Goal: Task Accomplishment & Management: Use online tool/utility

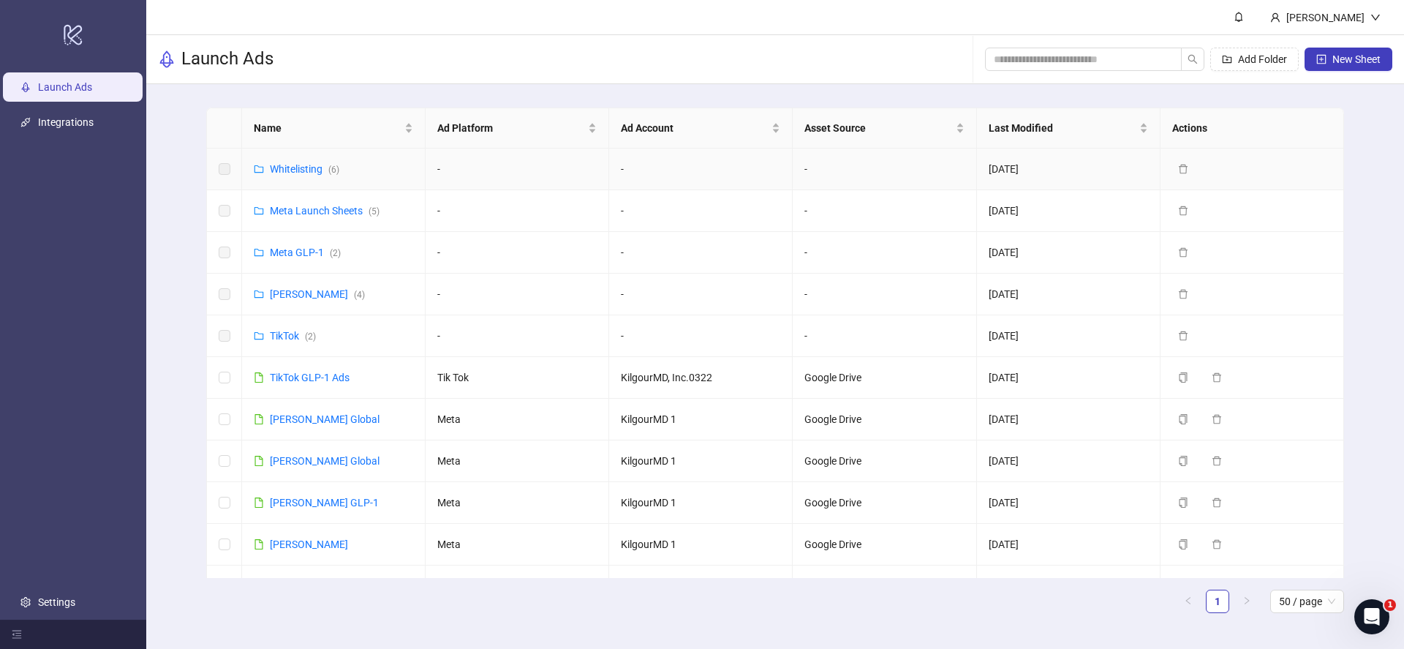
click at [306, 177] on td "Whitelisting ( 6 )" at bounding box center [334, 169] width 184 height 42
click at [306, 169] on link "Whitelisting ( 6 )" at bounding box center [304, 169] width 69 height 12
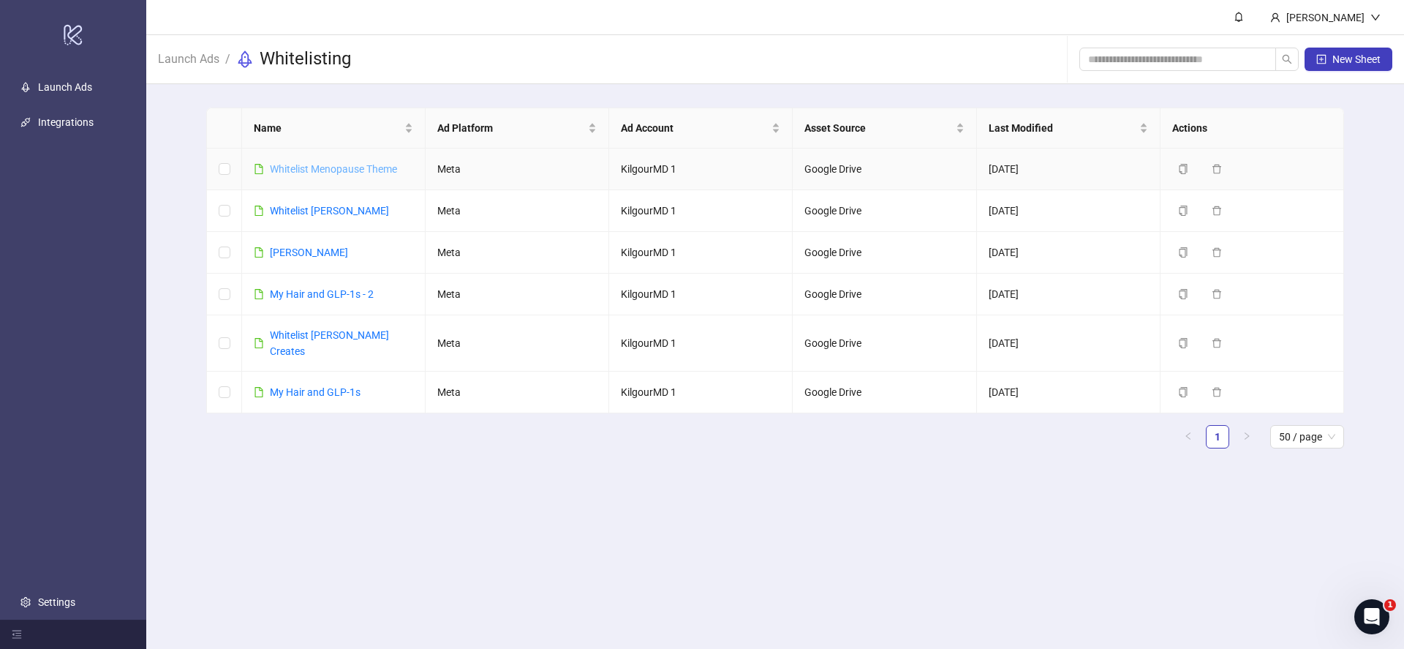
click at [328, 170] on link "Whitelist Menopause Theme" at bounding box center [333, 169] width 127 height 12
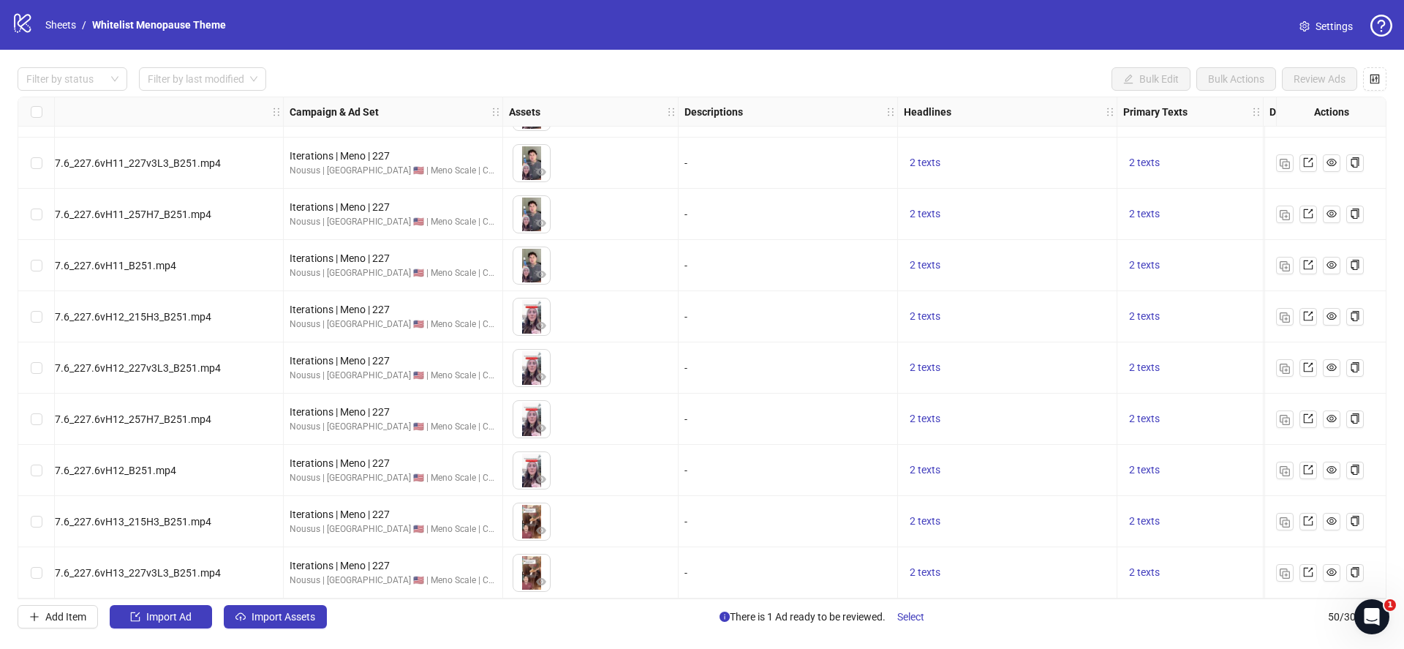
scroll to position [2093, 0]
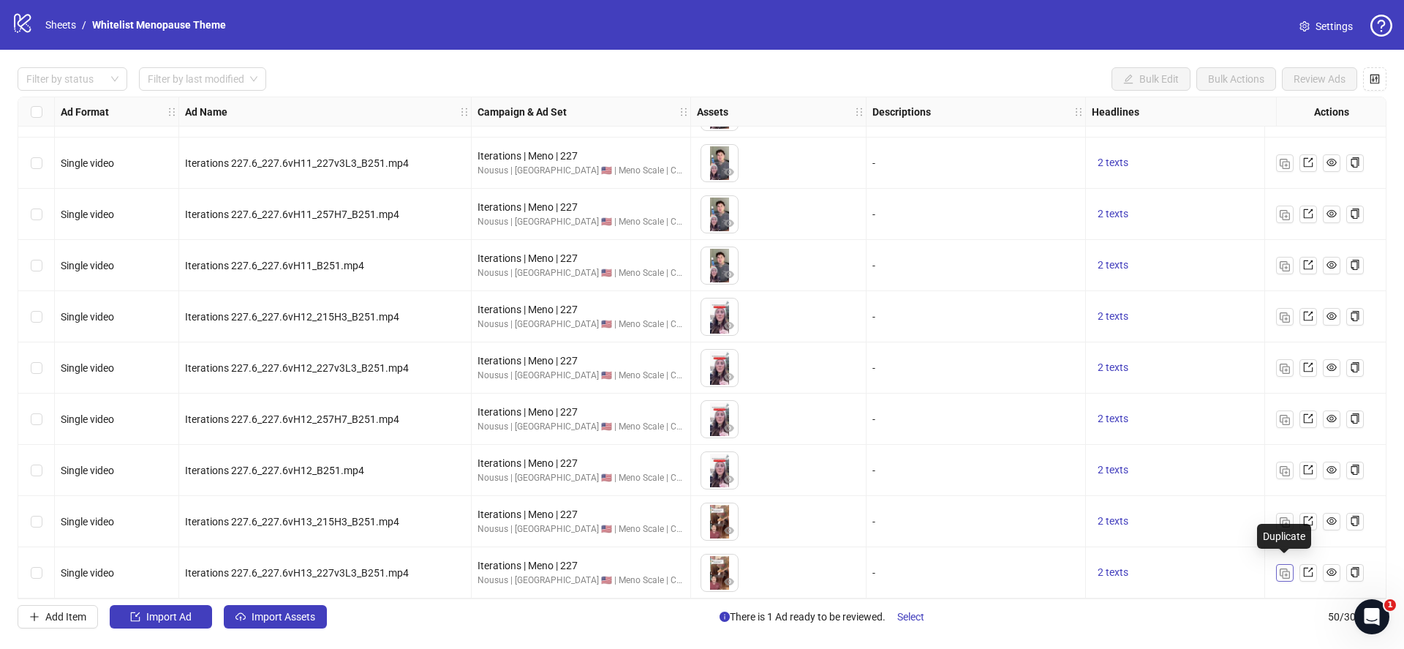
click at [1280, 568] on img "button" at bounding box center [1284, 573] width 10 height 10
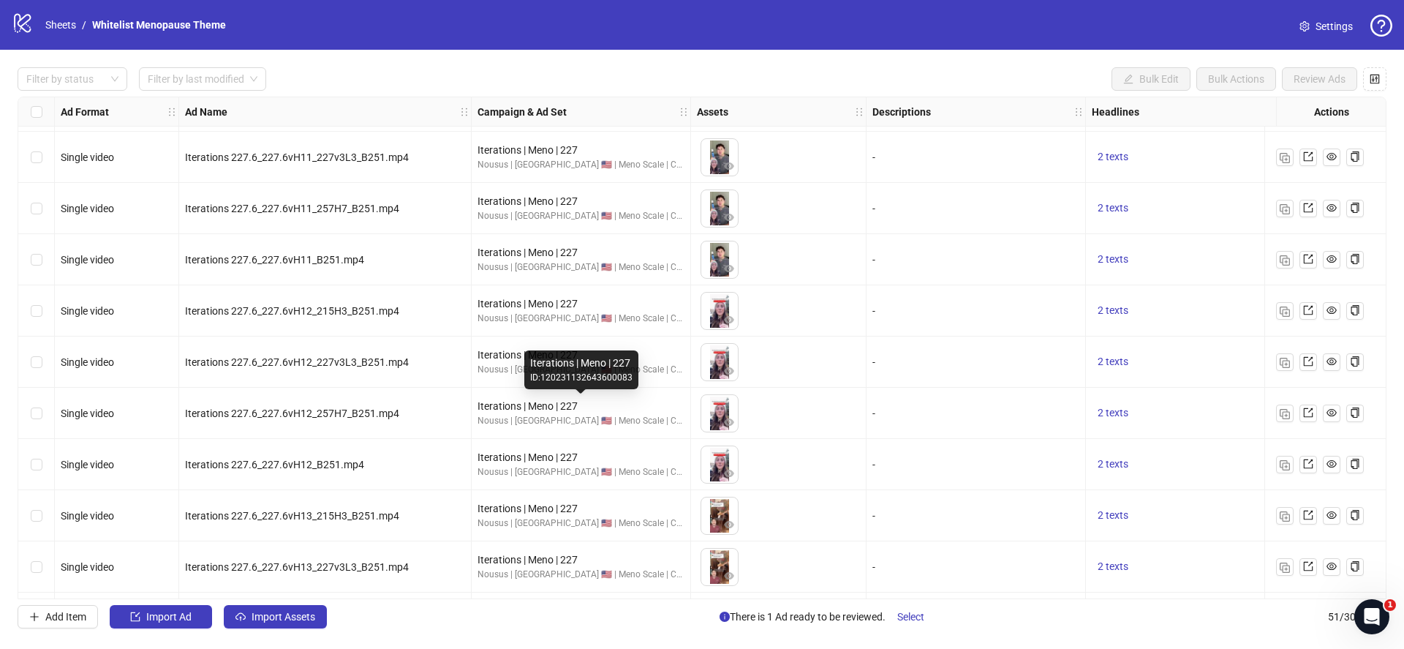
scroll to position [2144, 0]
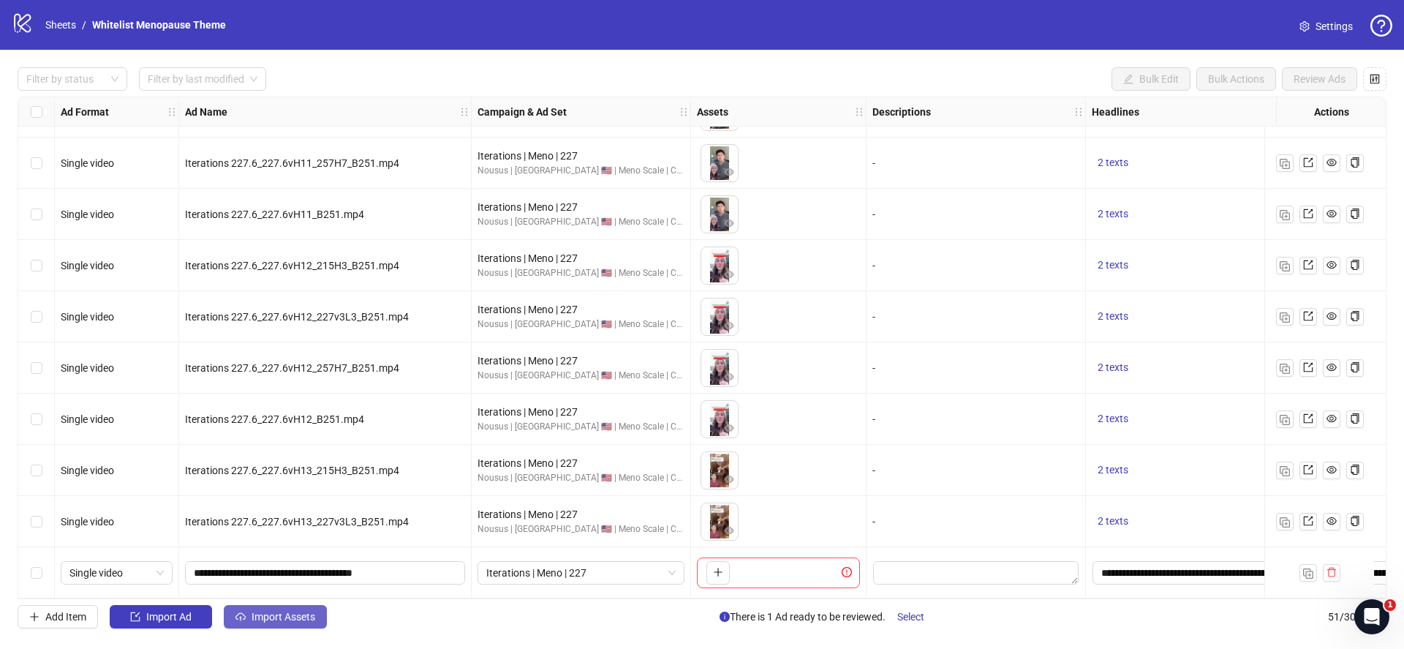
click at [298, 618] on span "Import Assets" at bounding box center [284, 616] width 64 height 12
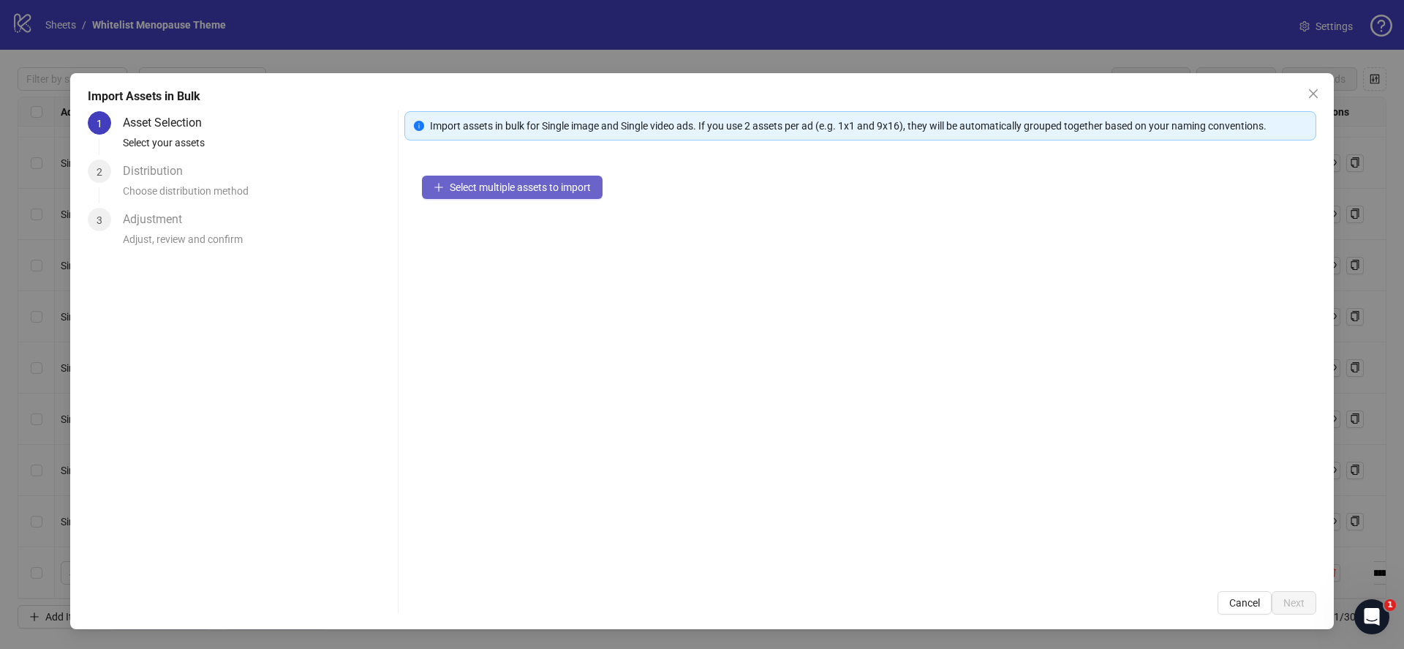
click at [571, 193] on button "Select multiple assets to import" at bounding box center [512, 186] width 181 height 23
click at [545, 181] on span "Select multiple assets to import" at bounding box center [520, 187] width 141 height 12
click at [532, 184] on span "Select multiple assets to import" at bounding box center [520, 187] width 141 height 12
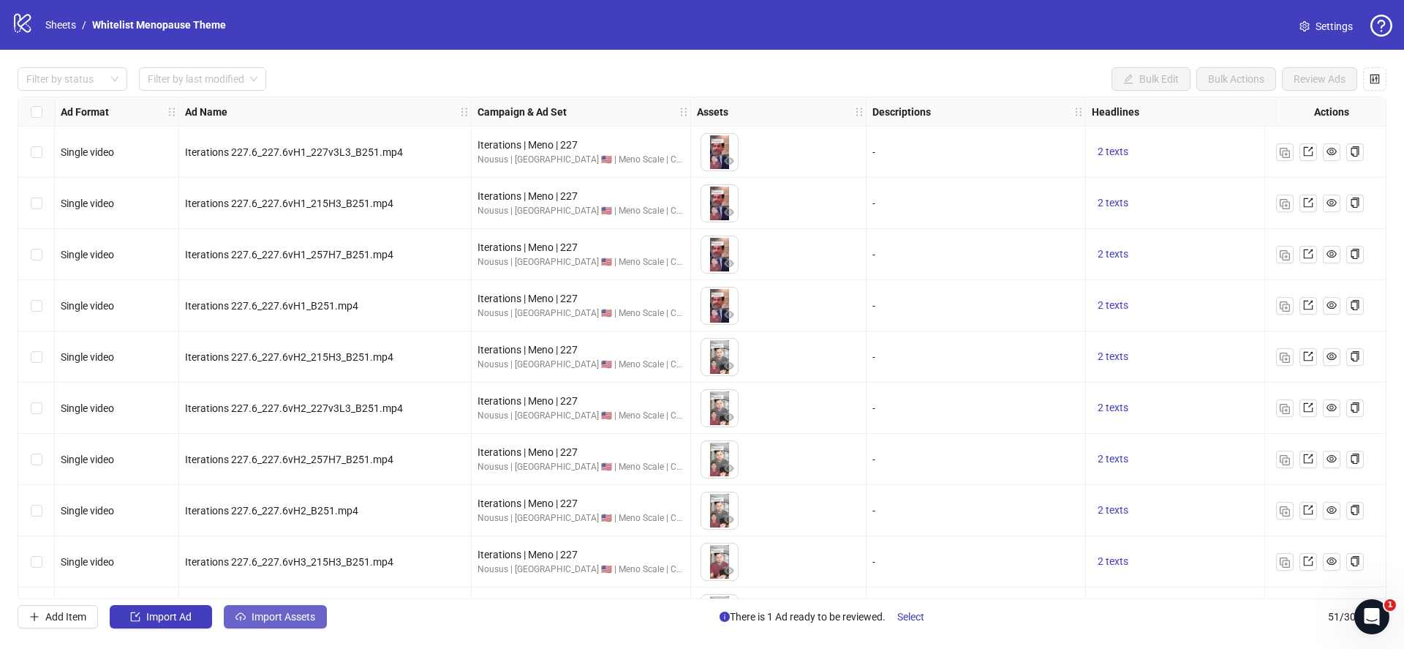
click at [287, 610] on span "Import Assets" at bounding box center [284, 616] width 64 height 12
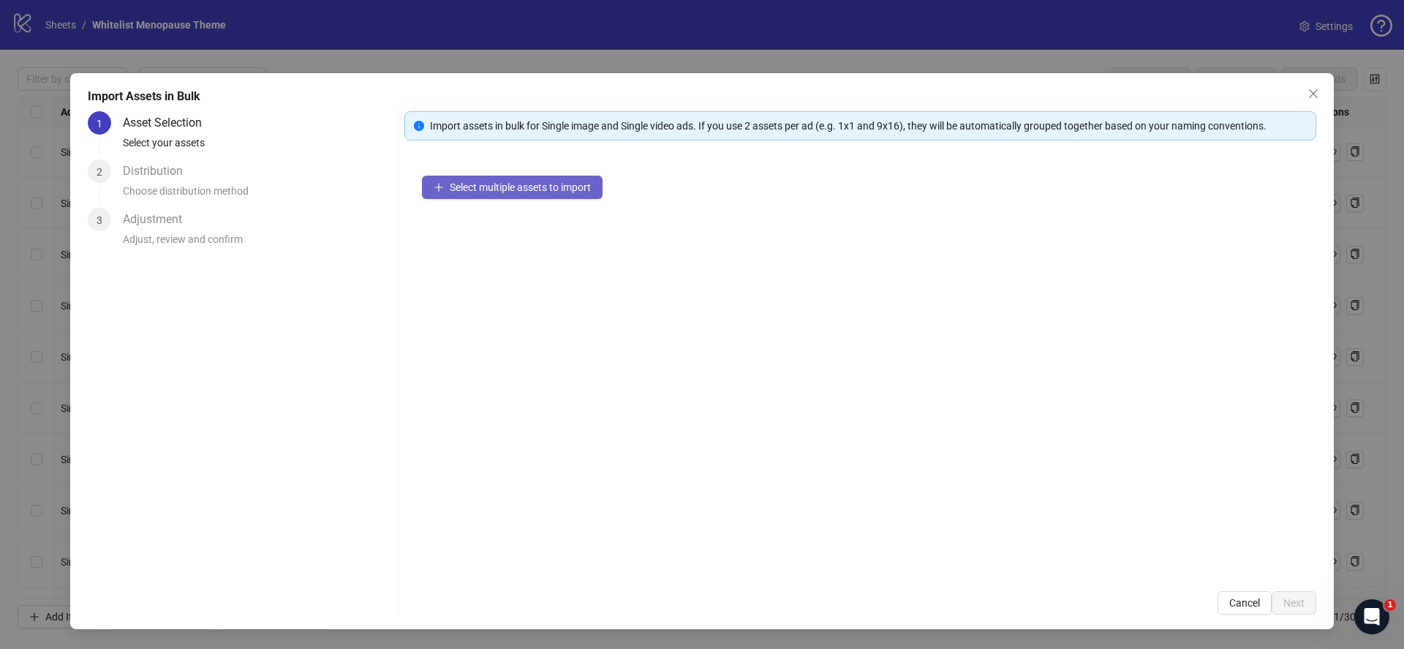
click at [532, 178] on button "Select multiple assets to import" at bounding box center [512, 186] width 181 height 23
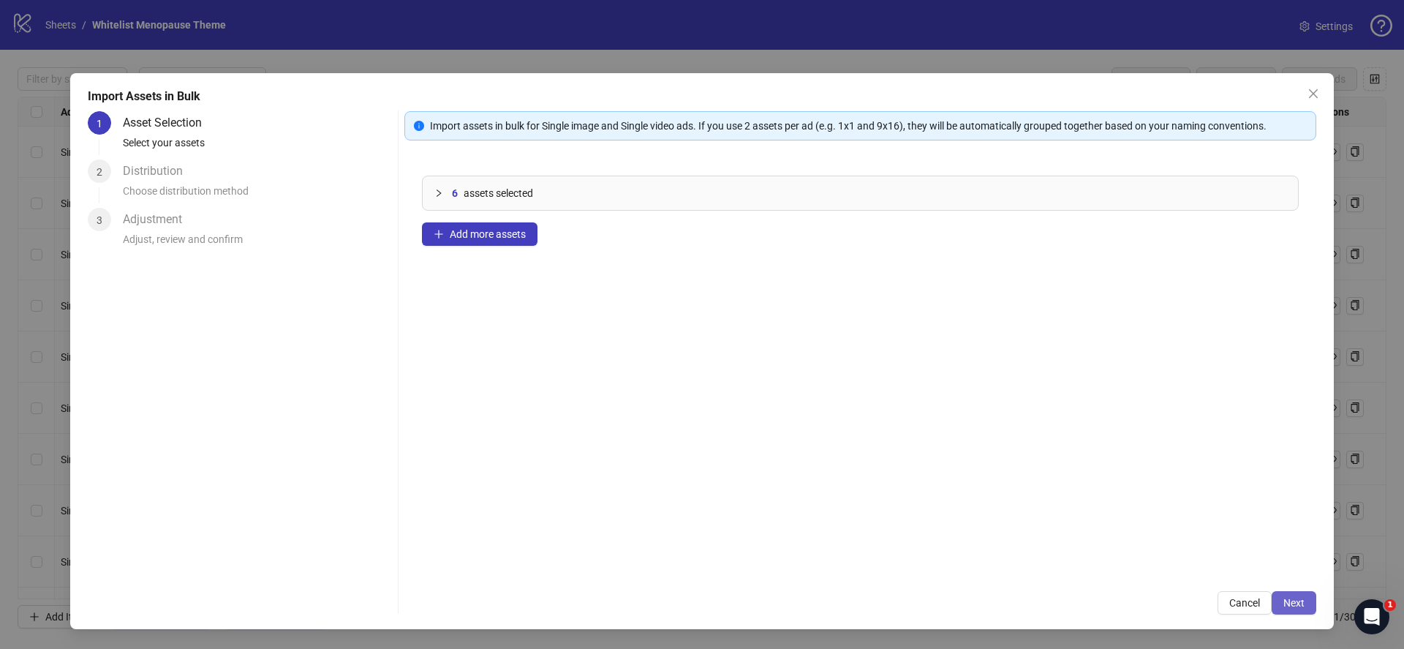
click at [1301, 605] on span "Next" at bounding box center [1293, 603] width 21 height 12
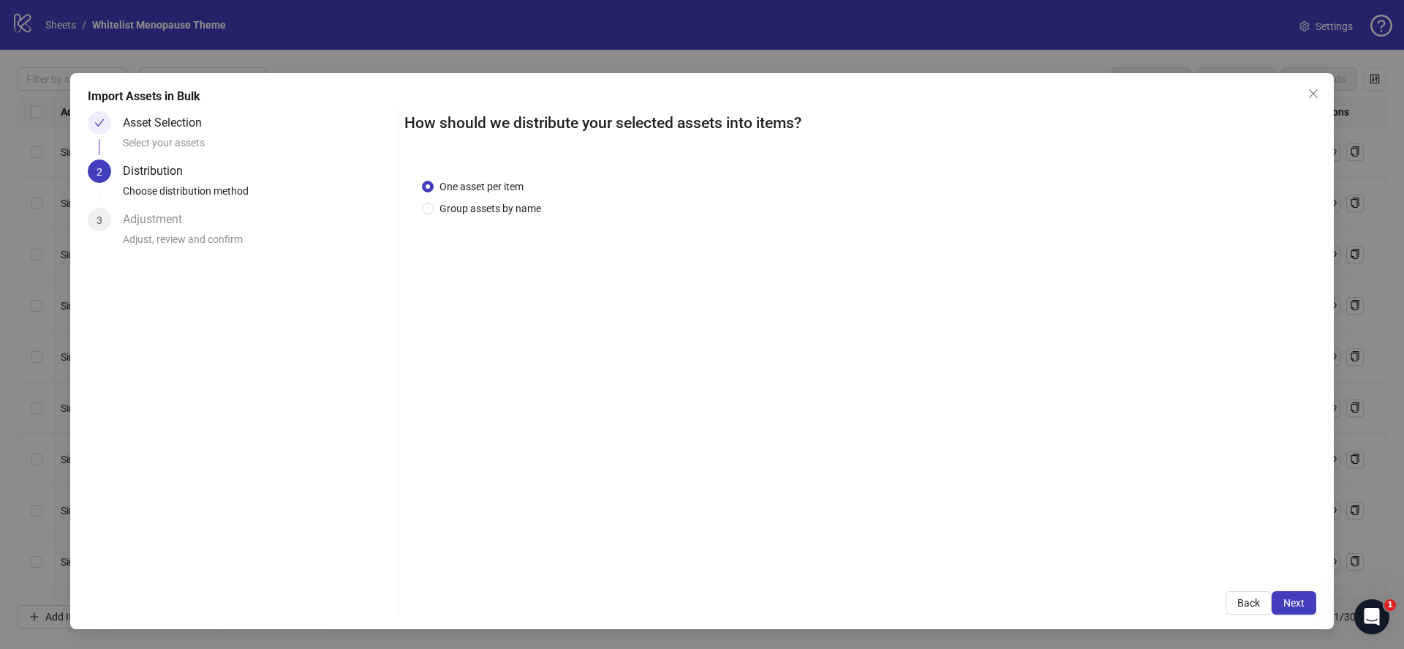
drag, startPoint x: 102, startPoint y: 126, endPoint x: 121, endPoint y: 129, distance: 19.2
click at [107, 127] on div at bounding box center [99, 122] width 23 height 23
click at [1245, 604] on span "Back" at bounding box center [1248, 603] width 23 height 12
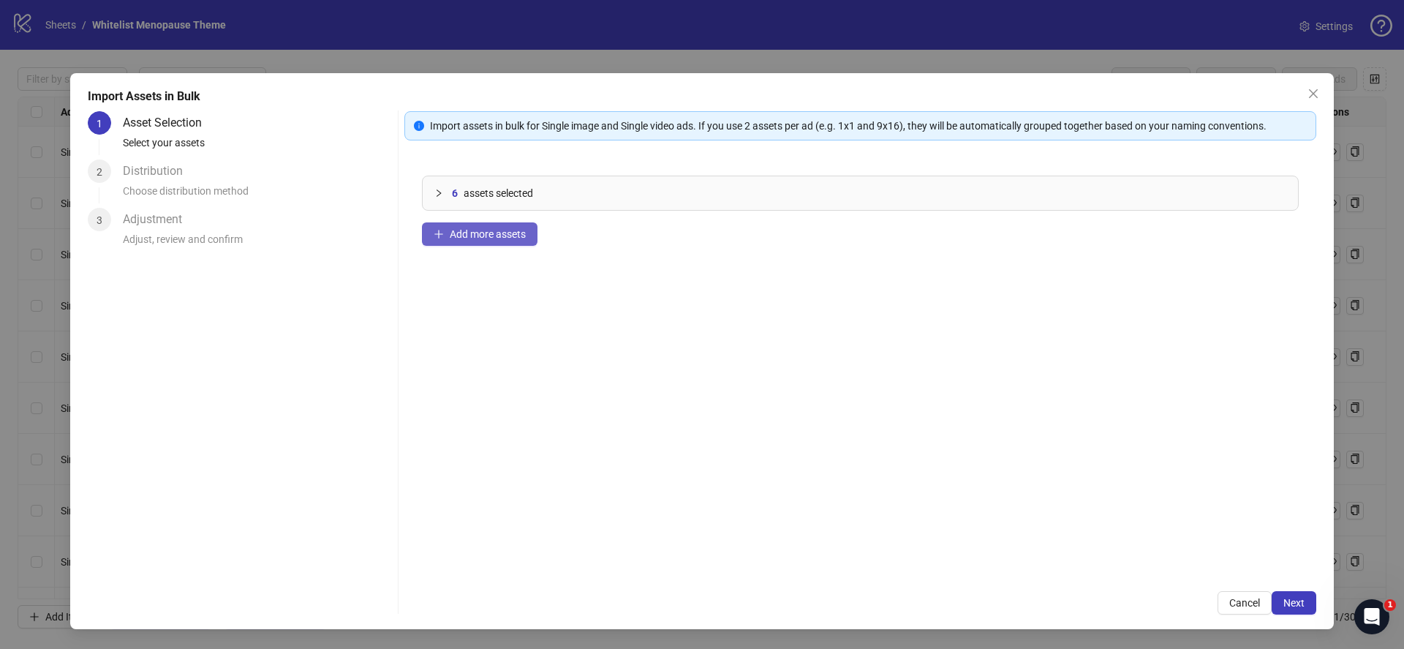
click at [509, 237] on span "Add more assets" at bounding box center [488, 234] width 76 height 12
click at [1284, 610] on button "Next" at bounding box center [1293, 602] width 45 height 23
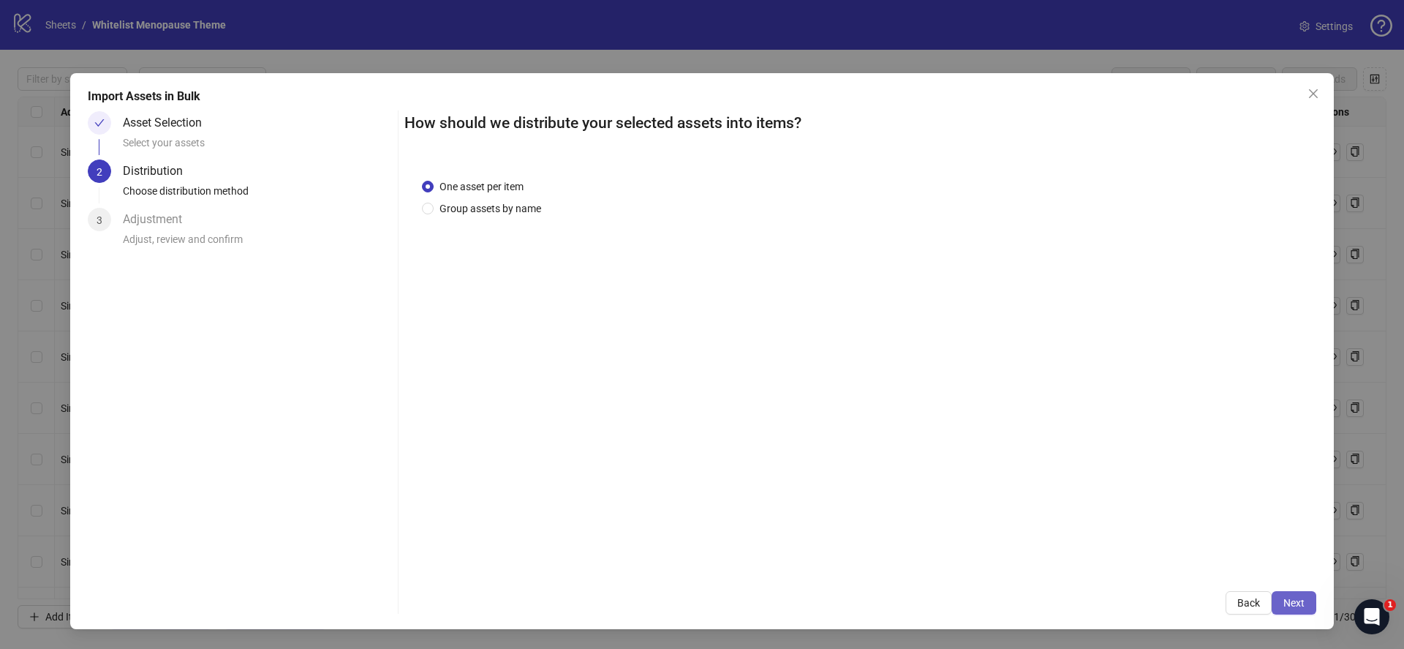
click at [1279, 606] on button "Next" at bounding box center [1293, 602] width 45 height 23
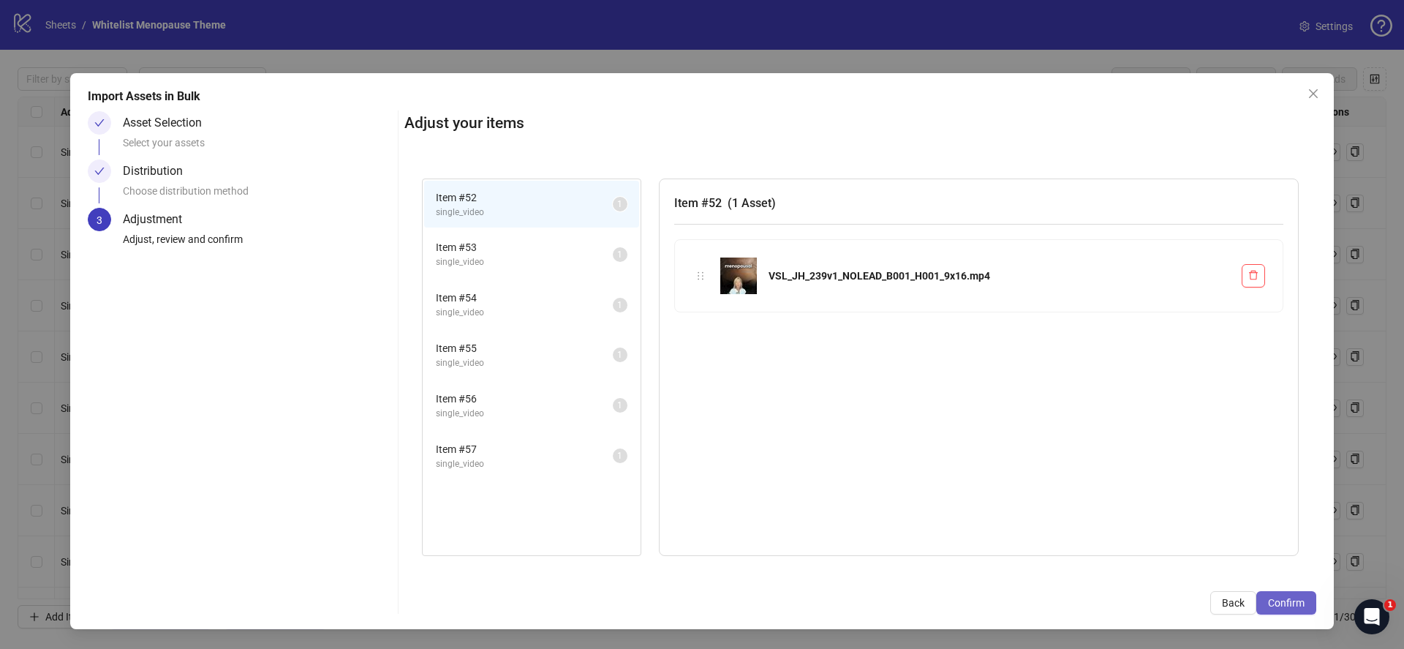
click at [1282, 598] on span "Confirm" at bounding box center [1286, 603] width 37 height 12
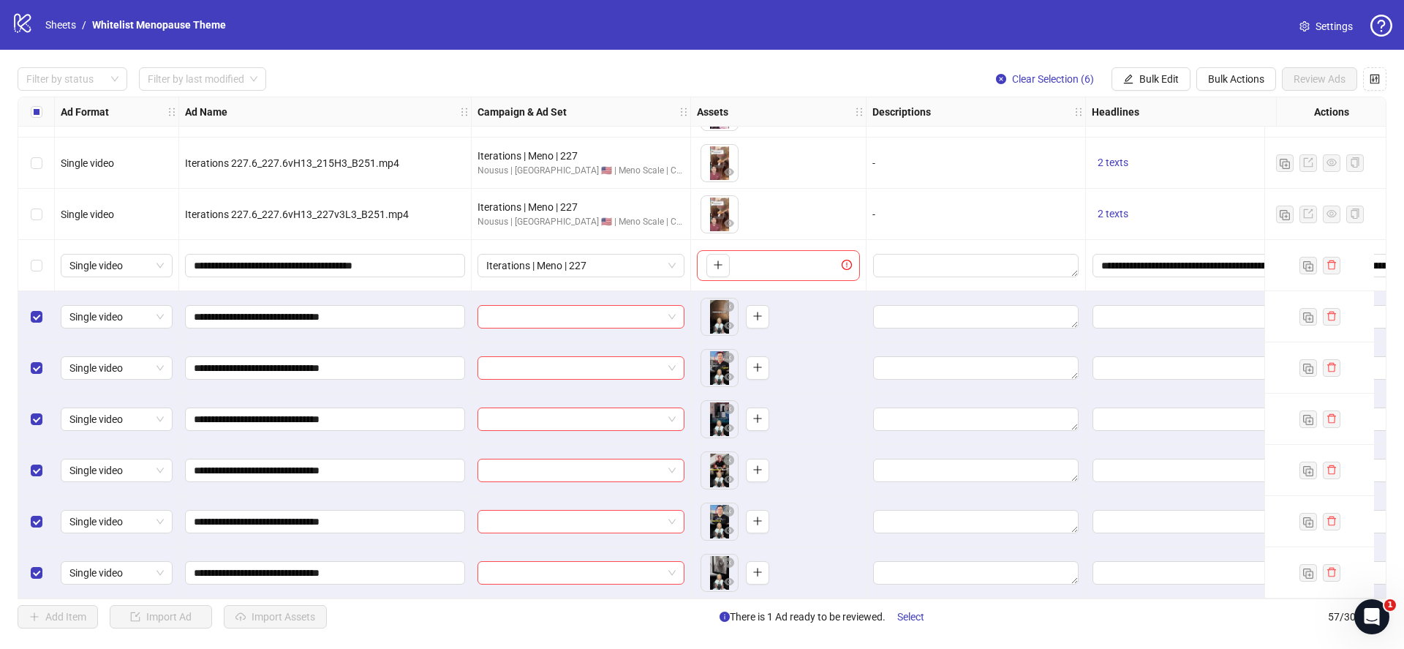
scroll to position [2451, 0]
click at [1158, 79] on span "Bulk Edit" at bounding box center [1158, 79] width 39 height 12
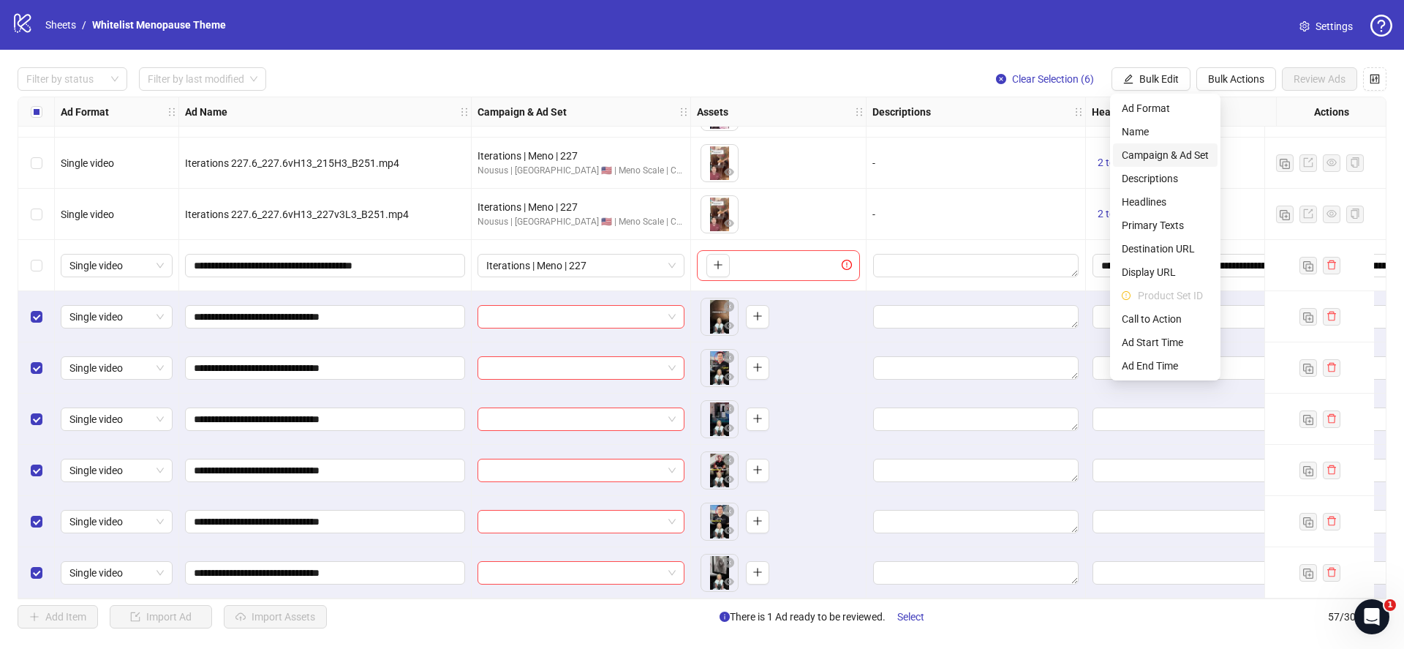
click at [1156, 150] on span "Campaign & Ad Set" at bounding box center [1165, 155] width 87 height 16
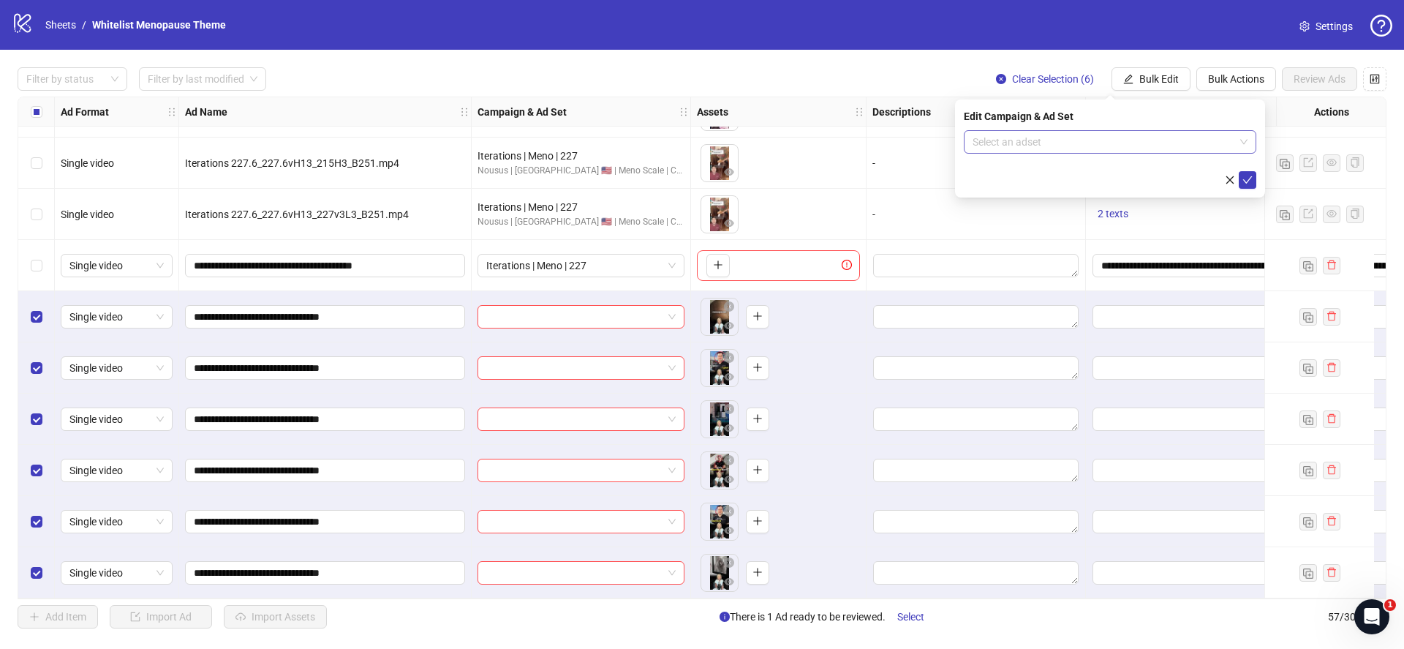
click at [1123, 143] on input "search" at bounding box center [1103, 142] width 262 height 22
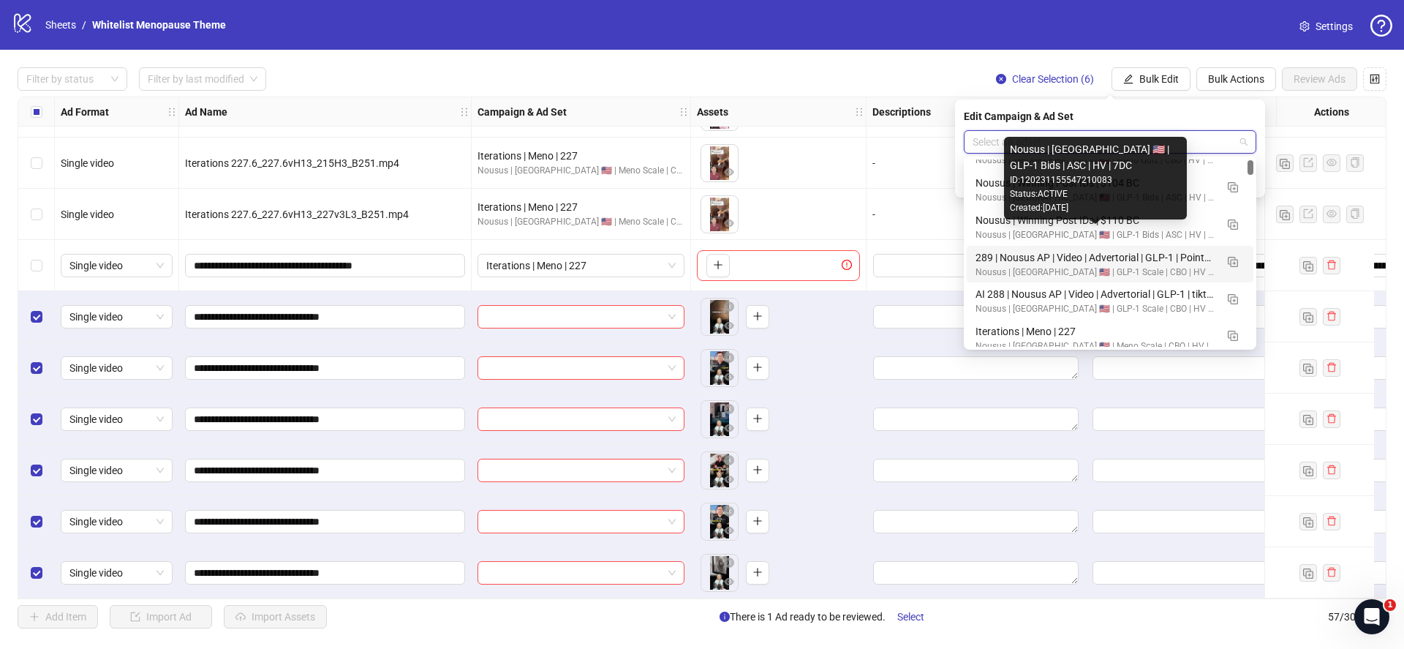
scroll to position [50, 0]
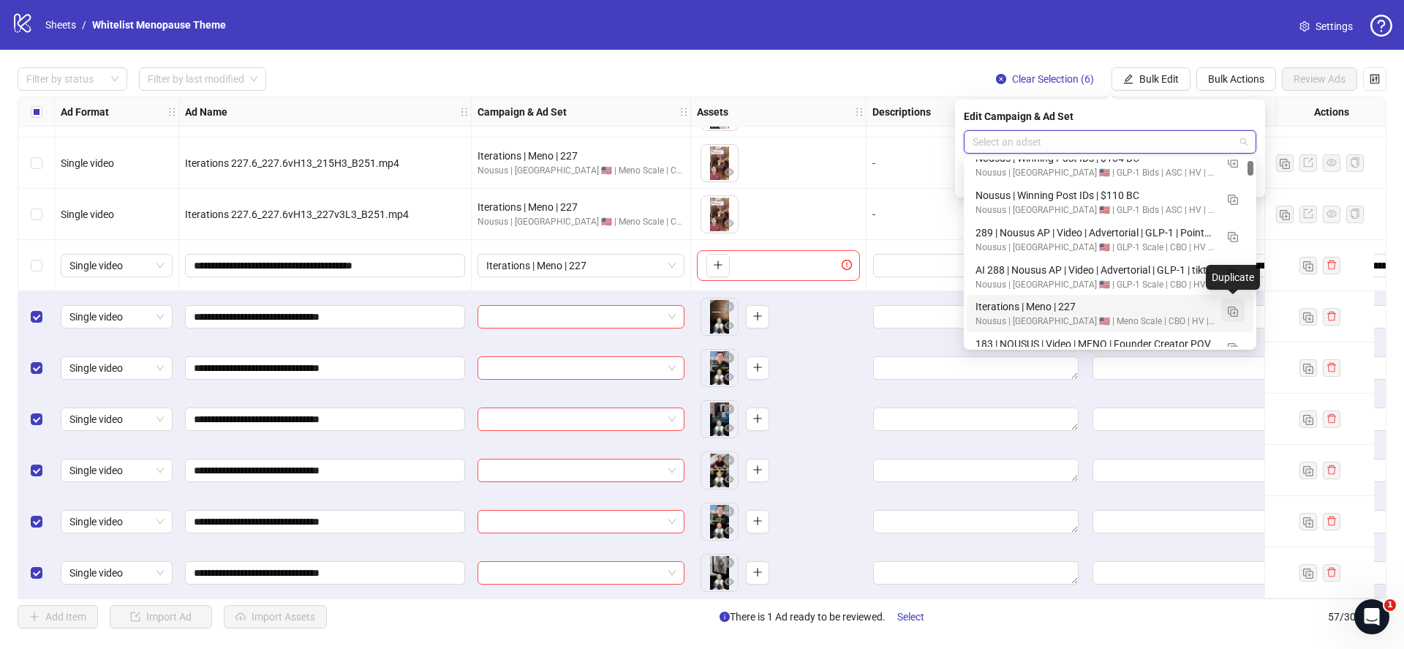
click at [1233, 314] on img "button" at bounding box center [1233, 311] width 10 height 10
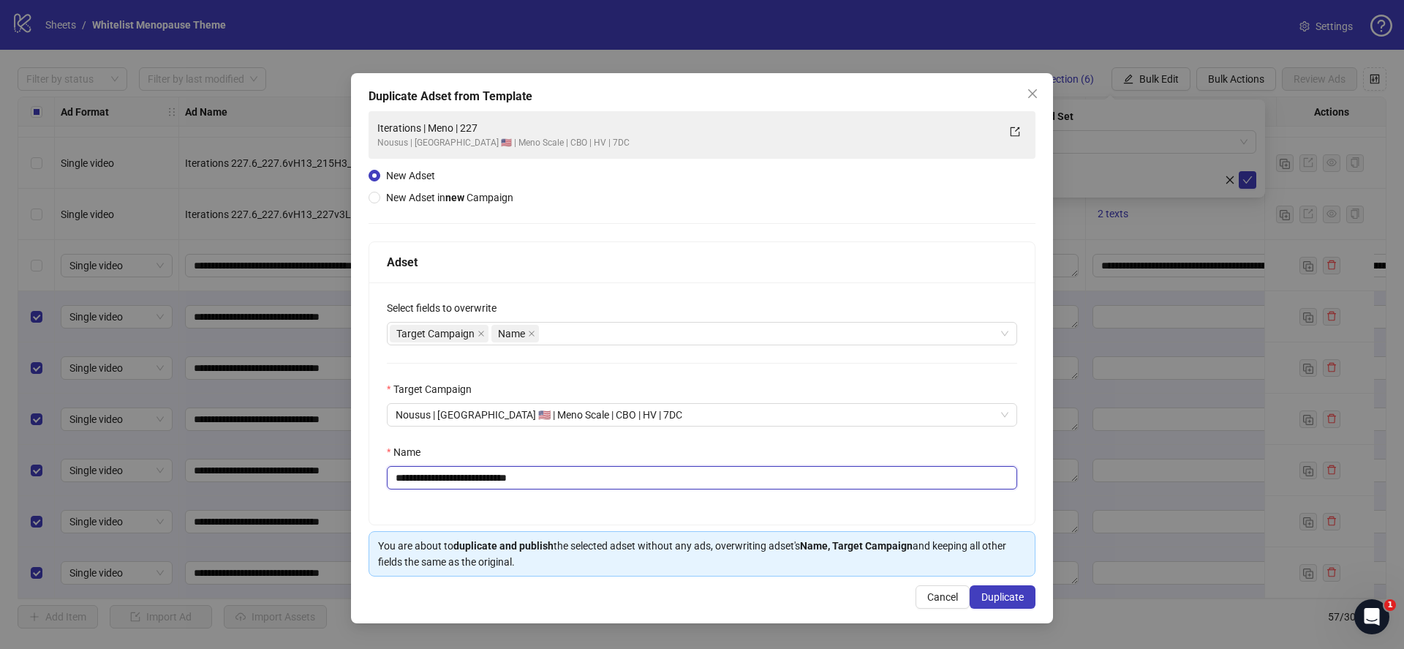
click at [779, 485] on input "**********" at bounding box center [702, 477] width 630 height 23
paste input "**********"
type input "**********"
click at [768, 513] on div "**********" at bounding box center [701, 403] width 665 height 242
click at [1011, 600] on span "Duplicate" at bounding box center [1002, 597] width 42 height 12
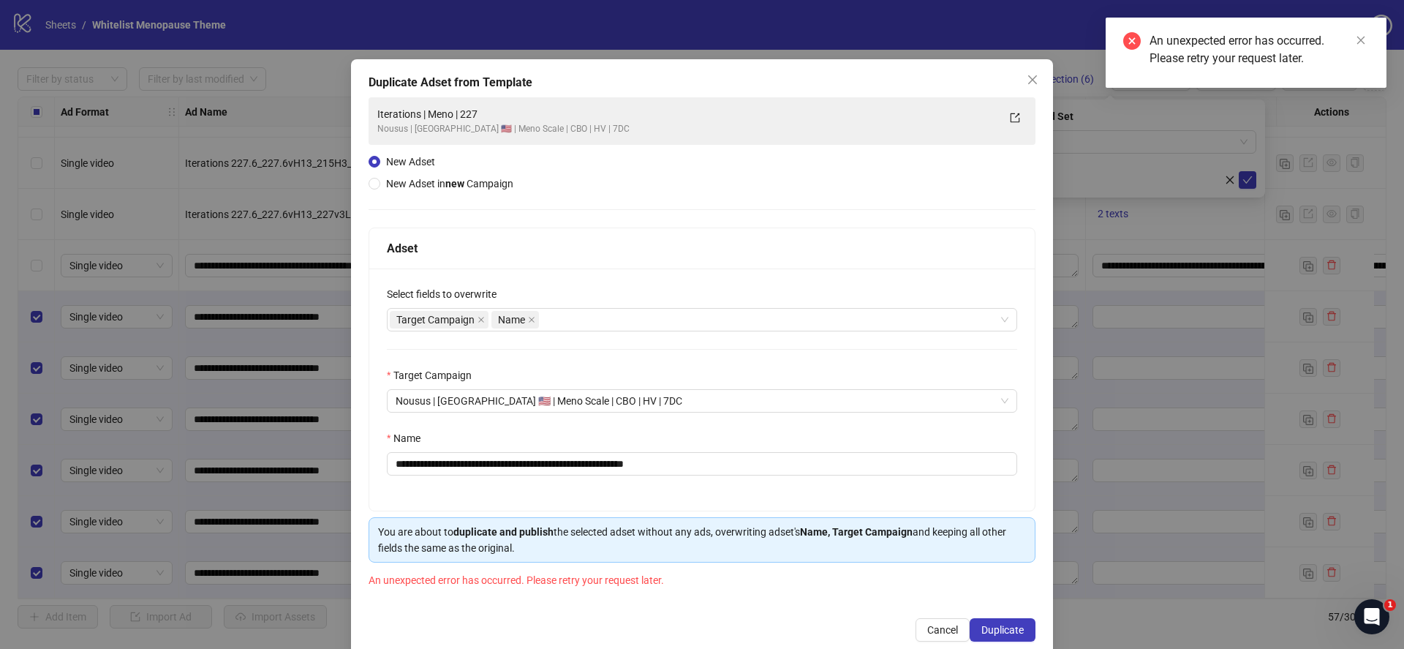
scroll to position [39, 0]
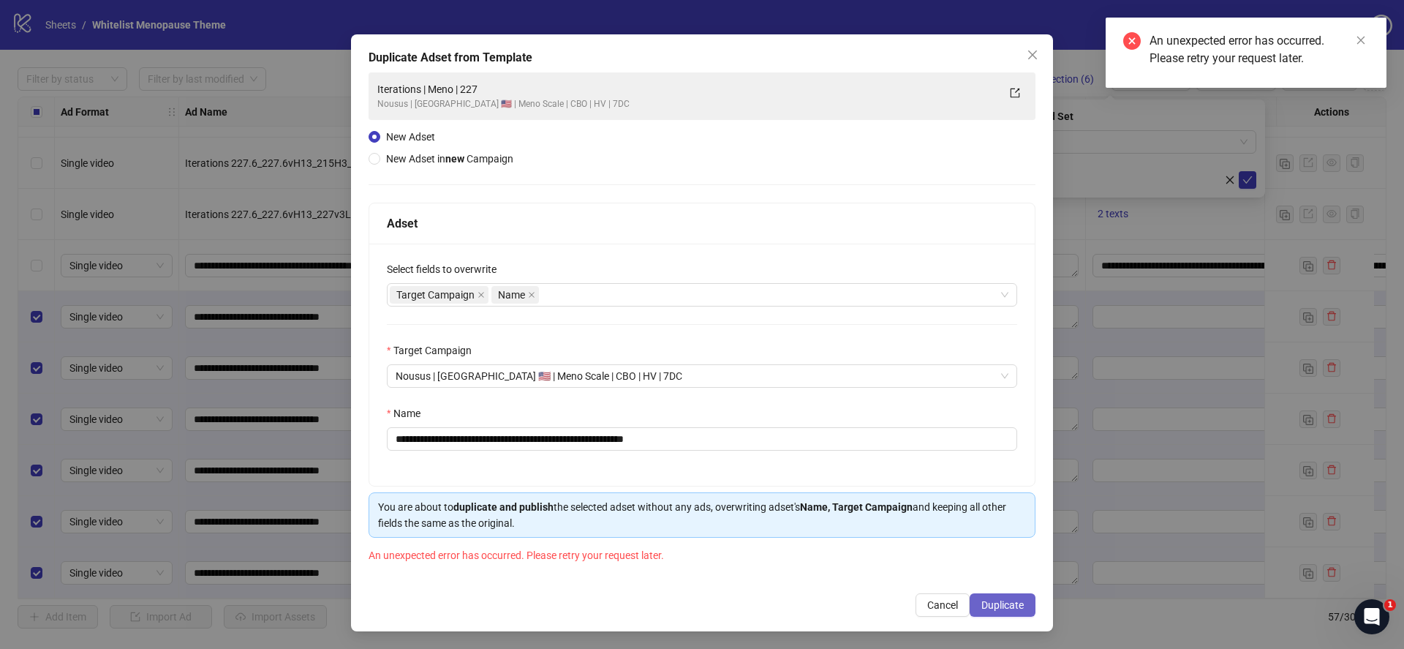
click at [1013, 610] on span "Duplicate" at bounding box center [1002, 605] width 42 height 12
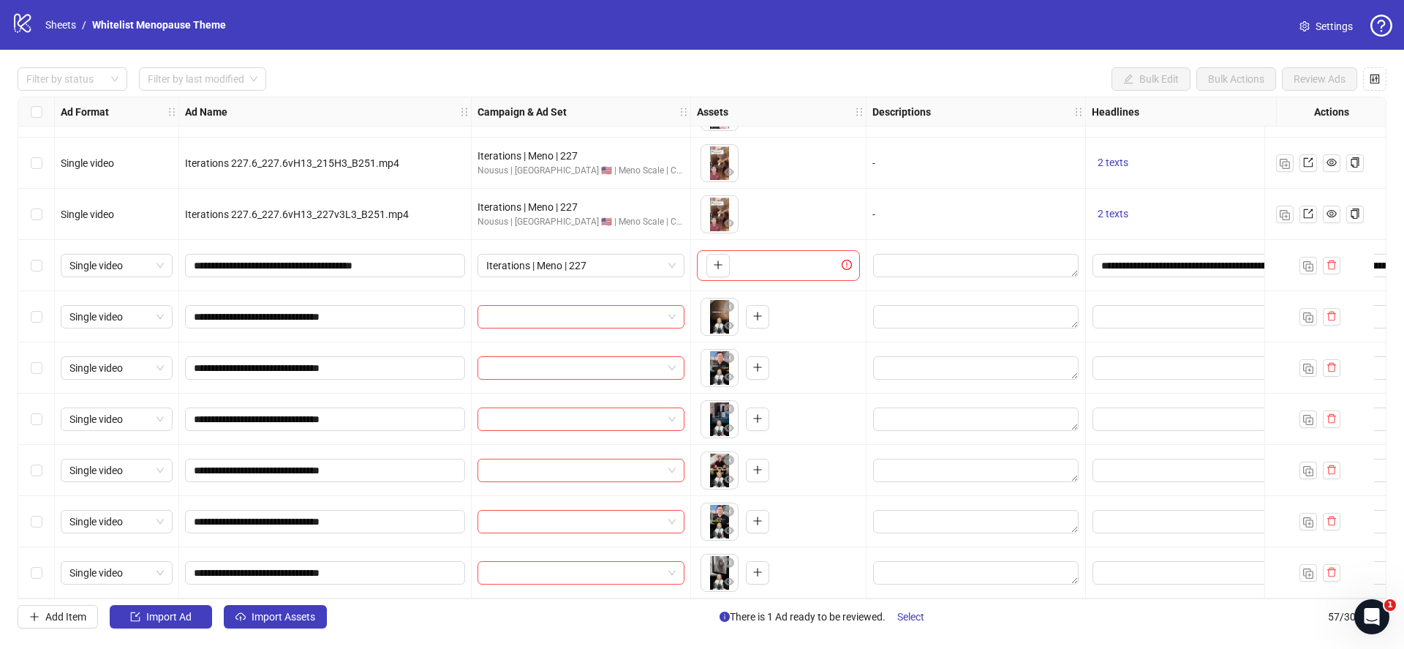
click at [41, 309] on div "Select row 52" at bounding box center [36, 316] width 37 height 51
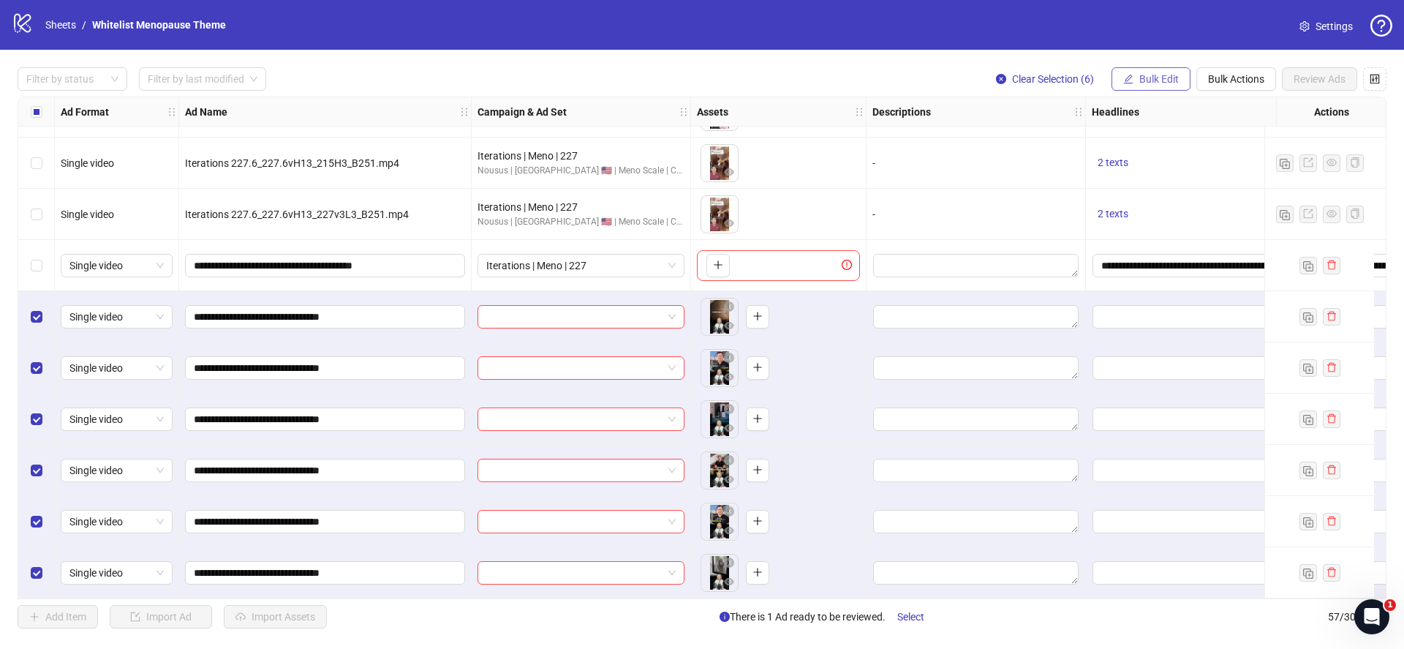
click at [1124, 74] on icon "edit" at bounding box center [1128, 79] width 10 height 10
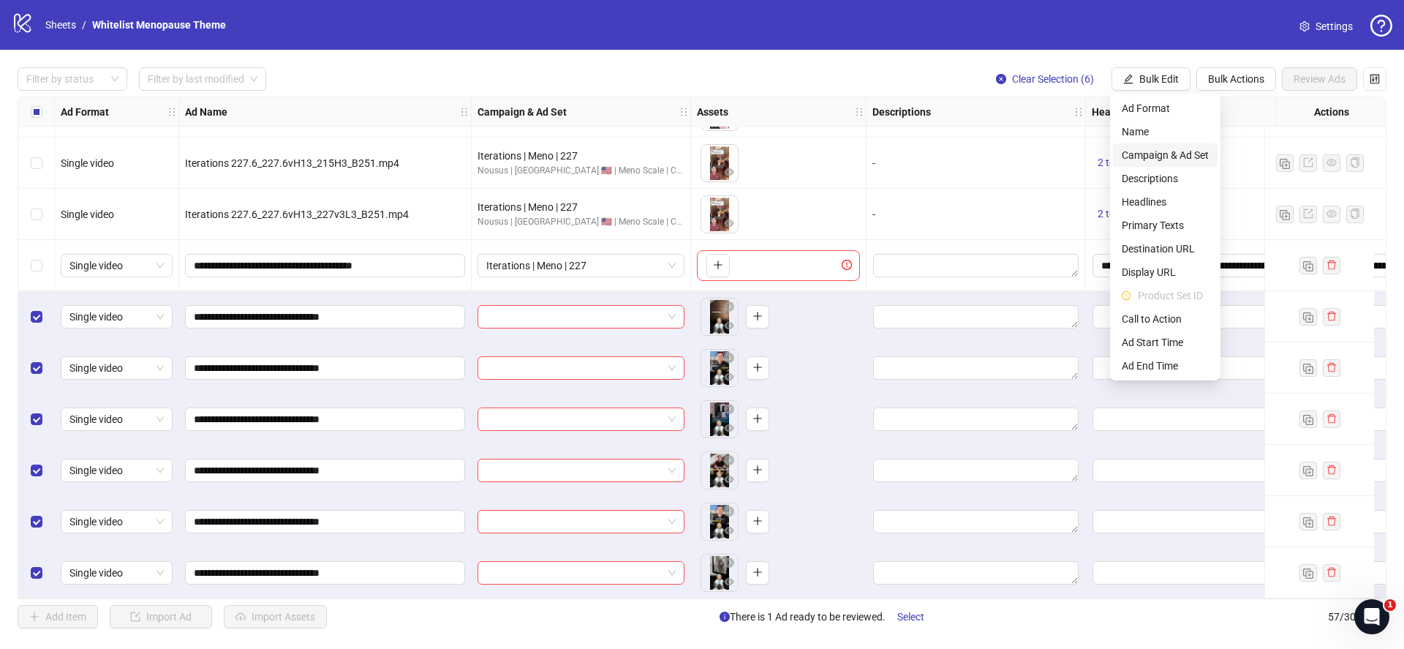
click at [1154, 155] on span "Campaign & Ad Set" at bounding box center [1165, 155] width 87 height 16
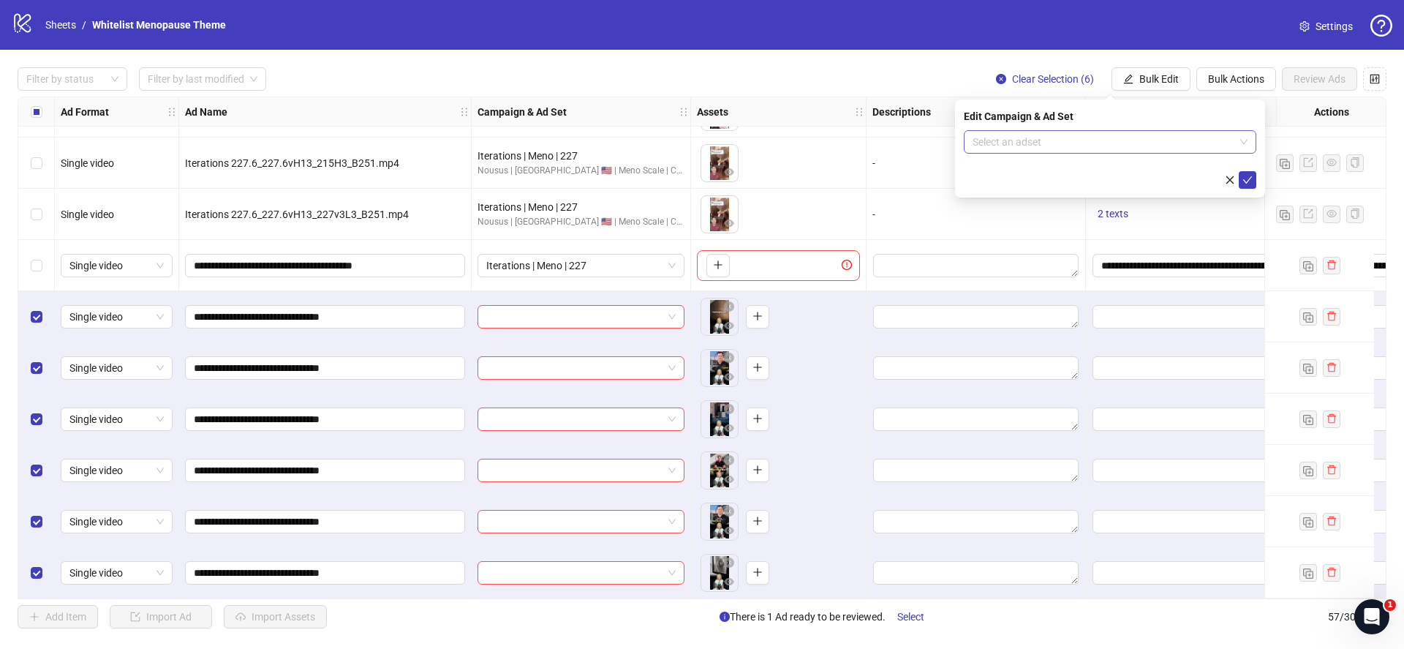
click at [1008, 143] on input "search" at bounding box center [1103, 142] width 262 height 22
click at [1084, 142] on input "search" at bounding box center [1103, 142] width 262 height 22
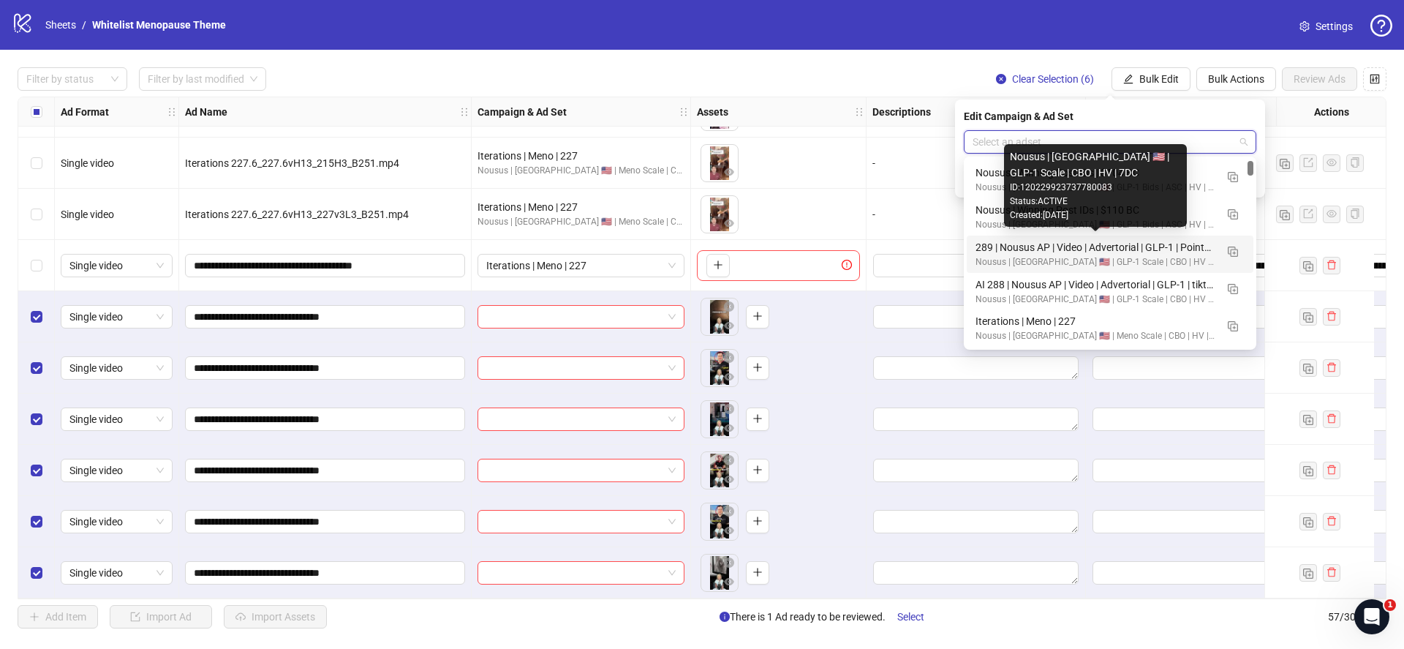
scroll to position [56, 0]
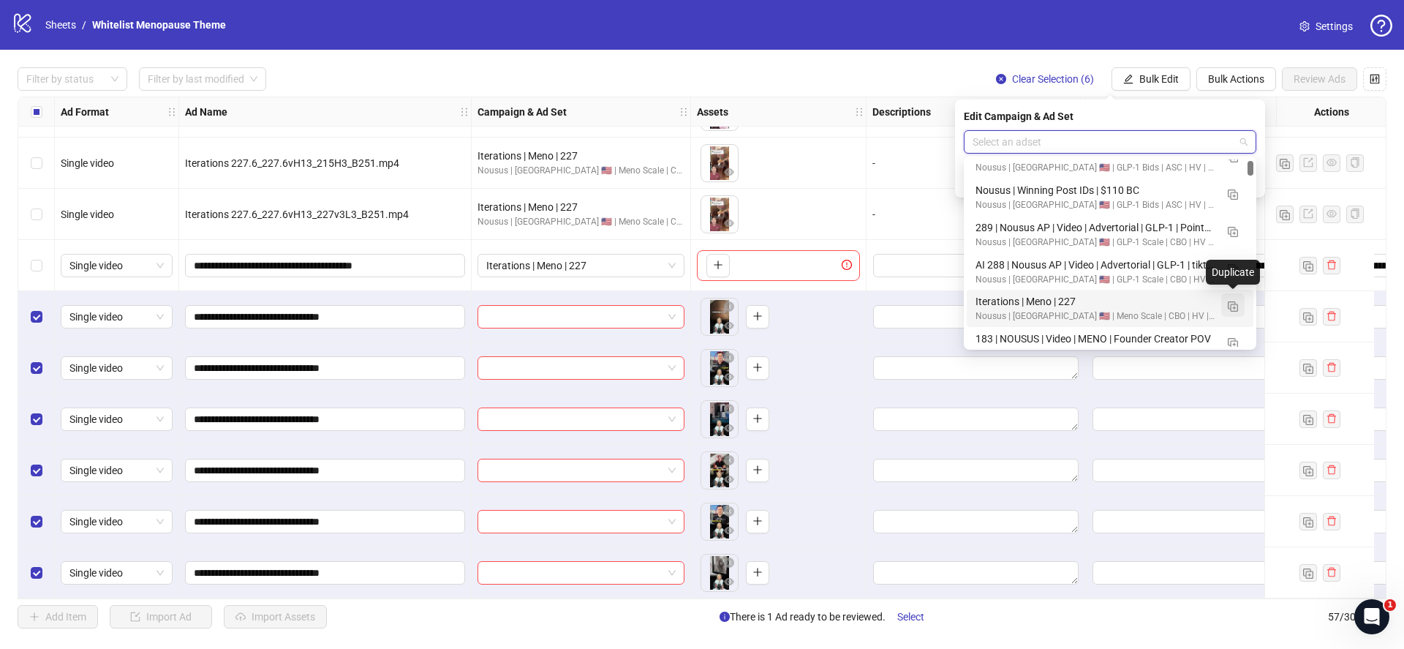
click at [1232, 309] on img "button" at bounding box center [1233, 306] width 10 height 10
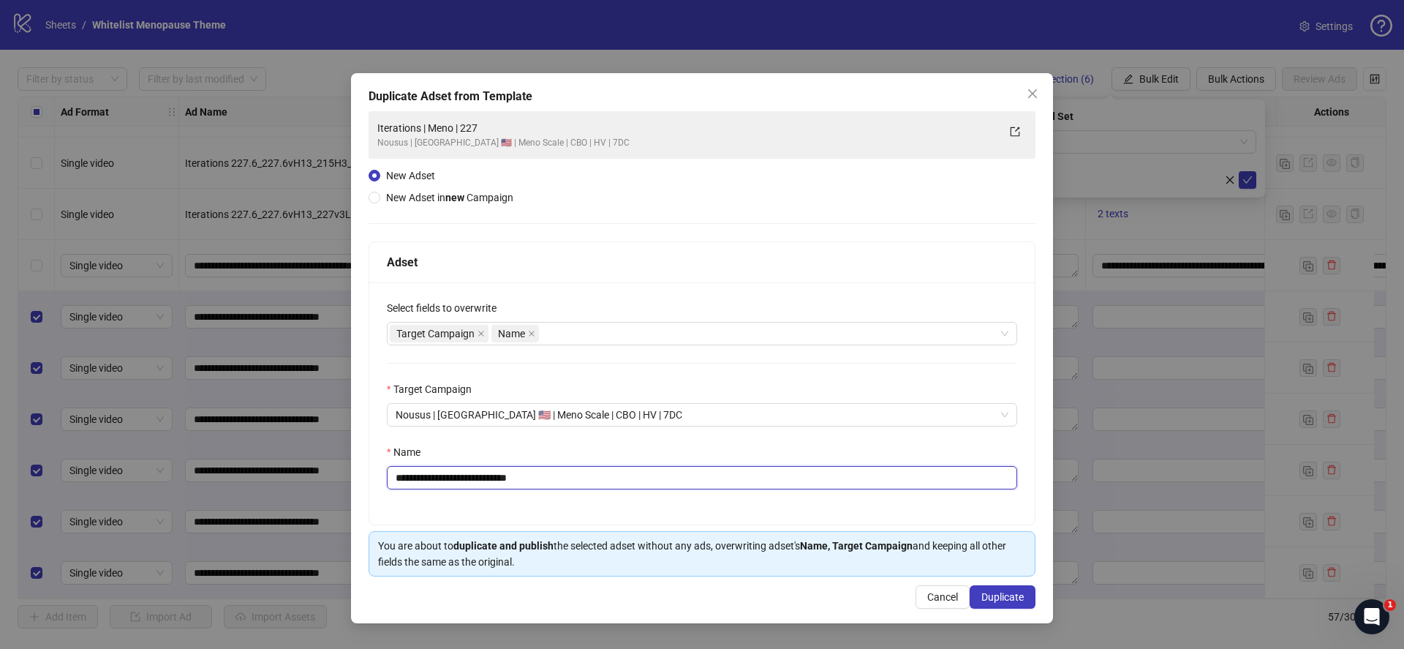
click at [782, 471] on input "**********" at bounding box center [702, 477] width 630 height 23
paste input "**********"
type input "**********"
click at [1002, 586] on button "Duplicate" at bounding box center [1002, 596] width 66 height 23
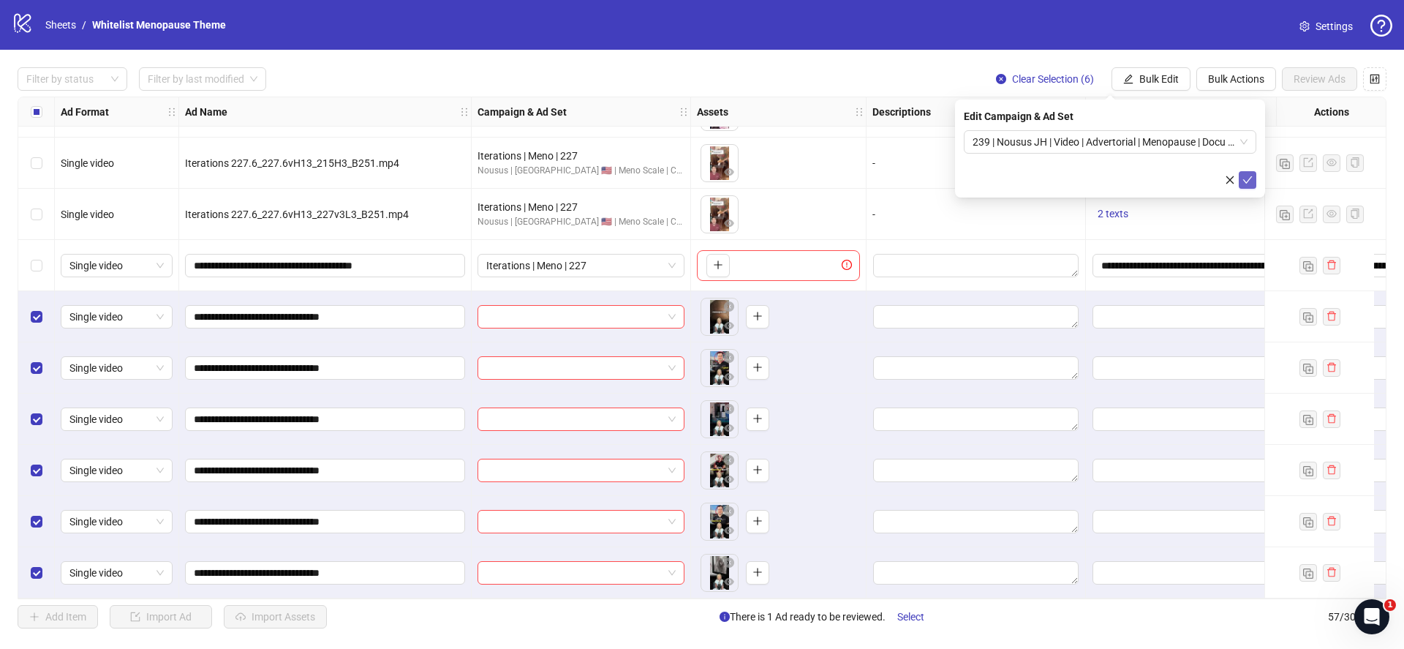
click at [1251, 181] on icon "check" at bounding box center [1247, 180] width 10 height 10
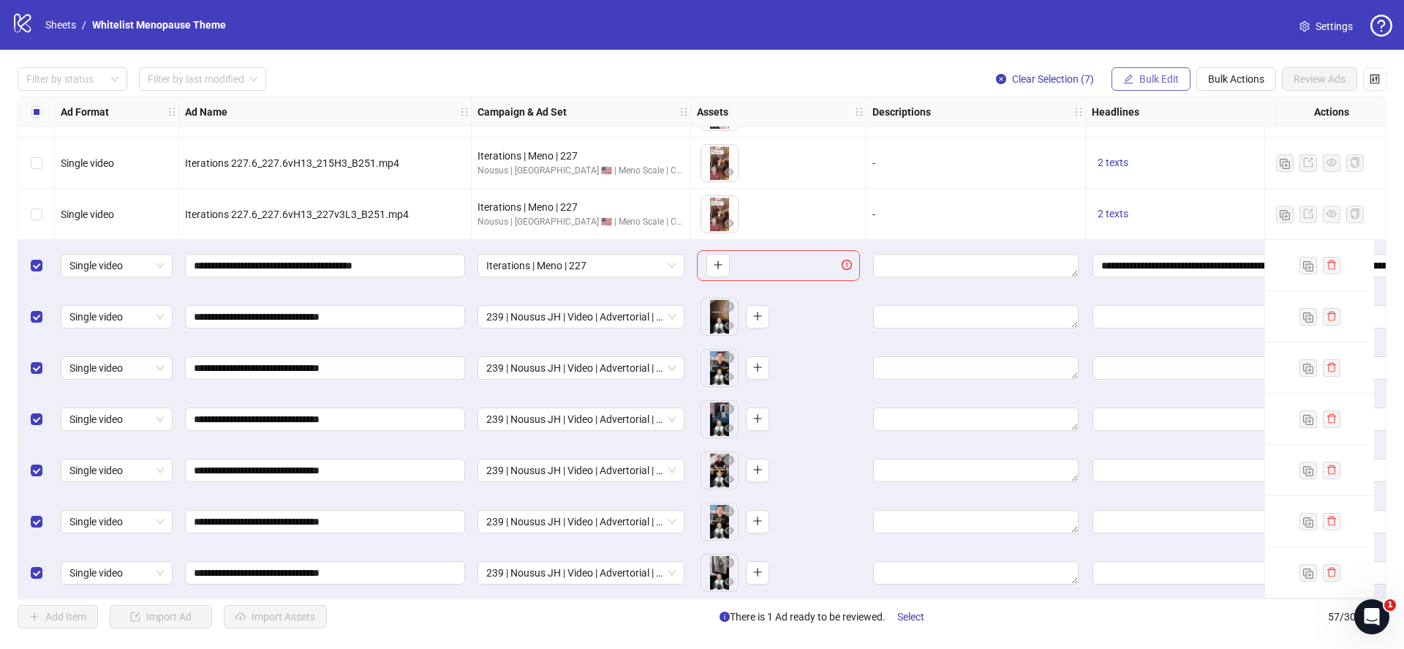
click at [1141, 80] on span "Bulk Edit" at bounding box center [1158, 79] width 39 height 12
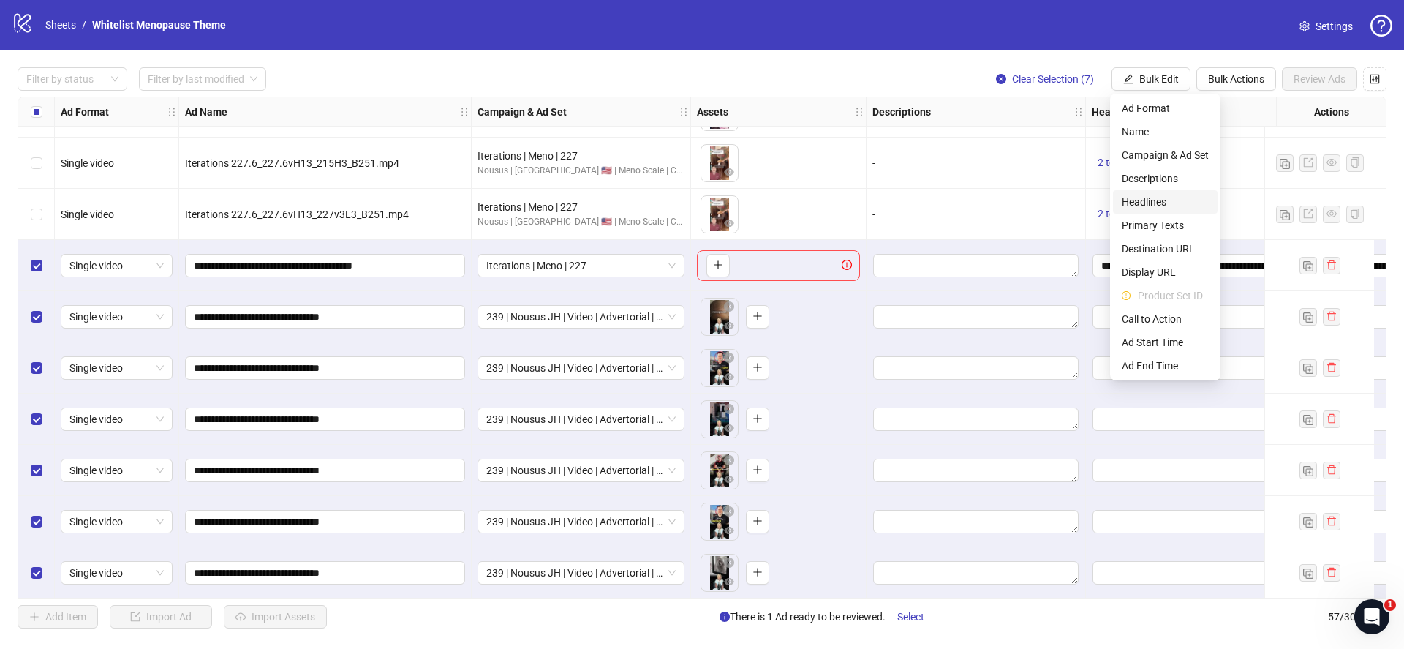
click at [1169, 200] on span "Headlines" at bounding box center [1165, 202] width 87 height 16
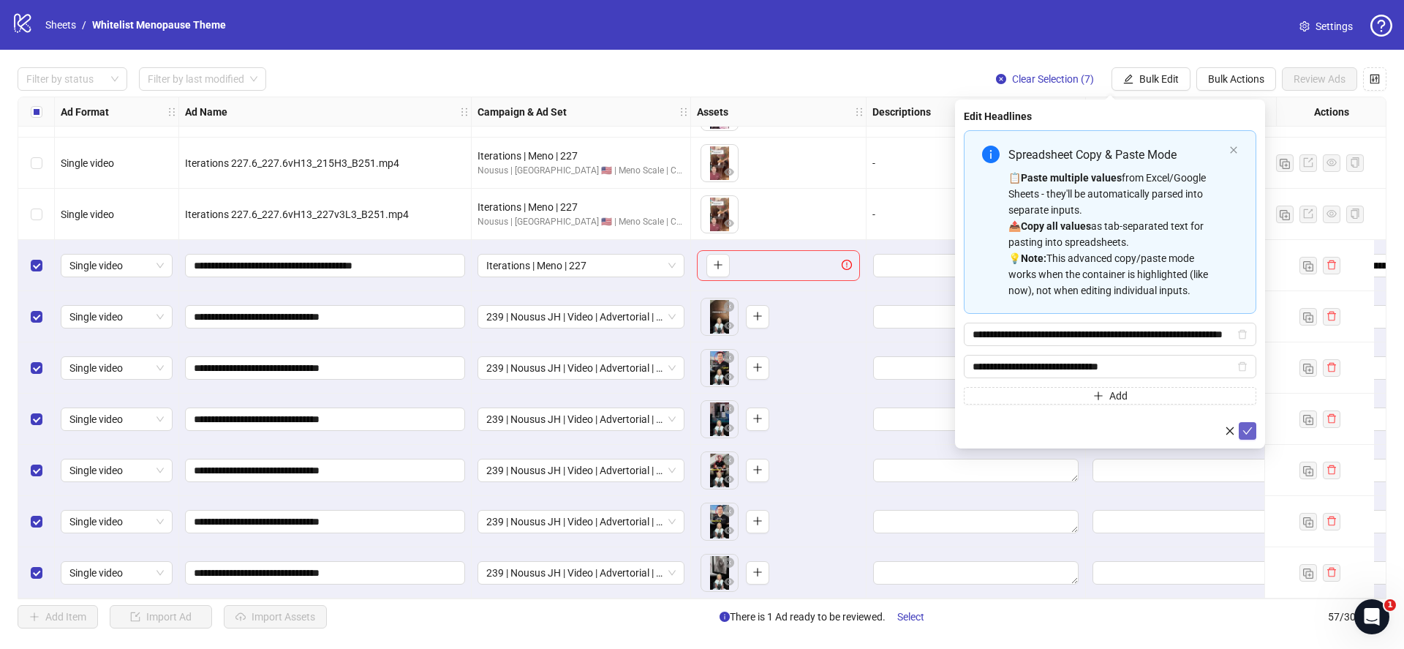
click at [1254, 437] on button "submit" at bounding box center [1248, 431] width 18 height 18
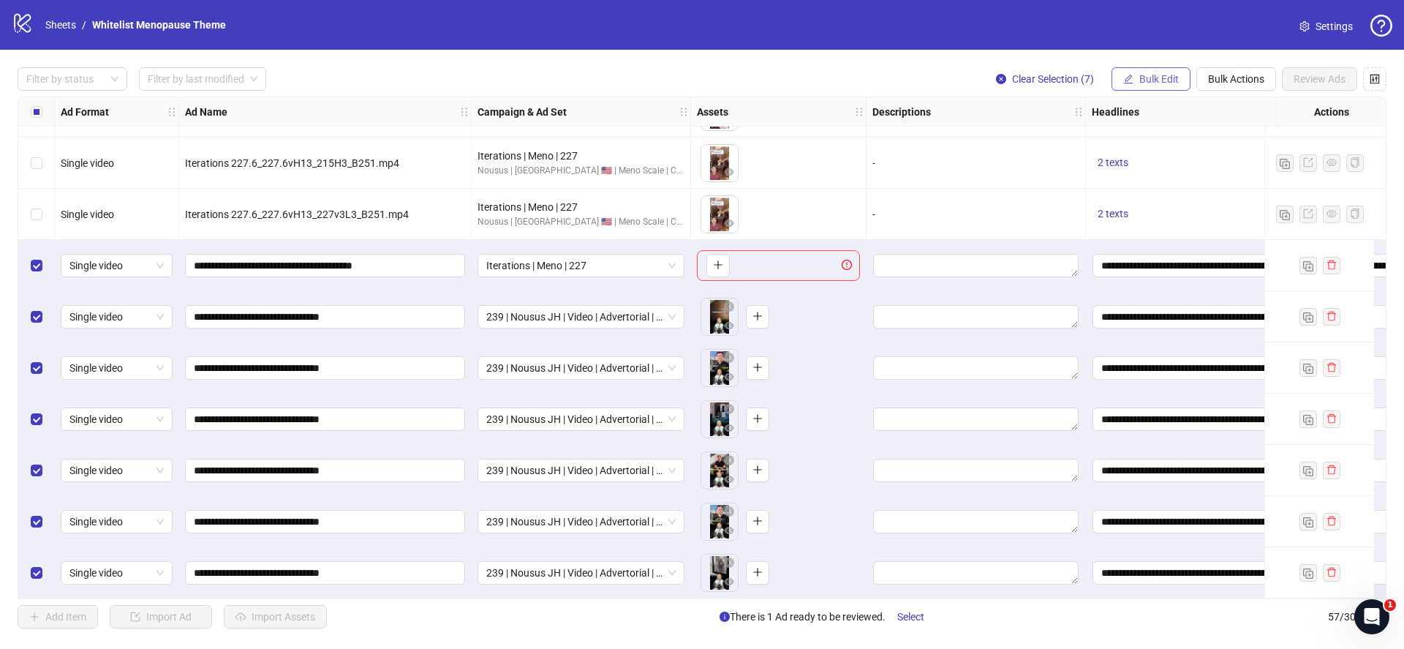
click at [1159, 79] on span "Bulk Edit" at bounding box center [1158, 79] width 39 height 12
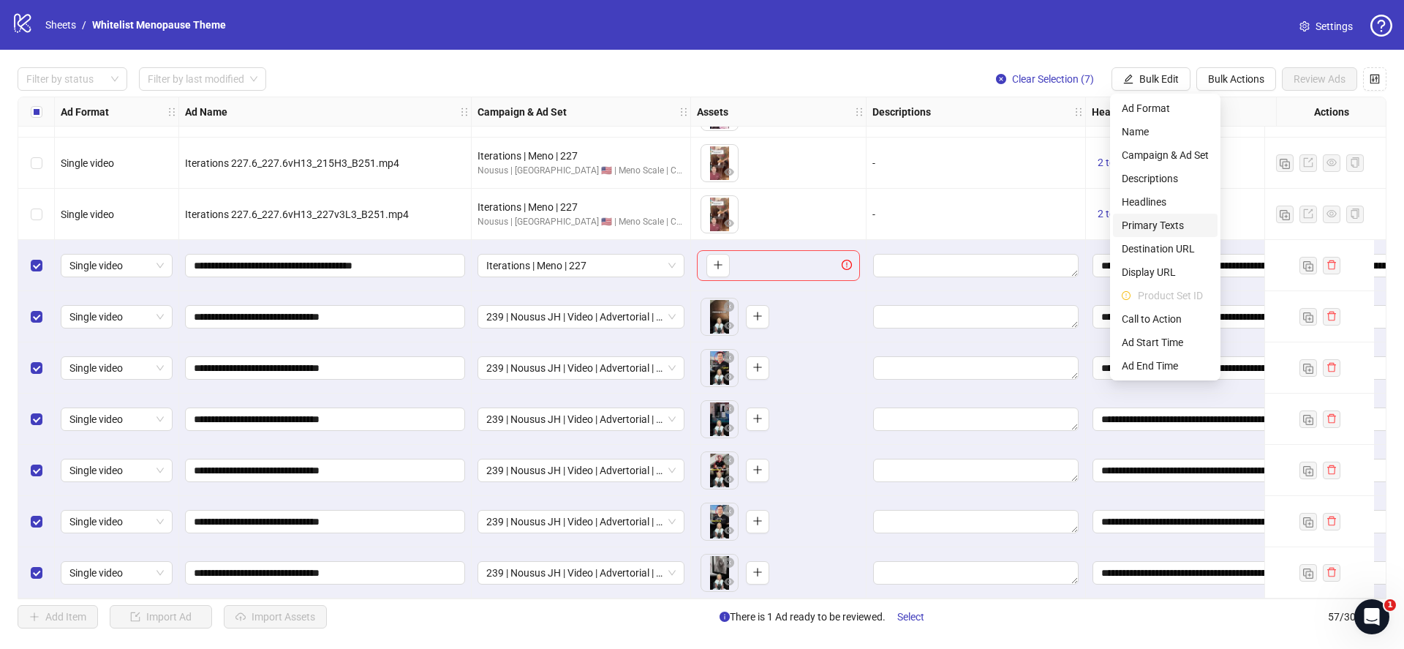
click at [1168, 226] on span "Primary Texts" at bounding box center [1165, 225] width 87 height 16
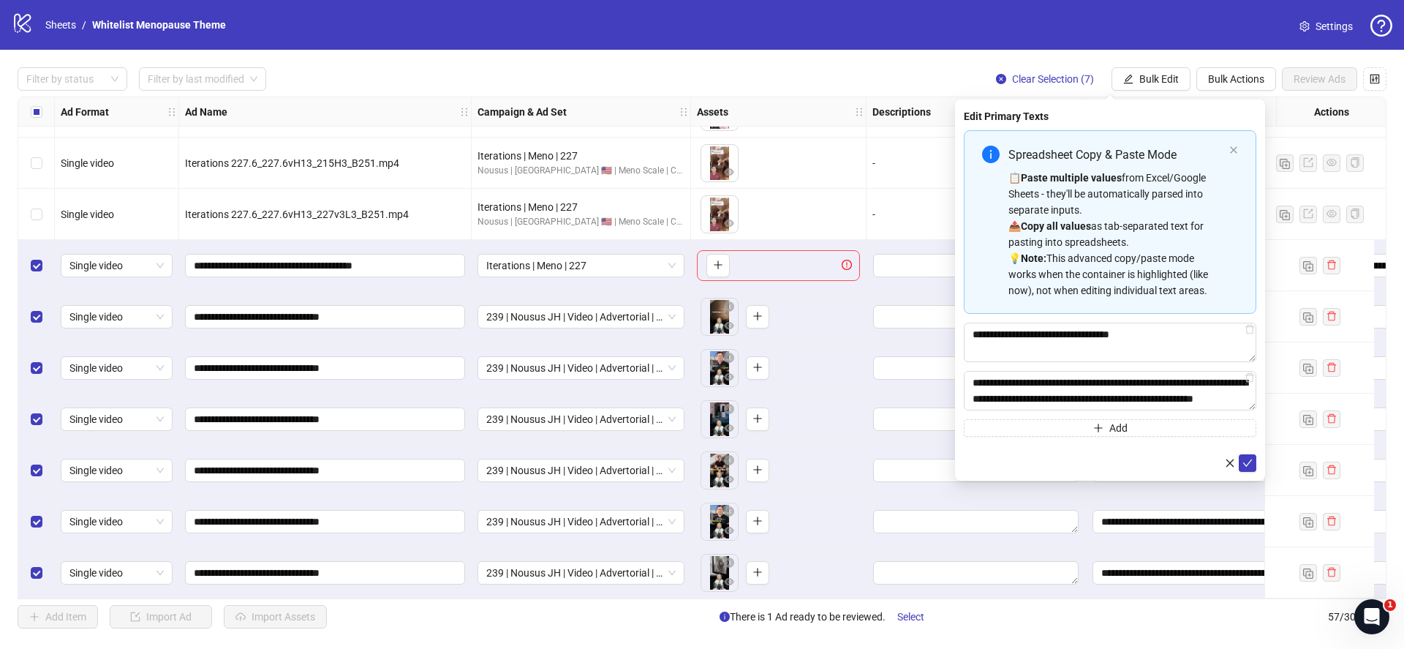
drag, startPoint x: 1251, startPoint y: 461, endPoint x: 1252, endPoint y: 453, distance: 8.9
click at [1251, 461] on button "submit" at bounding box center [1248, 463] width 18 height 18
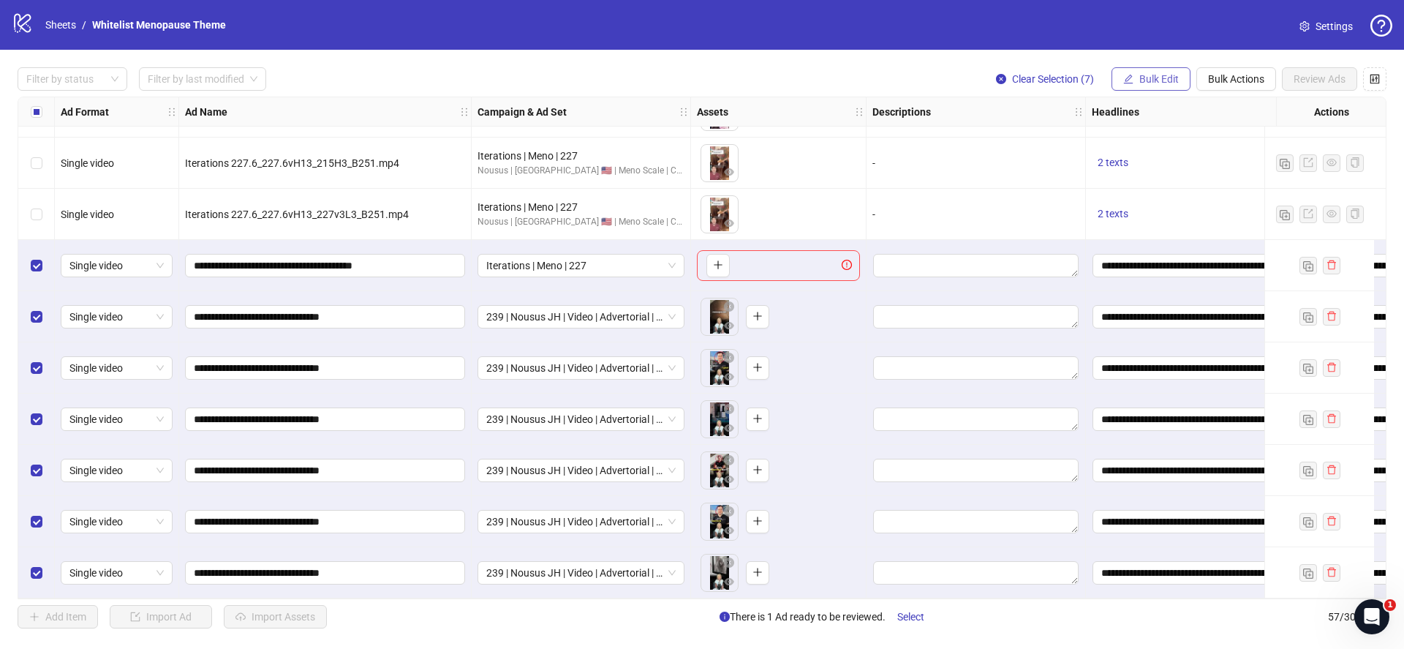
click at [1162, 79] on span "Bulk Edit" at bounding box center [1158, 79] width 39 height 12
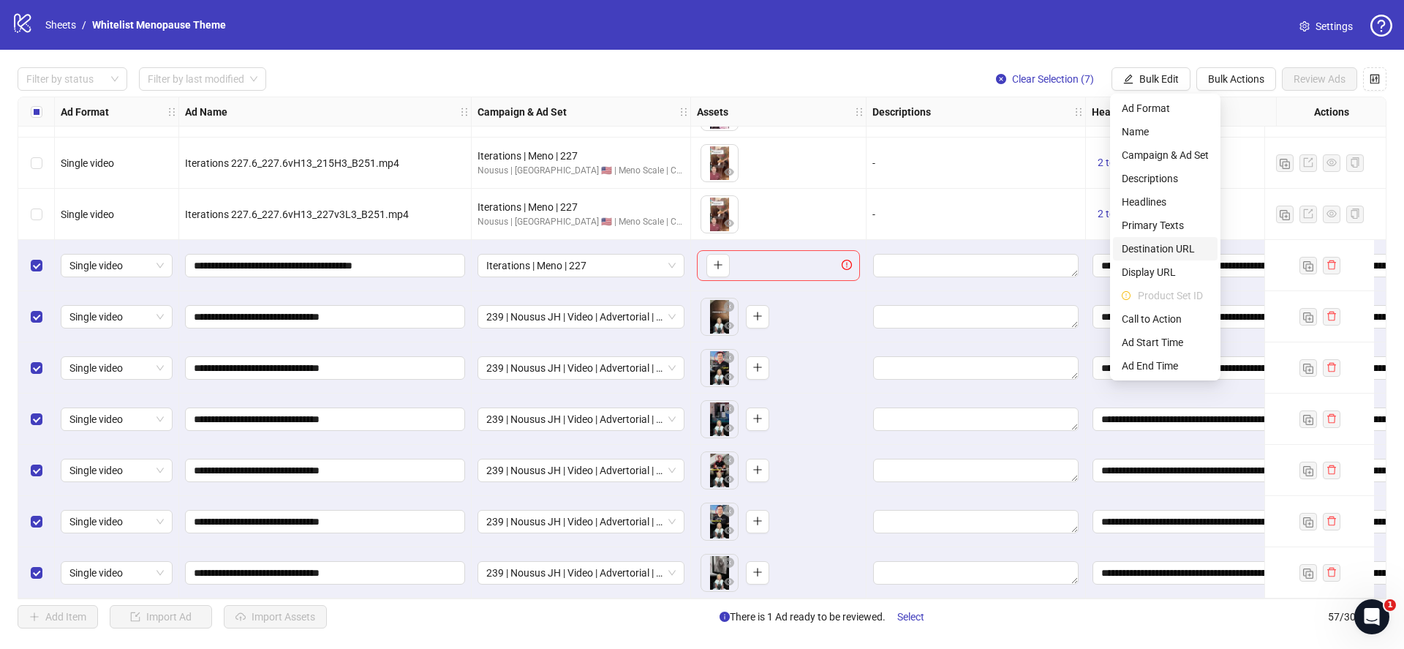
click at [1154, 247] on span "Destination URL" at bounding box center [1165, 249] width 87 height 16
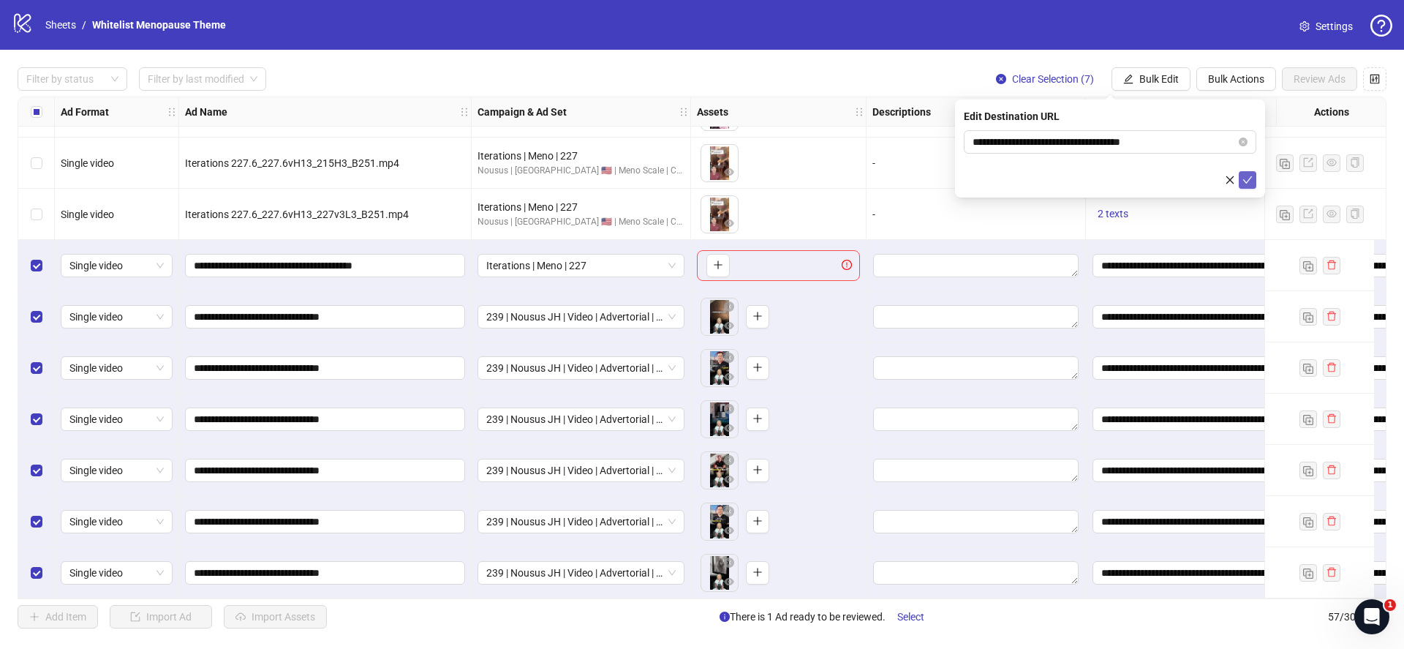
click at [1244, 184] on icon "check" at bounding box center [1247, 180] width 10 height 10
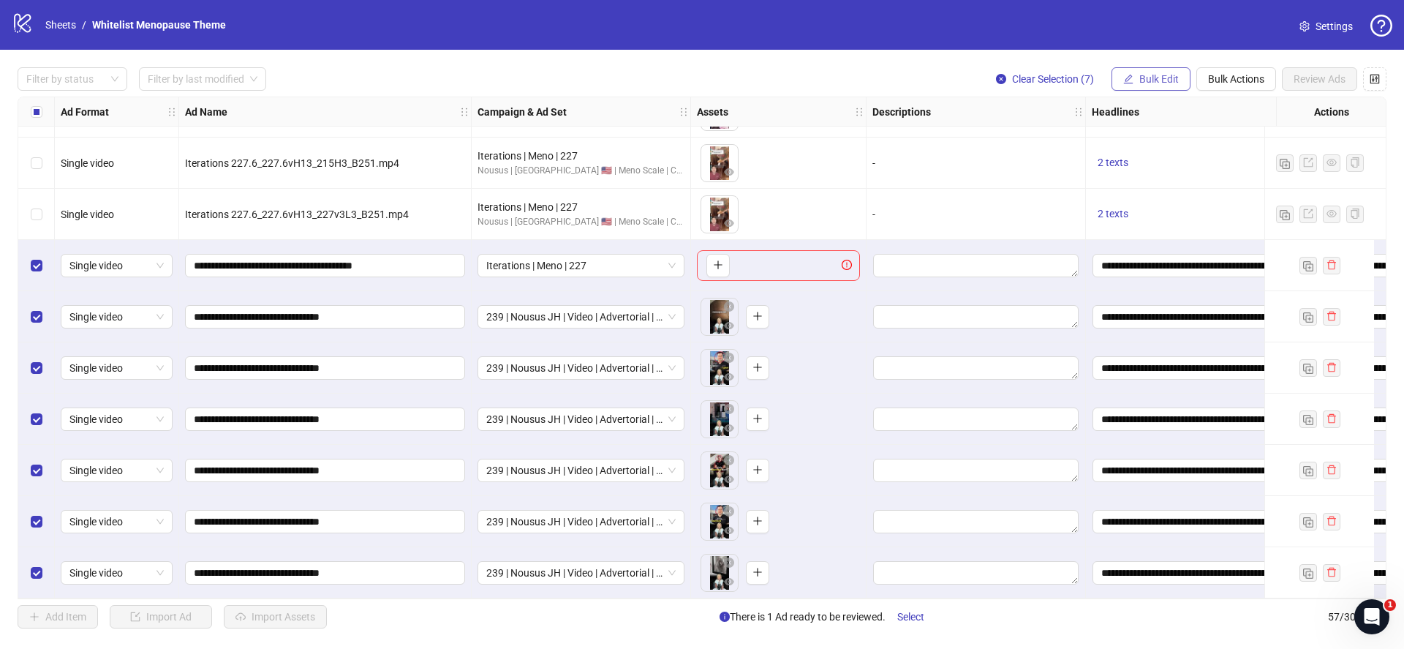
click at [1141, 77] on span "Bulk Edit" at bounding box center [1158, 79] width 39 height 12
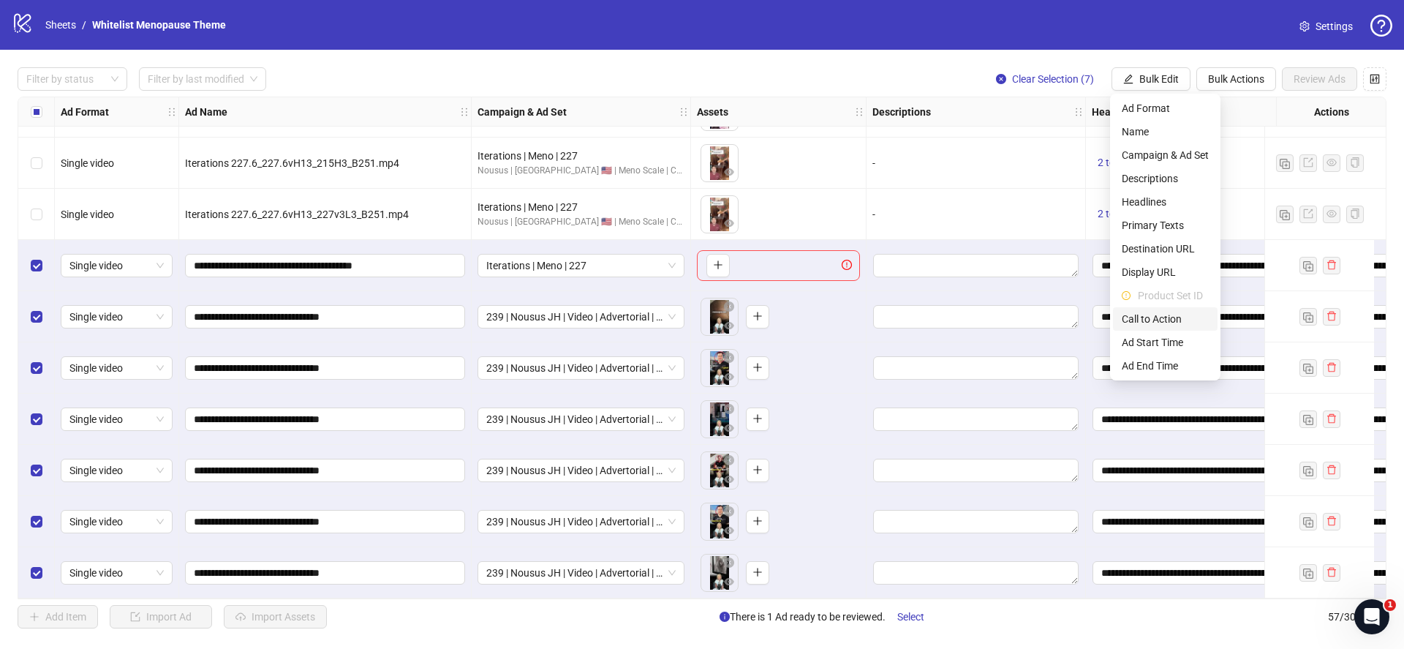
click at [1156, 316] on span "Call to Action" at bounding box center [1165, 319] width 87 height 16
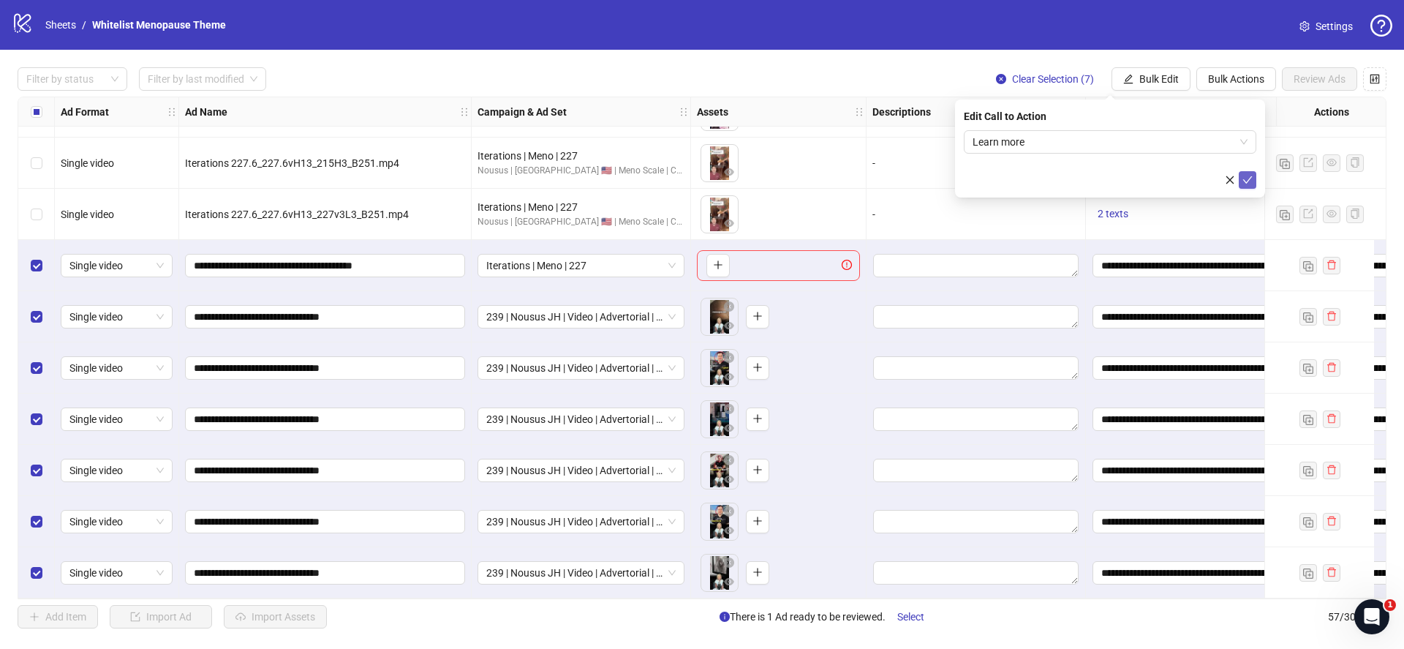
click at [1250, 182] on icon "check" at bounding box center [1247, 180] width 10 height 10
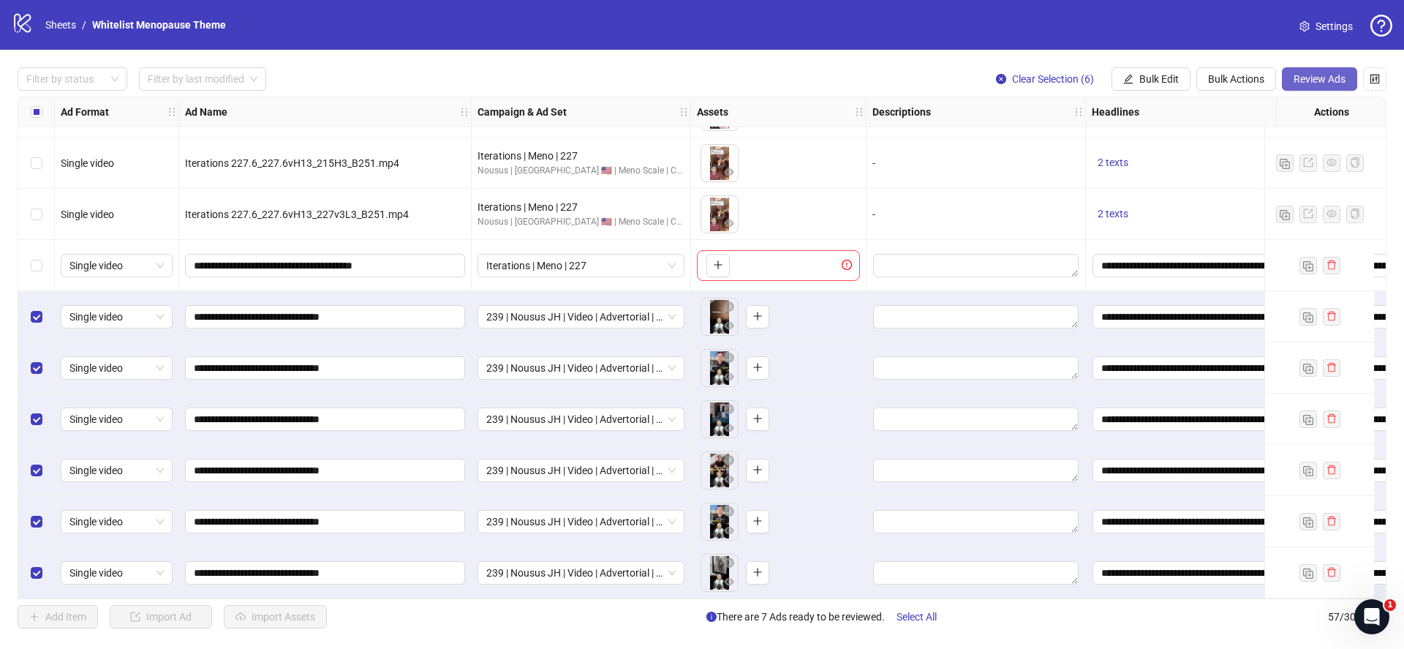
click at [1308, 80] on span "Review Ads" at bounding box center [1319, 79] width 52 height 12
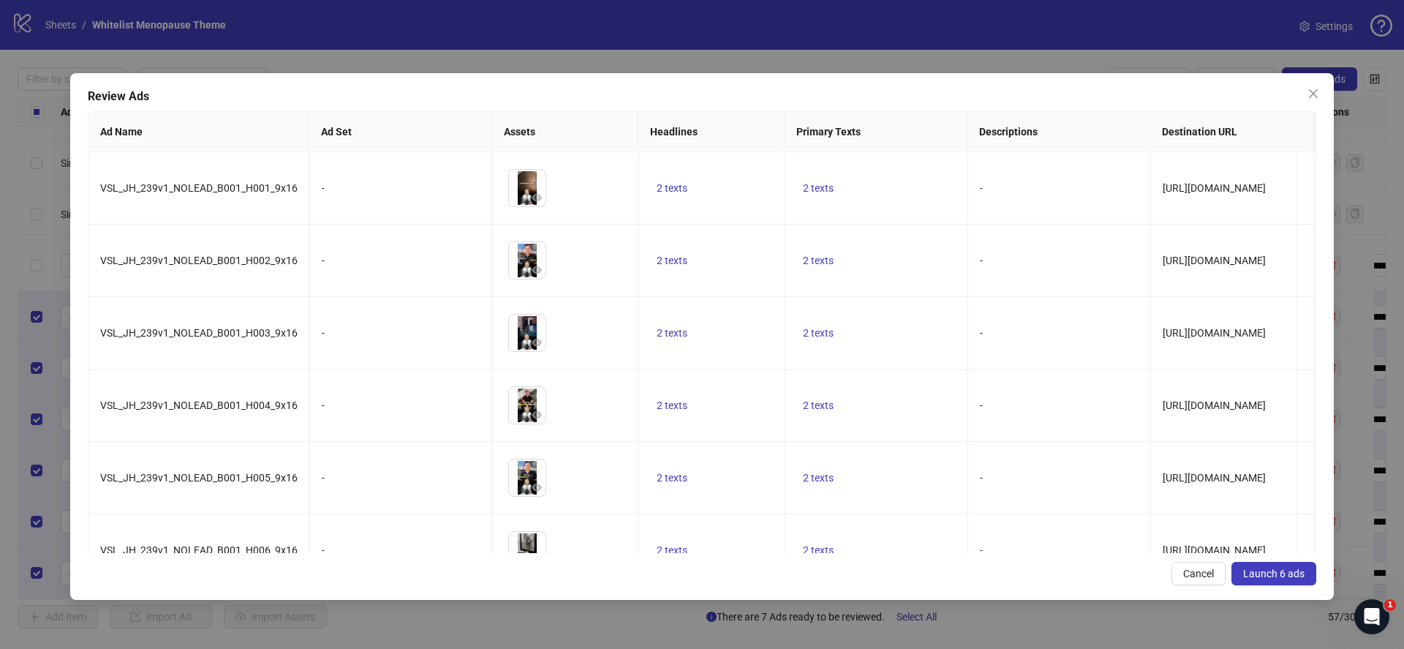
click at [1287, 576] on span "Launch 6 ads" at bounding box center [1273, 573] width 61 height 12
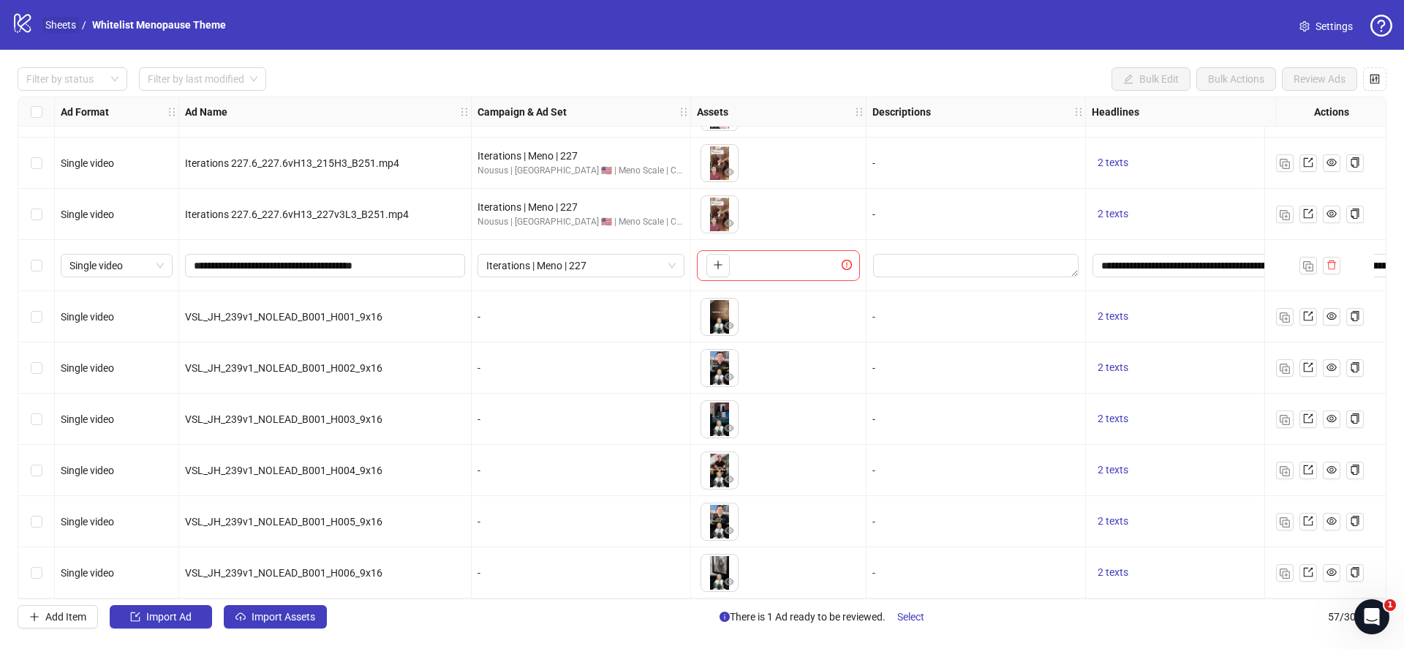
click at [47, 27] on link "Sheets" at bounding box center [60, 25] width 37 height 16
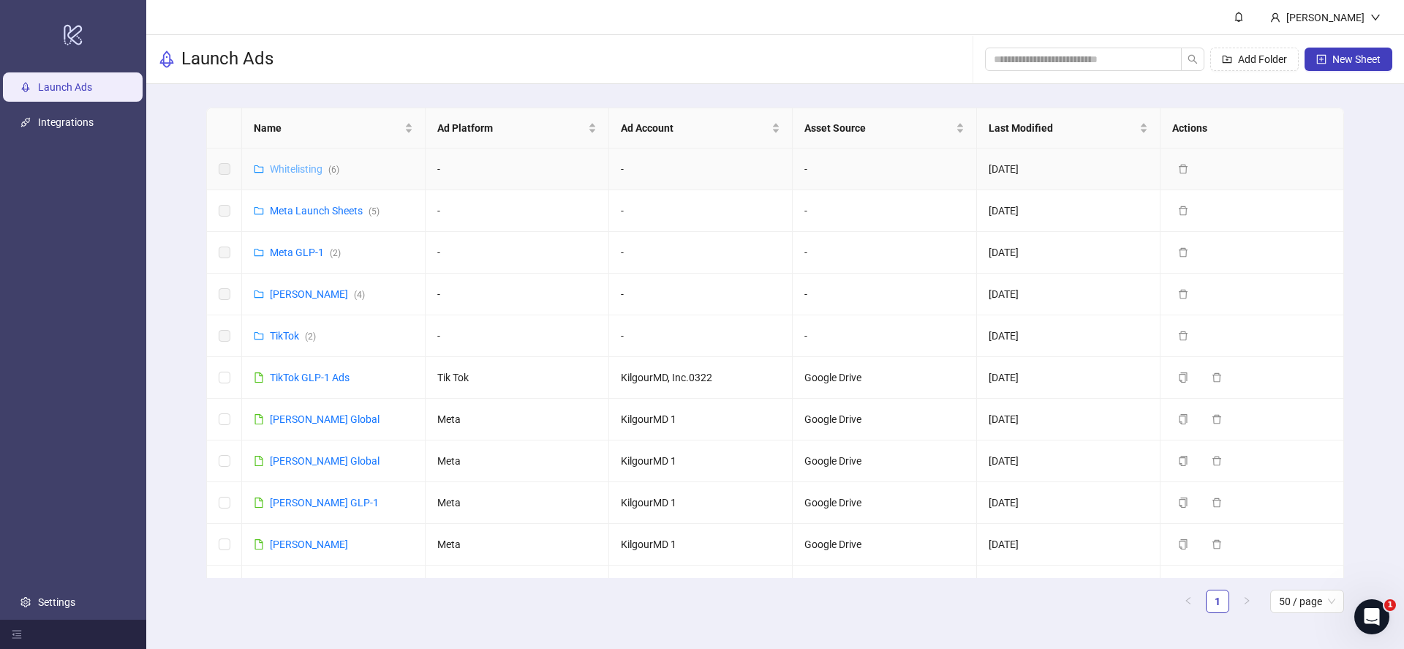
click at [300, 167] on link "Whitelisting ( 6 )" at bounding box center [304, 169] width 69 height 12
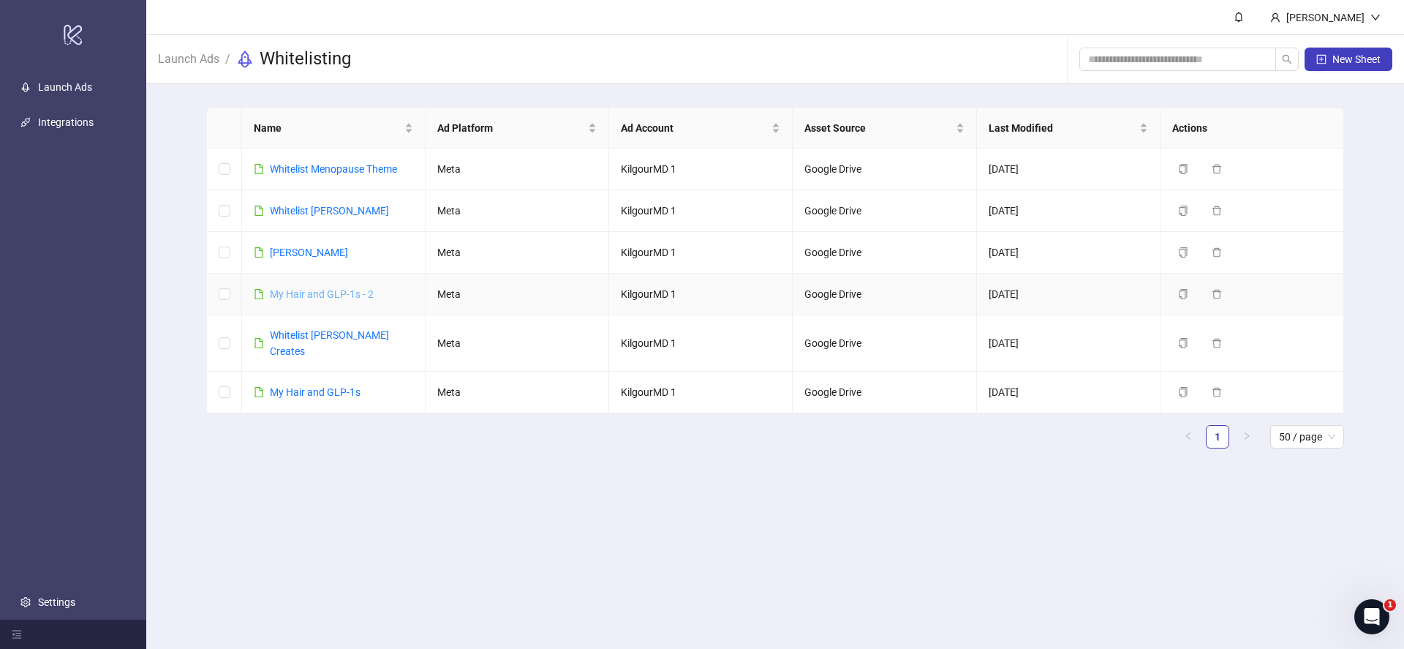
click at [339, 292] on link "​My Hair and GLP-1s - 2" at bounding box center [322, 294] width 104 height 12
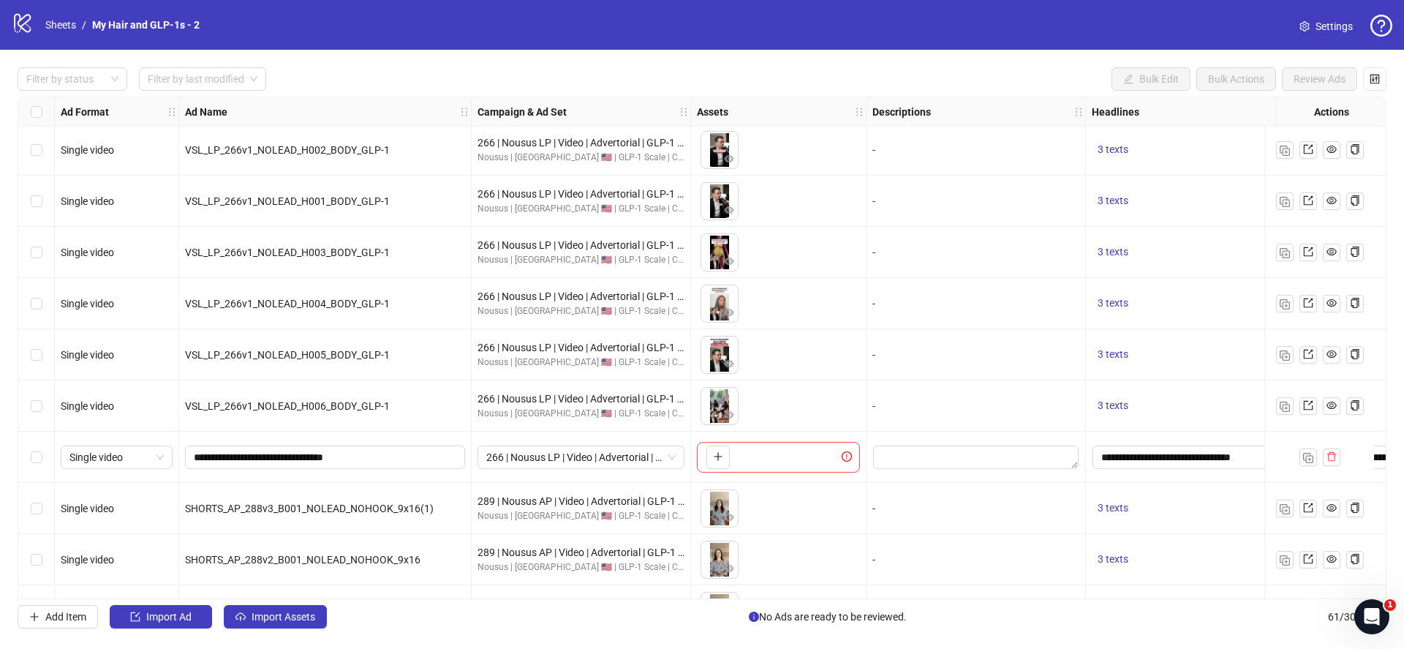
scroll to position [2656, 0]
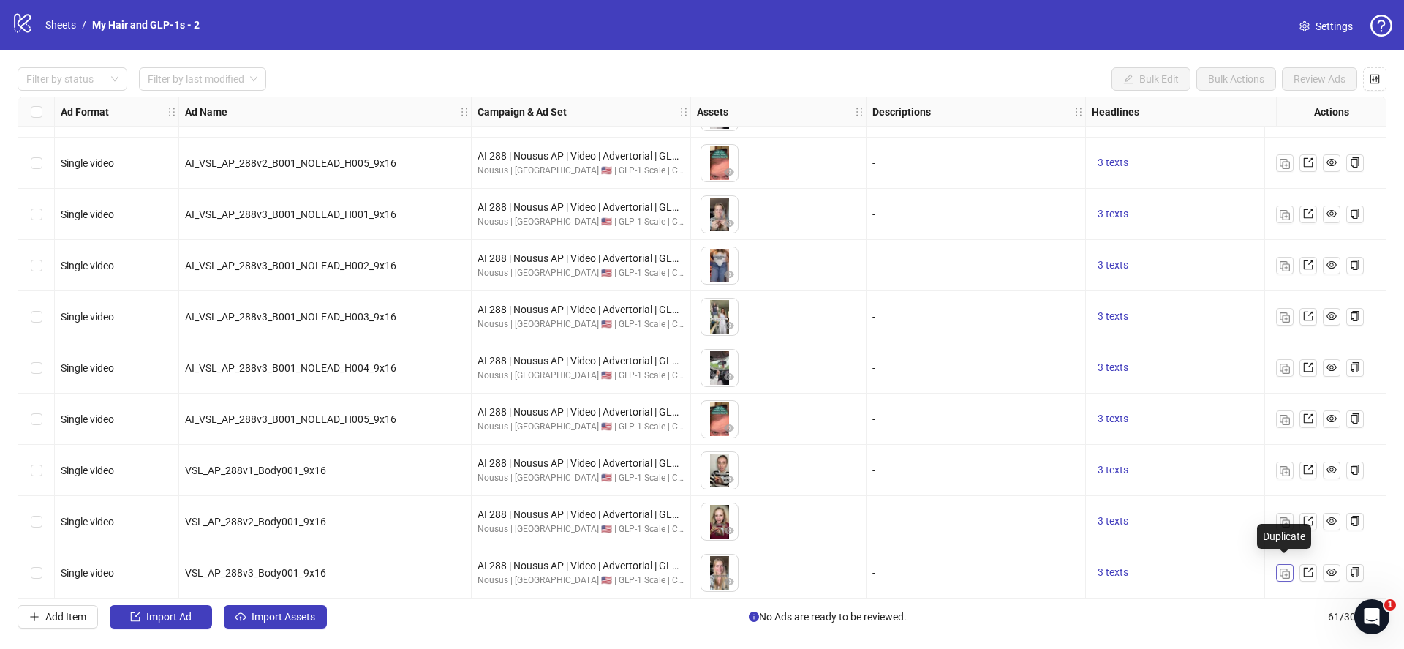
click at [1289, 568] on img "button" at bounding box center [1284, 573] width 10 height 10
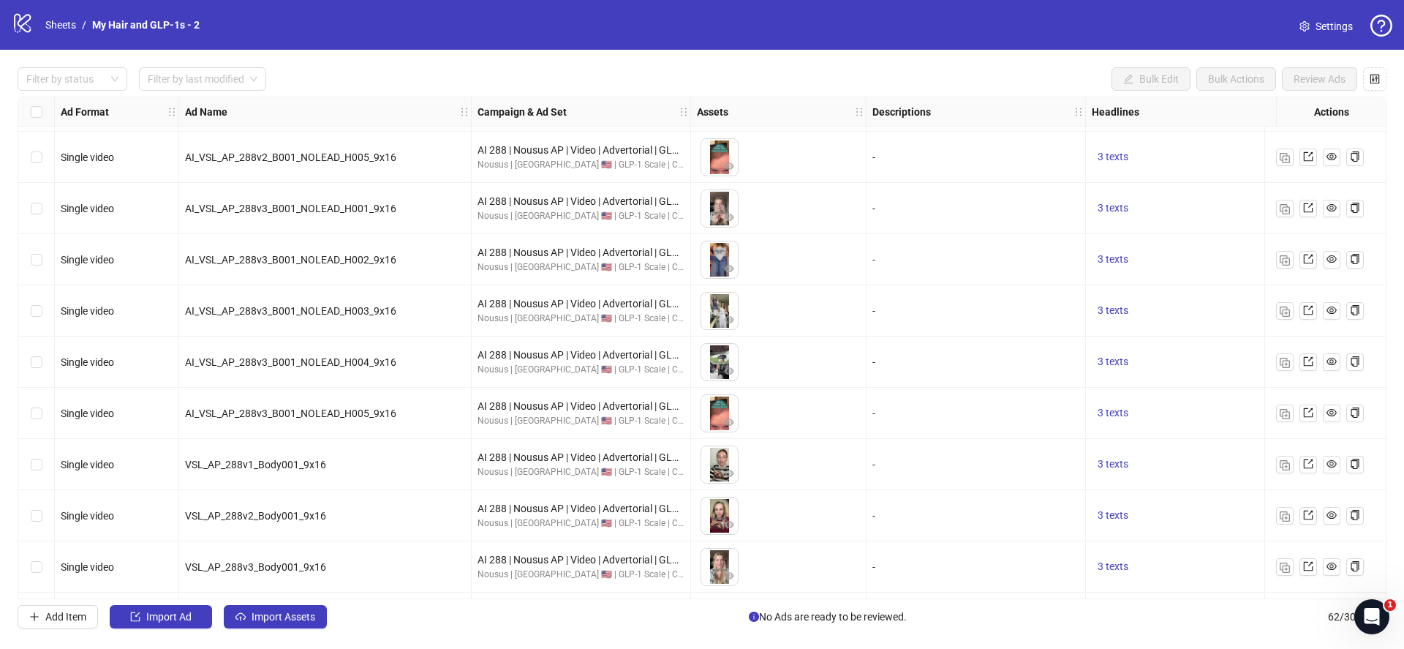
scroll to position [2707, 0]
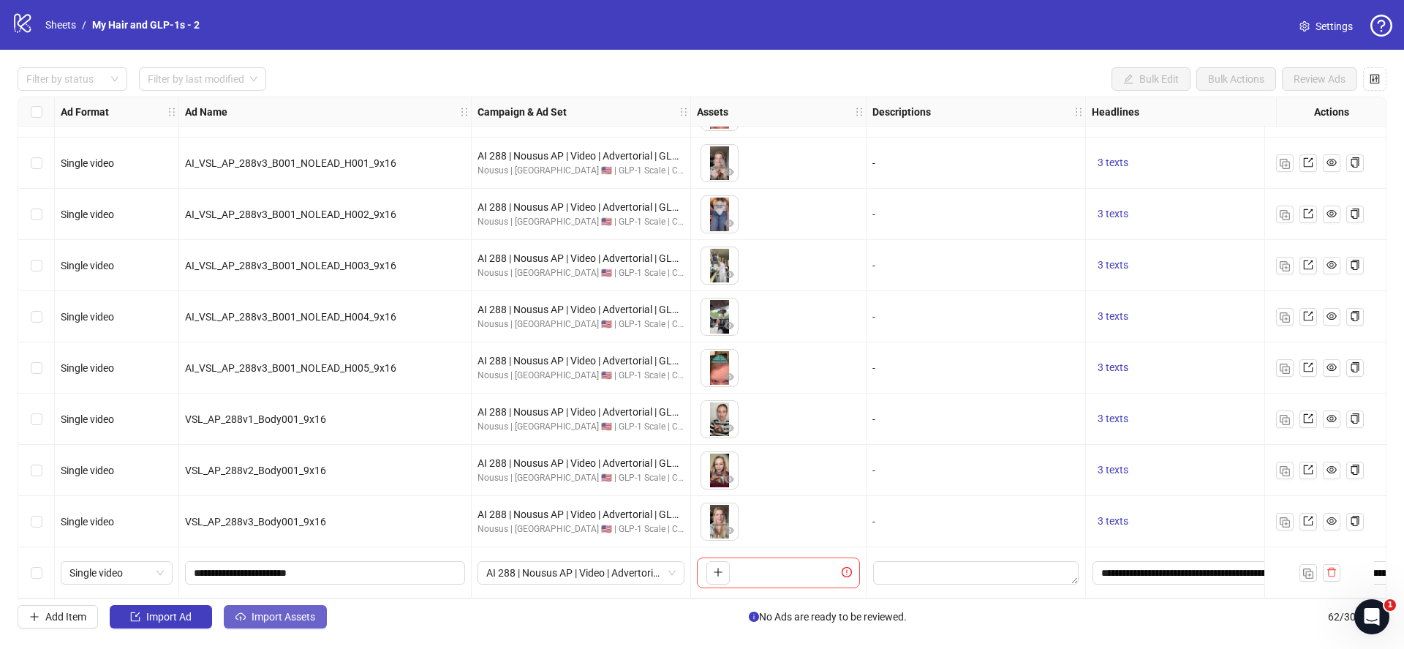
click at [299, 616] on span "Import Assets" at bounding box center [284, 616] width 64 height 12
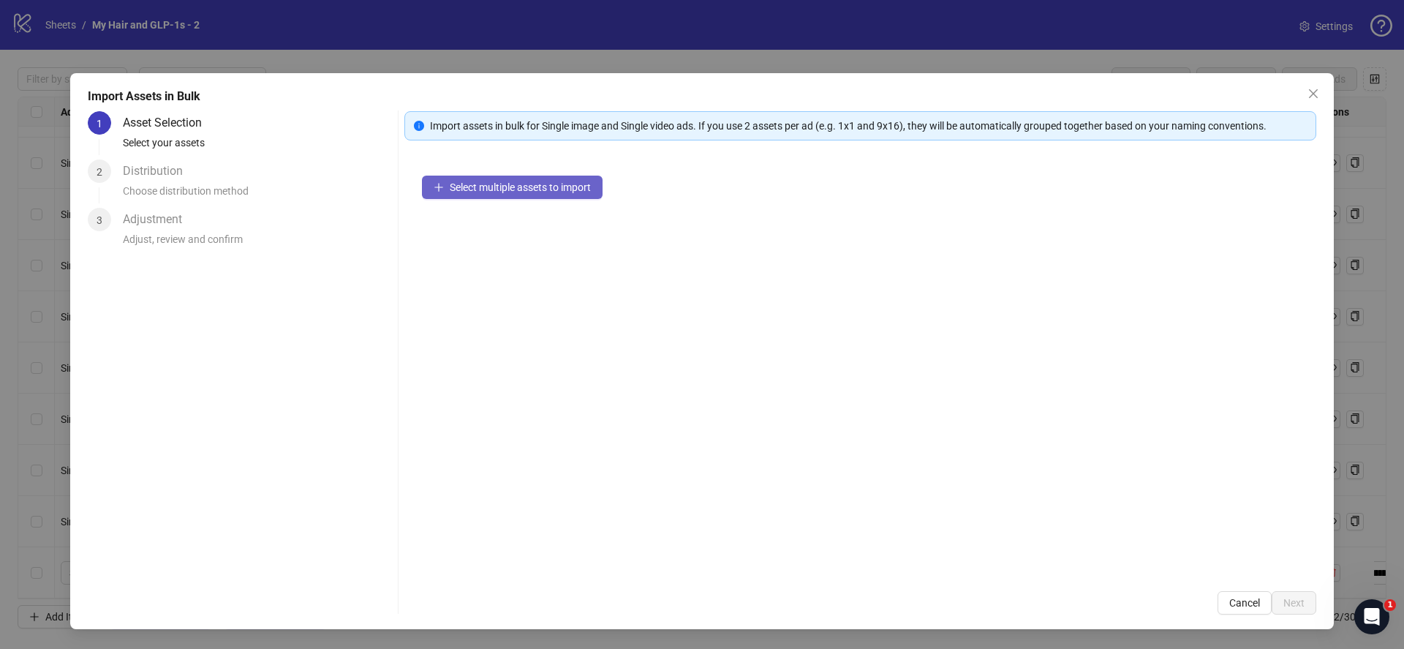
click at [538, 186] on span "Select multiple assets to import" at bounding box center [520, 187] width 141 height 12
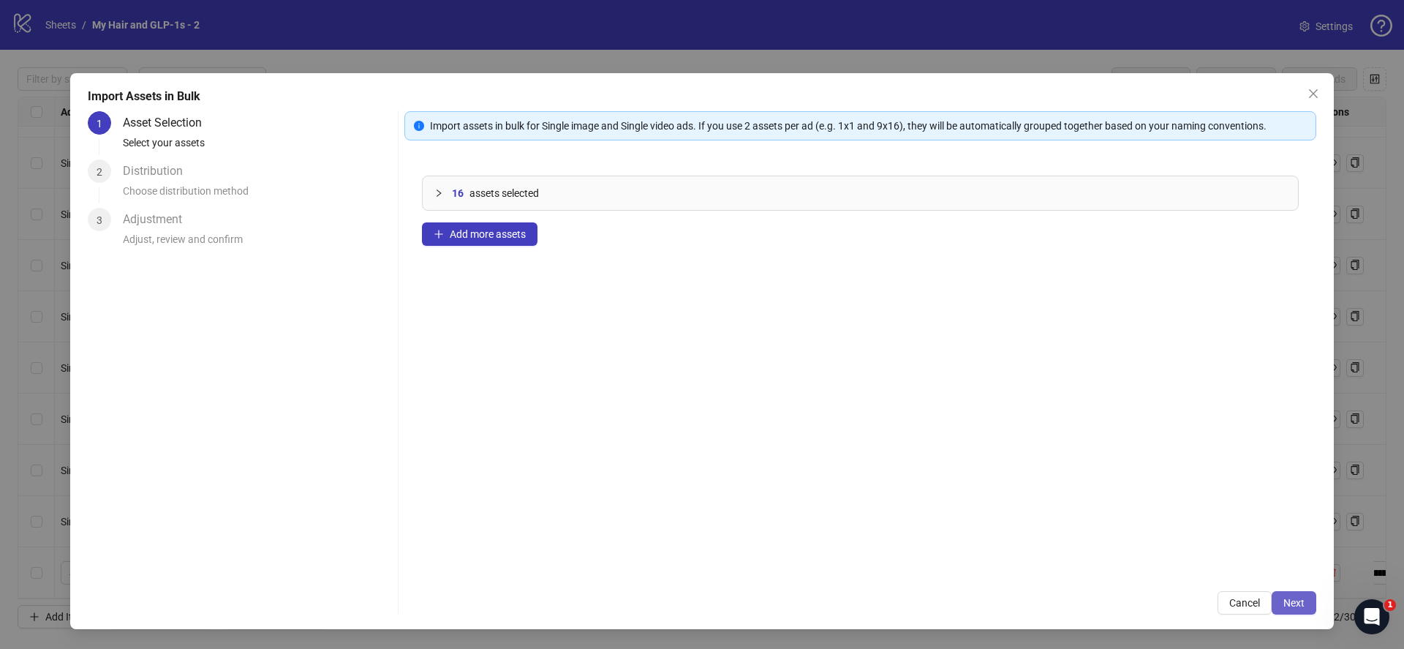
click at [1288, 602] on span "Next" at bounding box center [1293, 603] width 21 height 12
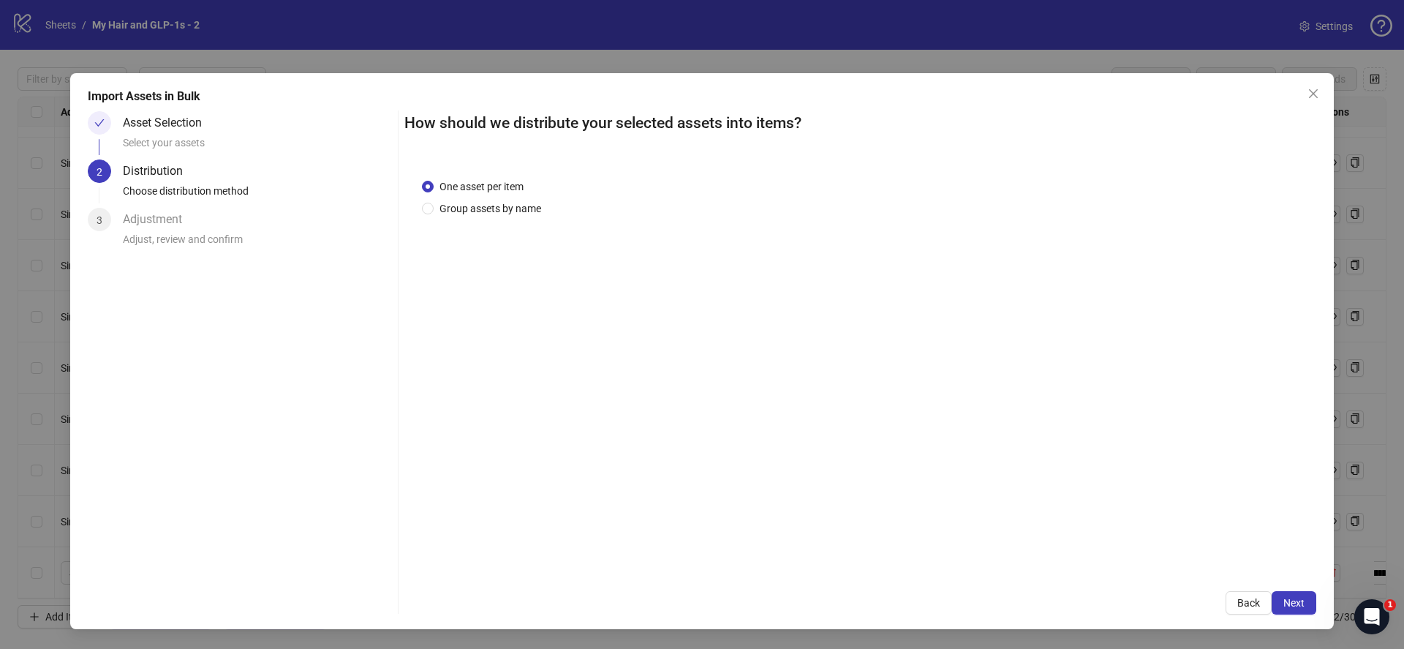
click at [210, 131] on div "Asset Selection" at bounding box center [168, 122] width 91 height 23
click at [1235, 605] on button "Back" at bounding box center [1248, 602] width 46 height 23
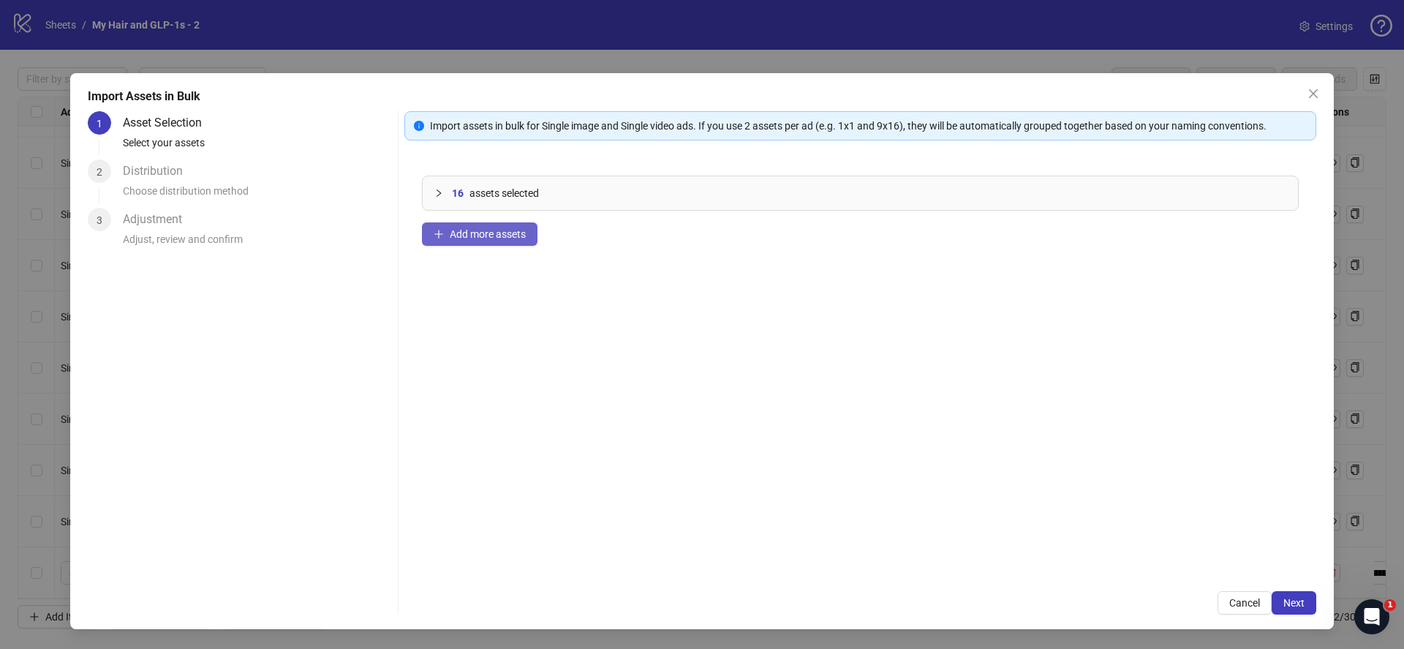
click at [464, 238] on span "Add more assets" at bounding box center [488, 234] width 76 height 12
click at [1296, 599] on span "Next" at bounding box center [1293, 603] width 21 height 12
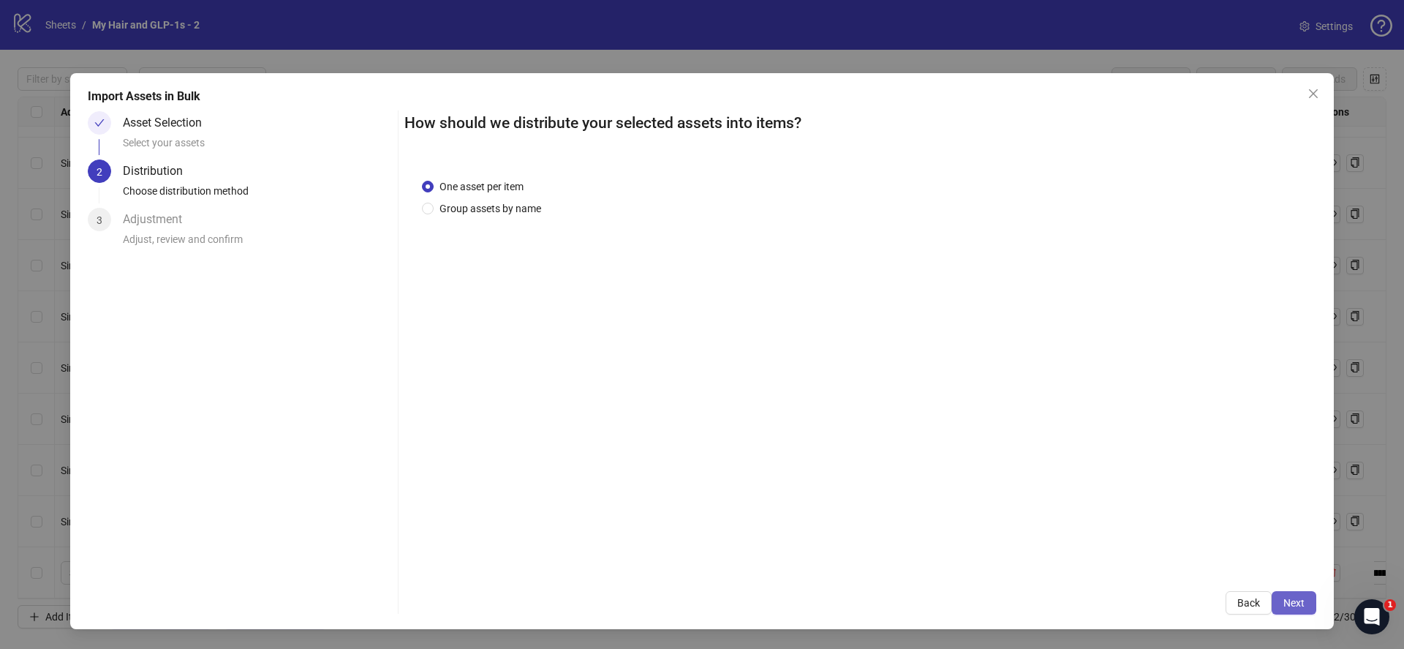
click at [1307, 610] on button "Next" at bounding box center [1293, 602] width 45 height 23
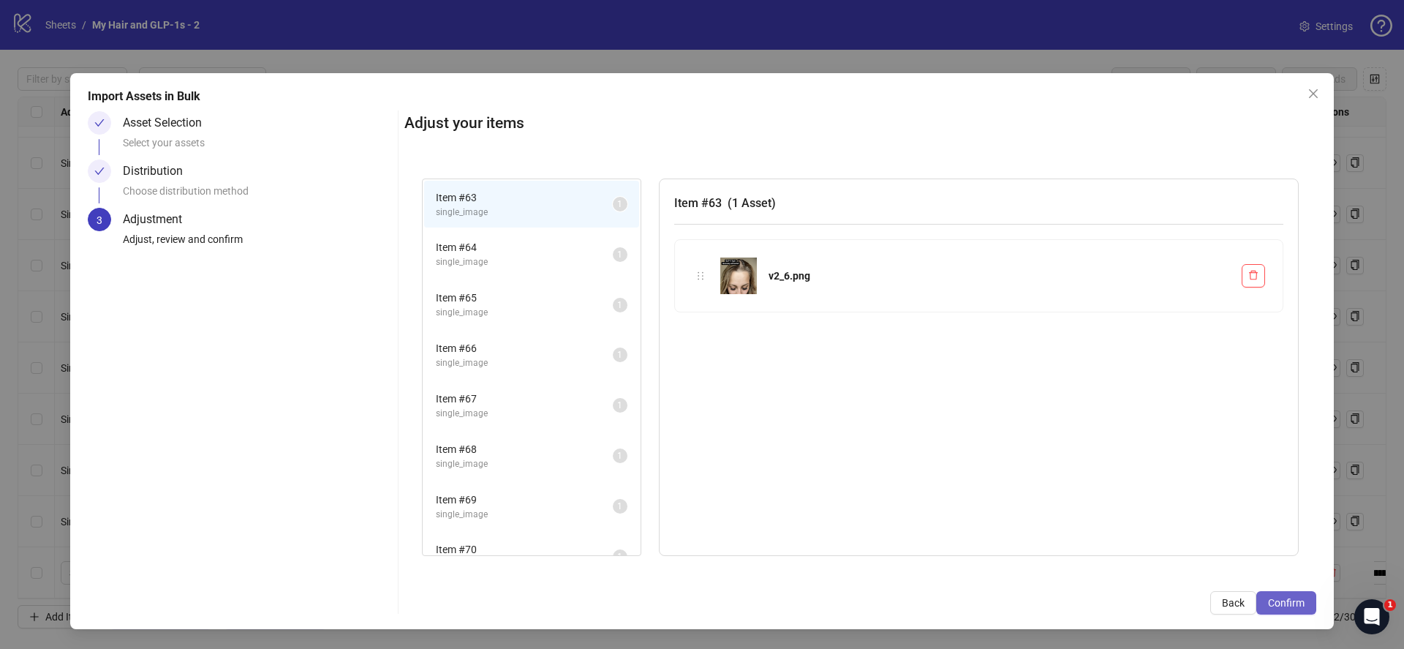
click at [1302, 605] on span "Confirm" at bounding box center [1286, 603] width 37 height 12
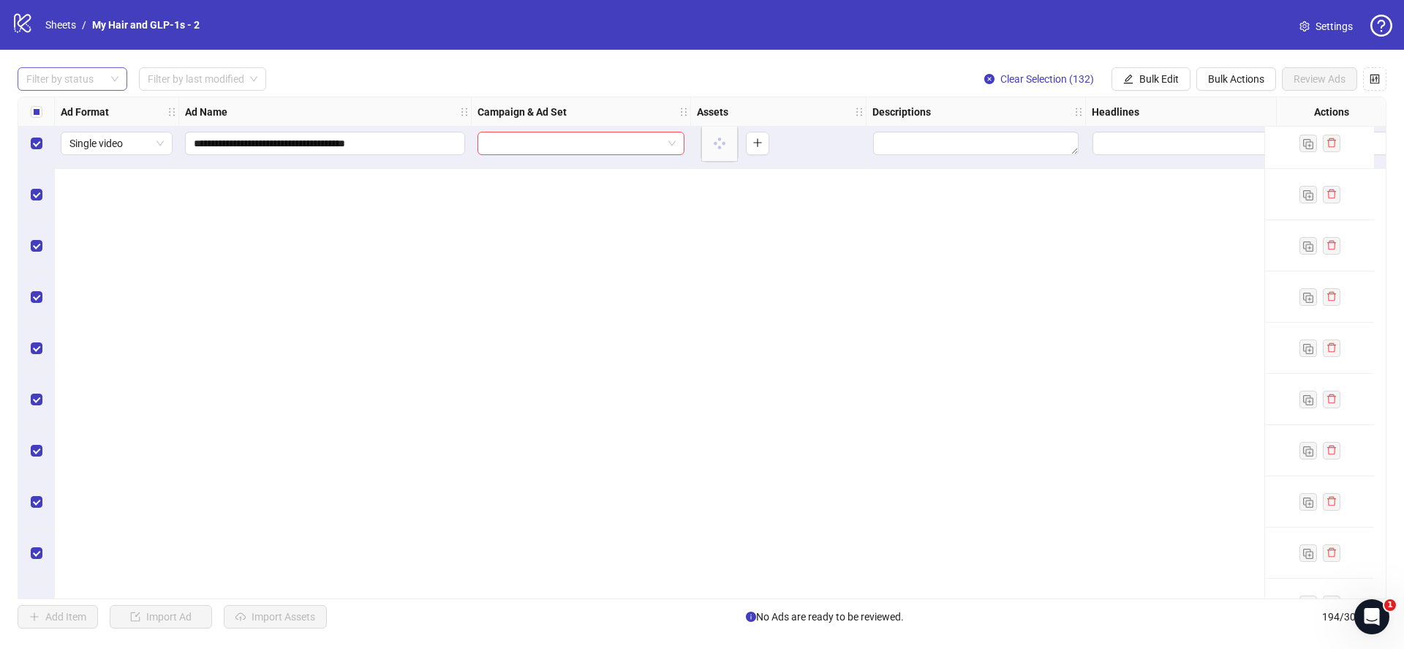
scroll to position [8630, 0]
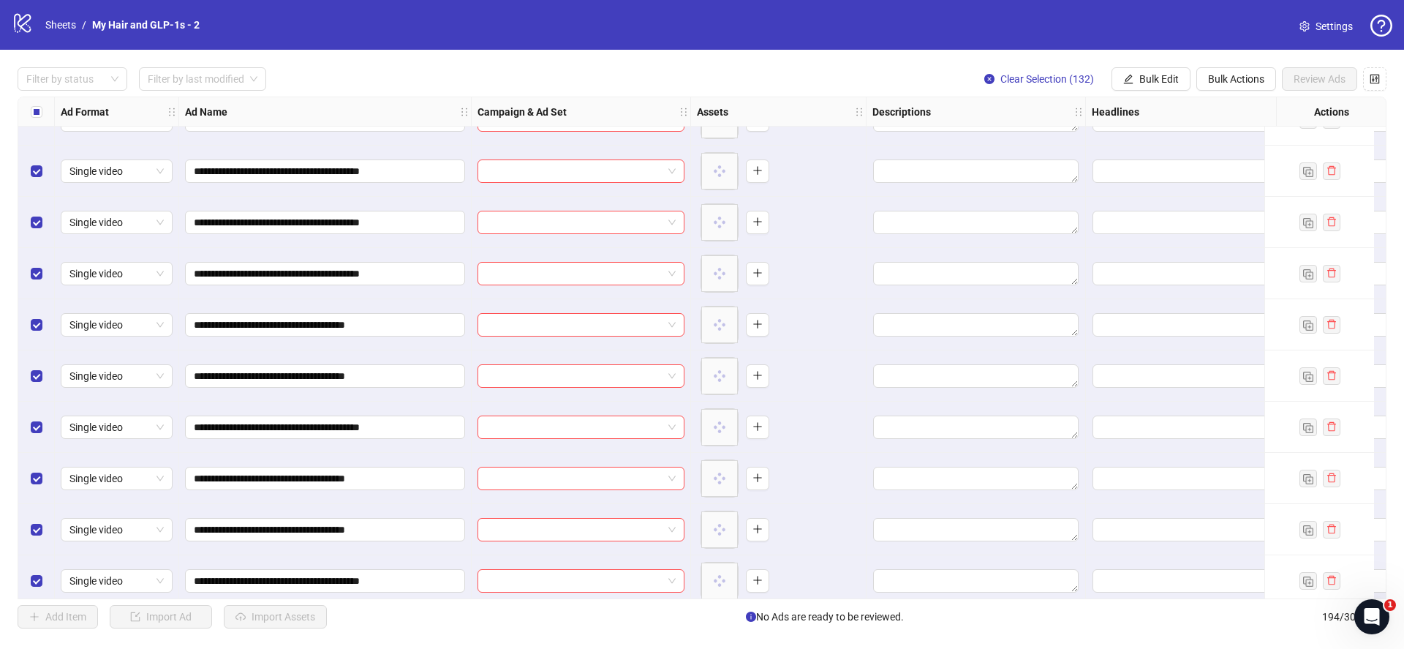
click at [29, 109] on div "Select all rows" at bounding box center [36, 111] width 37 height 29
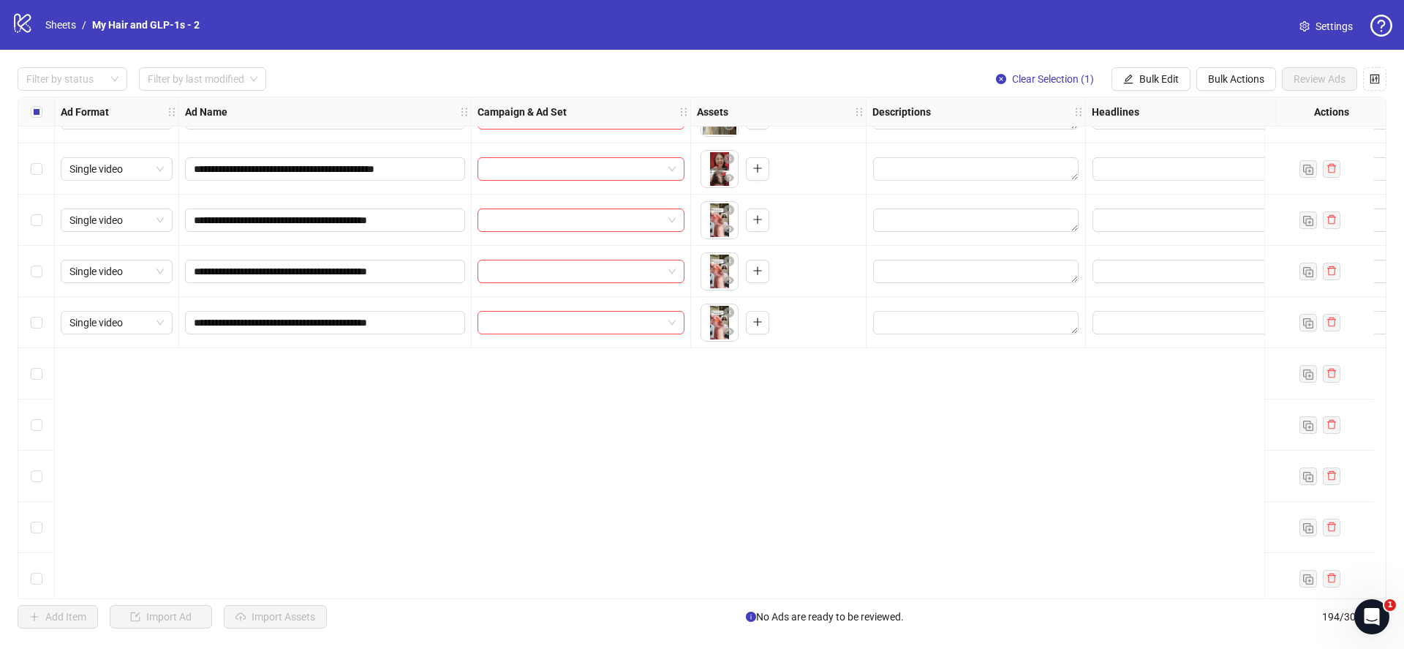
scroll to position [3667, 0]
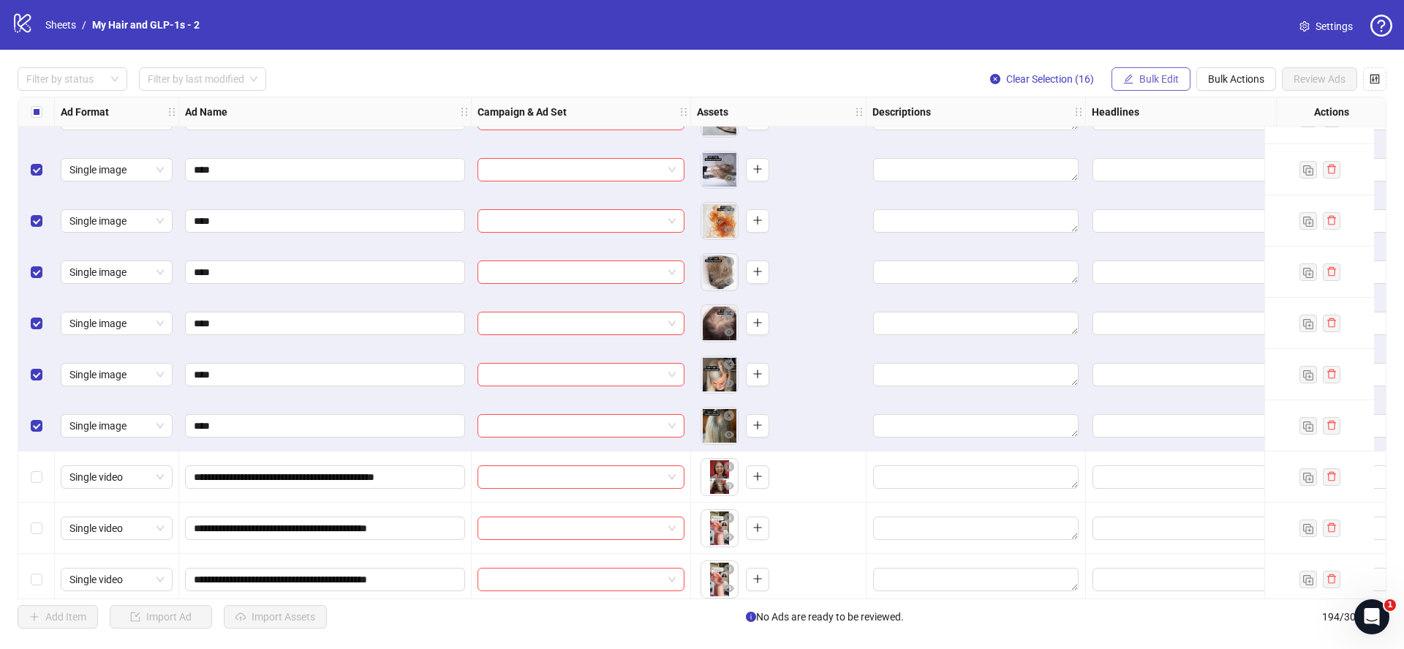
drag, startPoint x: 1149, startPoint y: 77, endPoint x: 1141, endPoint y: 85, distance: 10.9
click at [1146, 77] on span "Bulk Edit" at bounding box center [1158, 79] width 39 height 12
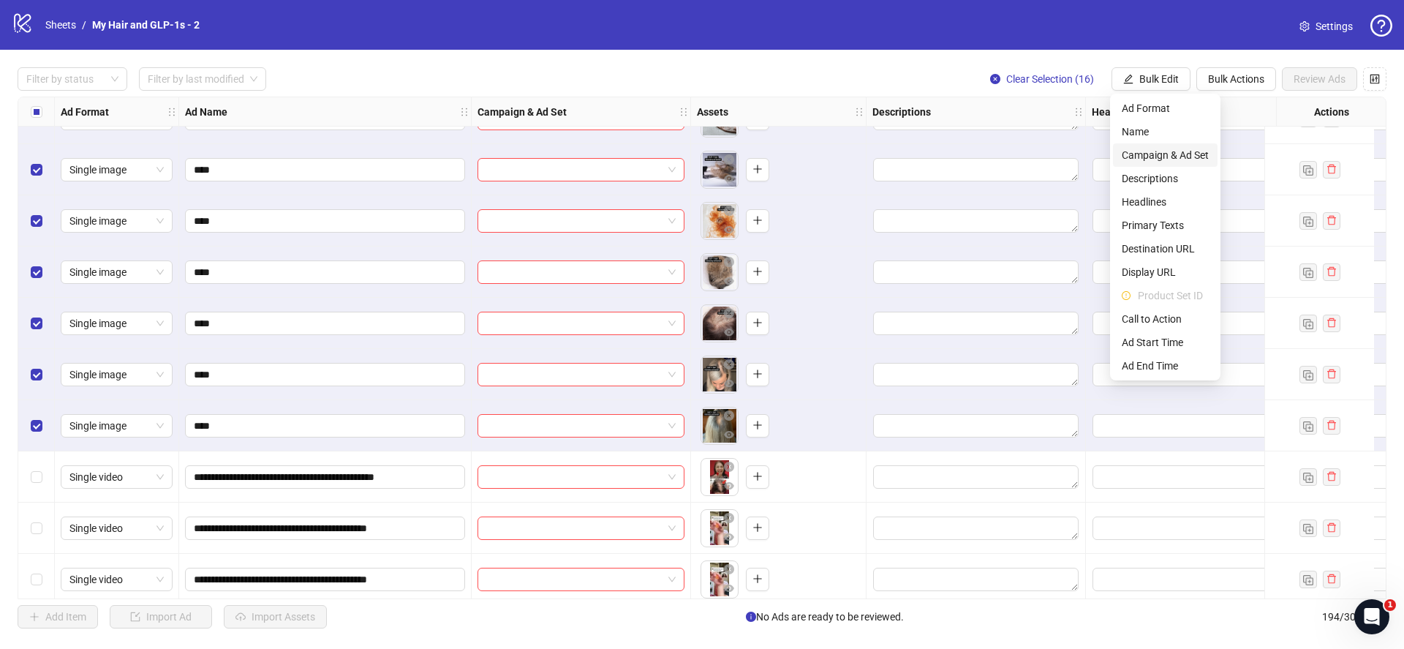
click at [1152, 153] on span "Campaign & Ad Set" at bounding box center [1165, 155] width 87 height 16
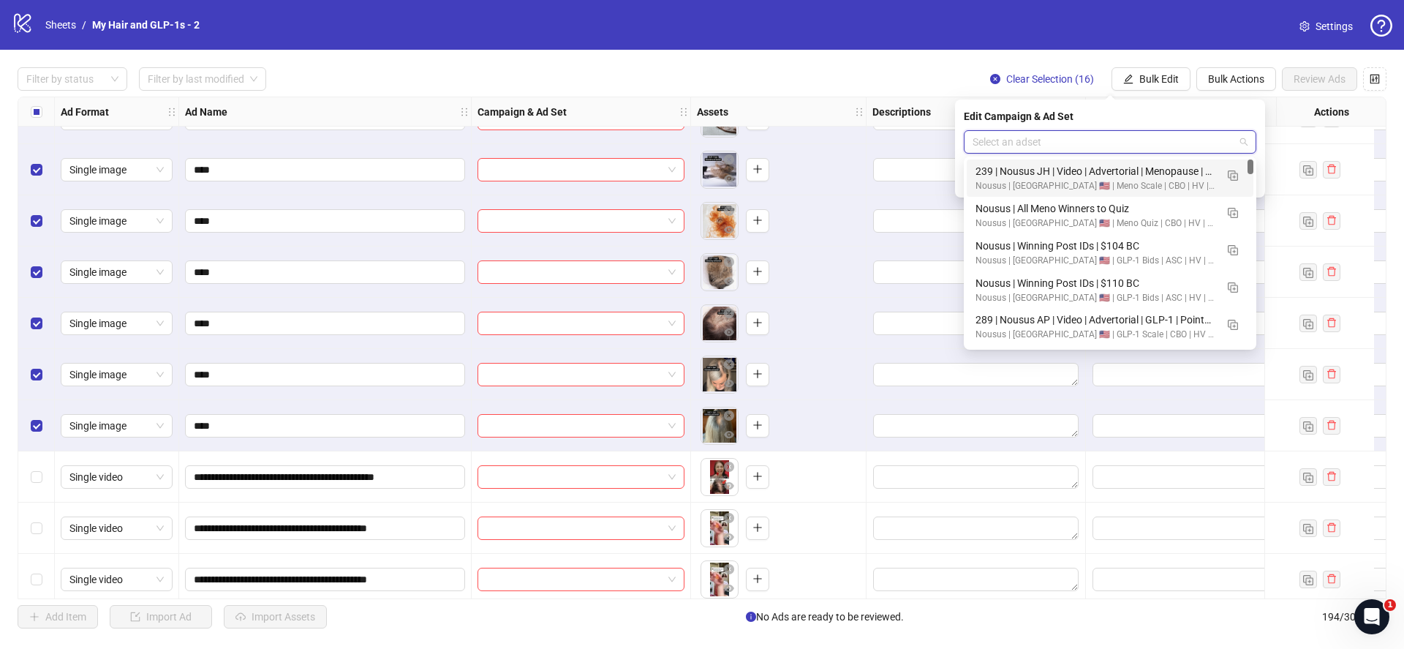
click at [1121, 133] on input "search" at bounding box center [1103, 142] width 262 height 22
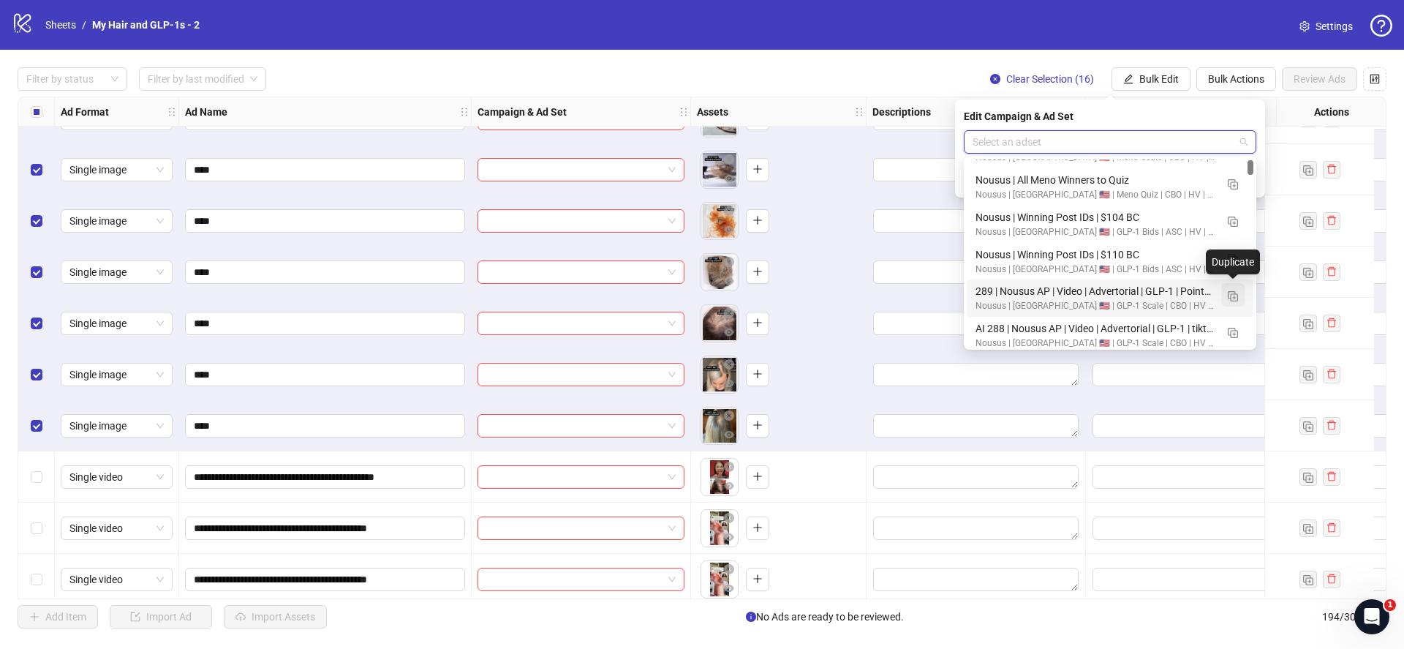
click at [1231, 291] on img "button" at bounding box center [1233, 296] width 10 height 10
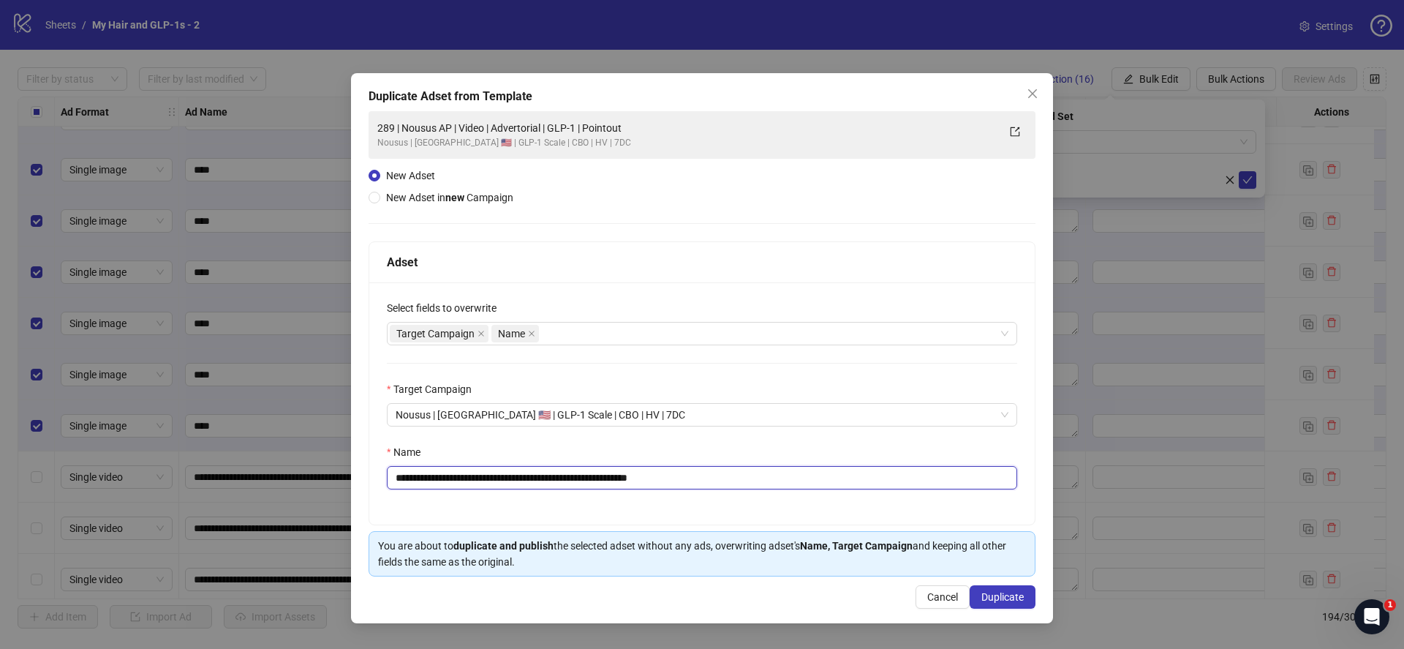
click at [573, 475] on input "**********" at bounding box center [702, 477] width 630 height 23
paste input "text"
type input "**********"
click at [1009, 593] on span "Duplicate" at bounding box center [1002, 597] width 42 height 12
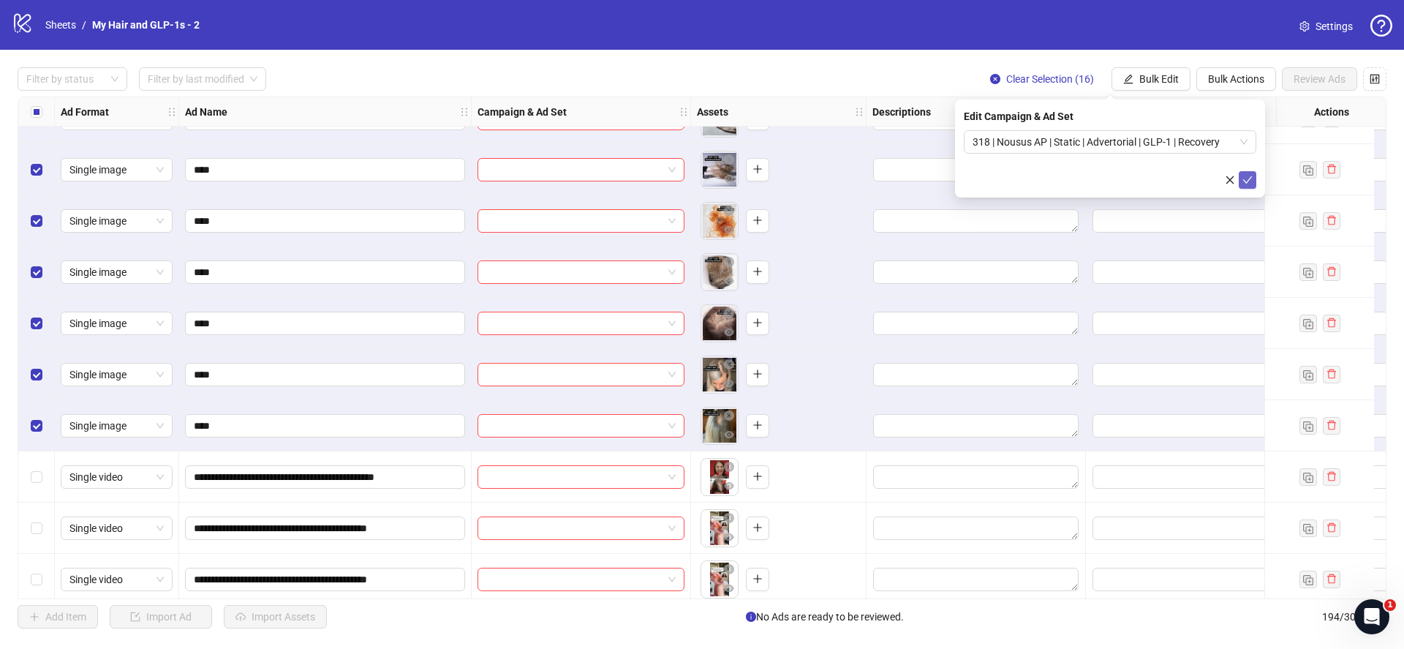
click at [1248, 181] on icon "check" at bounding box center [1247, 180] width 10 height 10
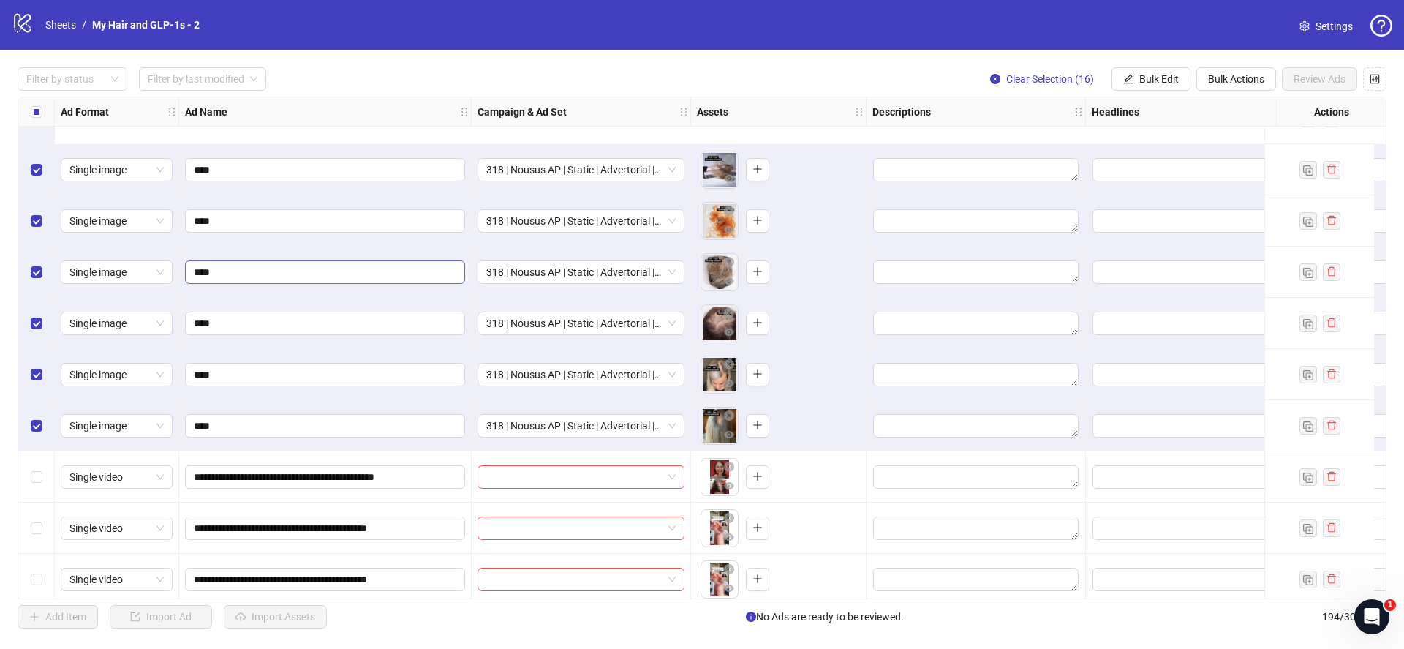
scroll to position [3803, 0]
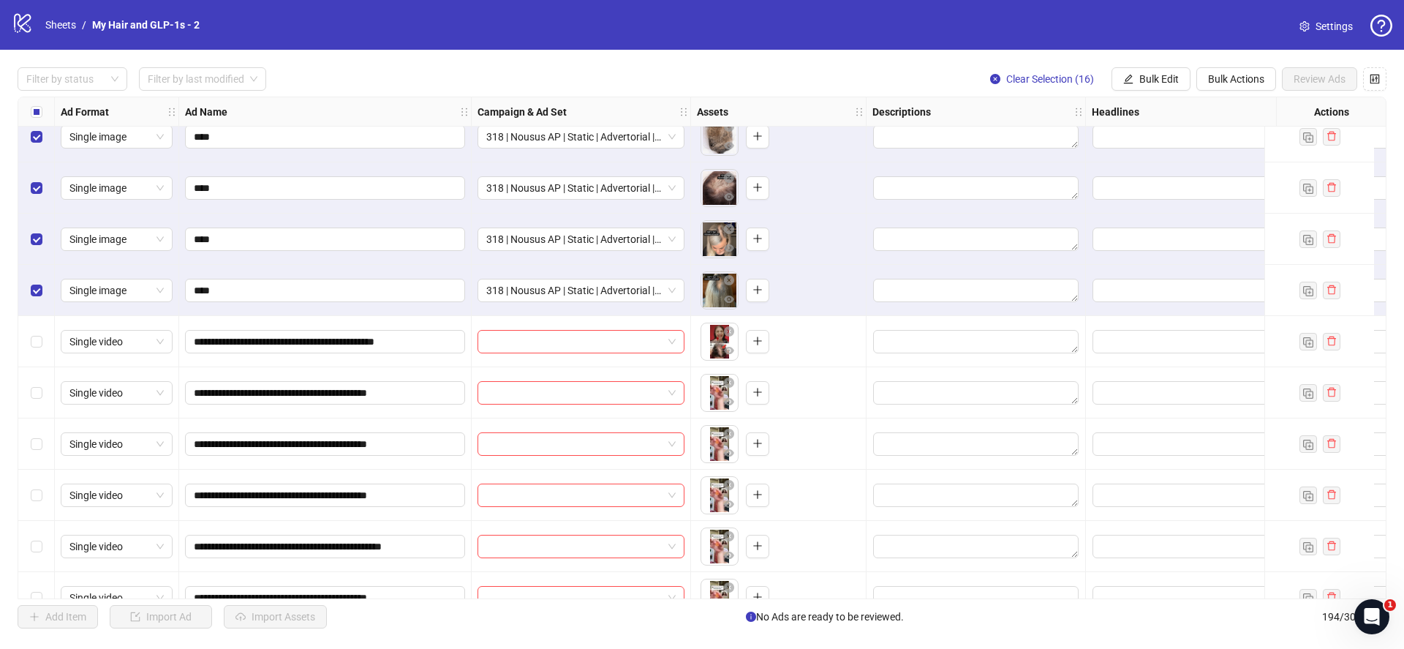
click at [39, 117] on label "Select all rows" at bounding box center [37, 112] width 12 height 16
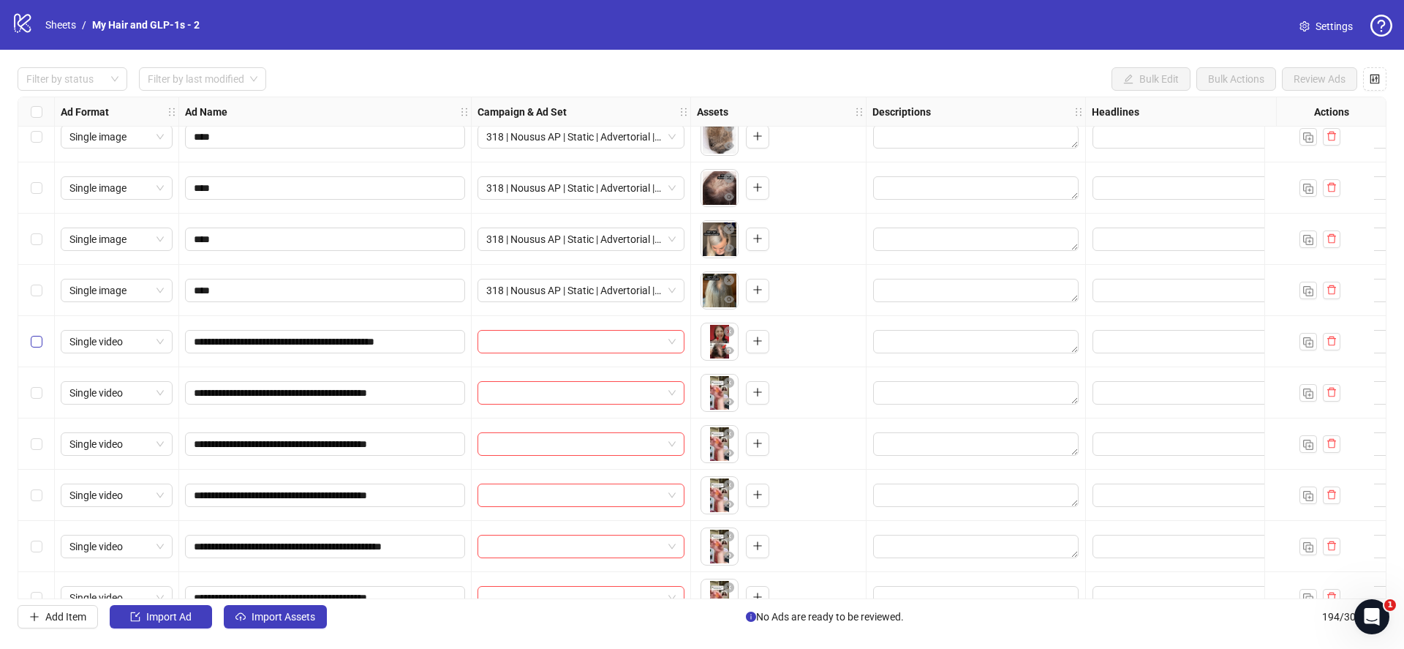
click at [36, 347] on label "Select row 79" at bounding box center [37, 341] width 12 height 16
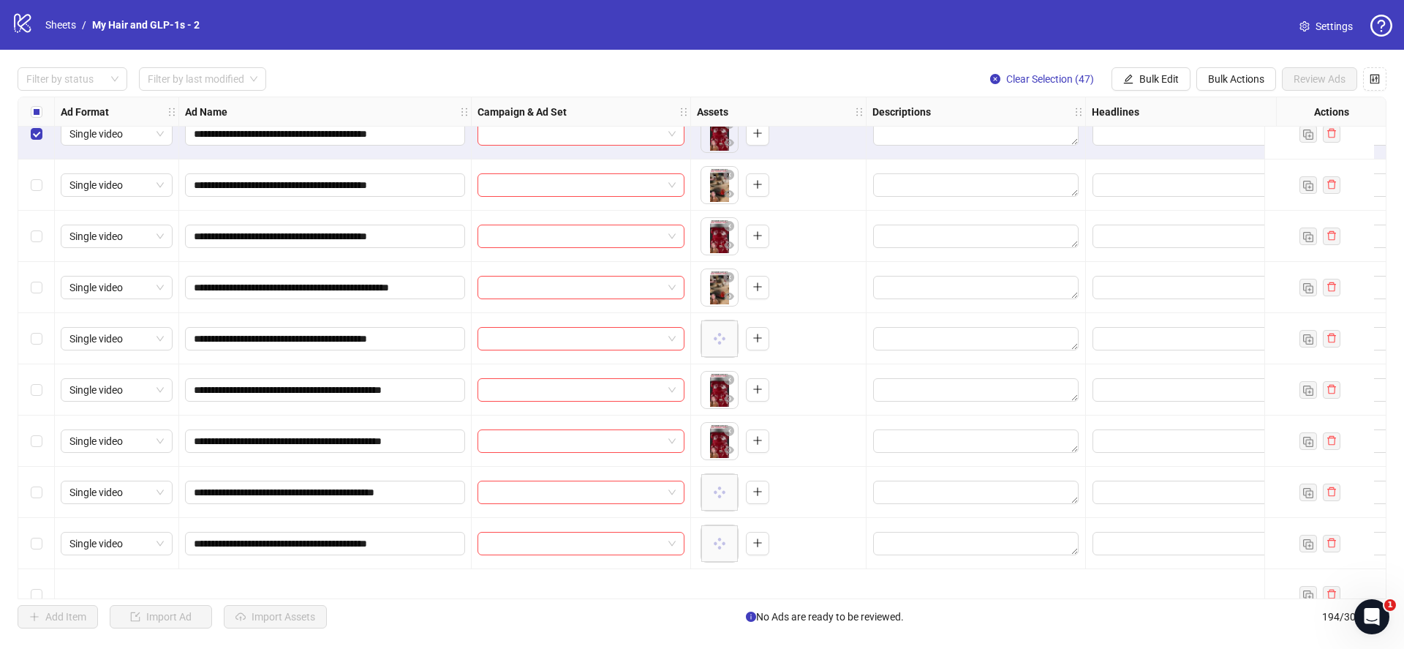
scroll to position [6266, 0]
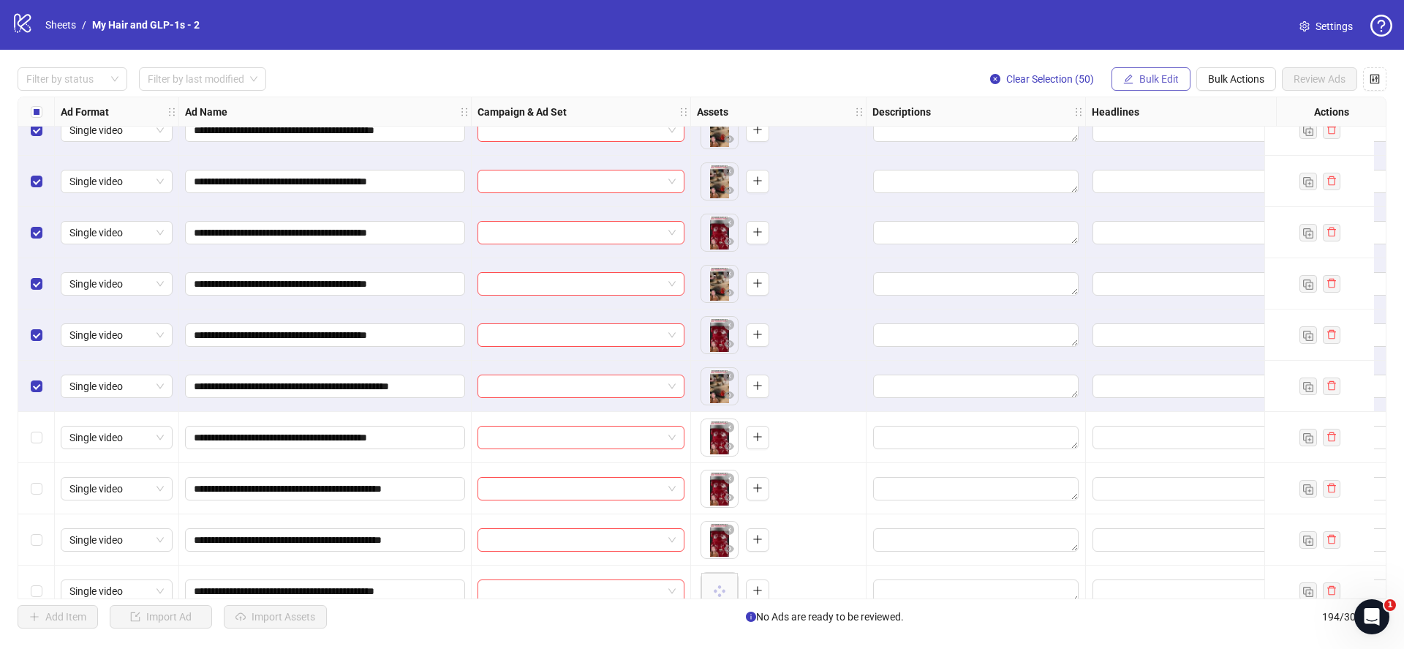
click at [1154, 72] on button "Bulk Edit" at bounding box center [1150, 78] width 79 height 23
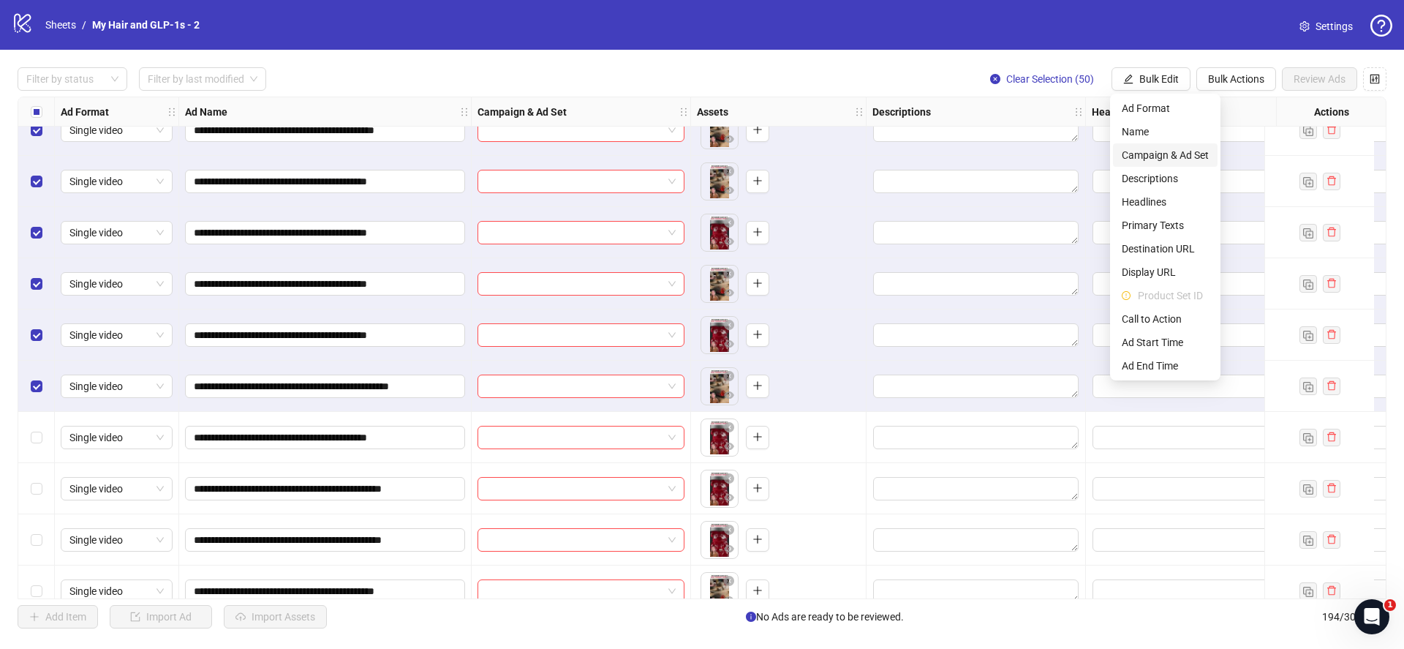
click at [1173, 148] on span "Campaign & Ad Set" at bounding box center [1165, 155] width 87 height 16
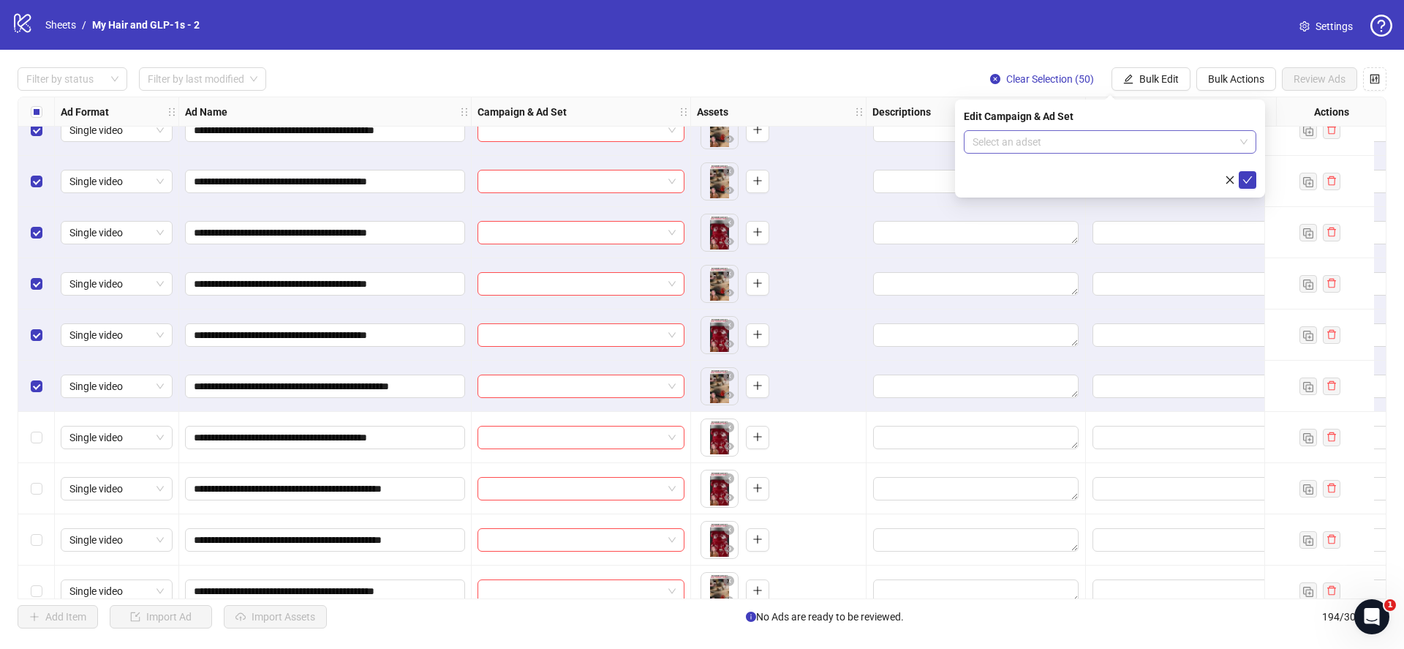
click at [1105, 137] on input "search" at bounding box center [1103, 142] width 262 height 22
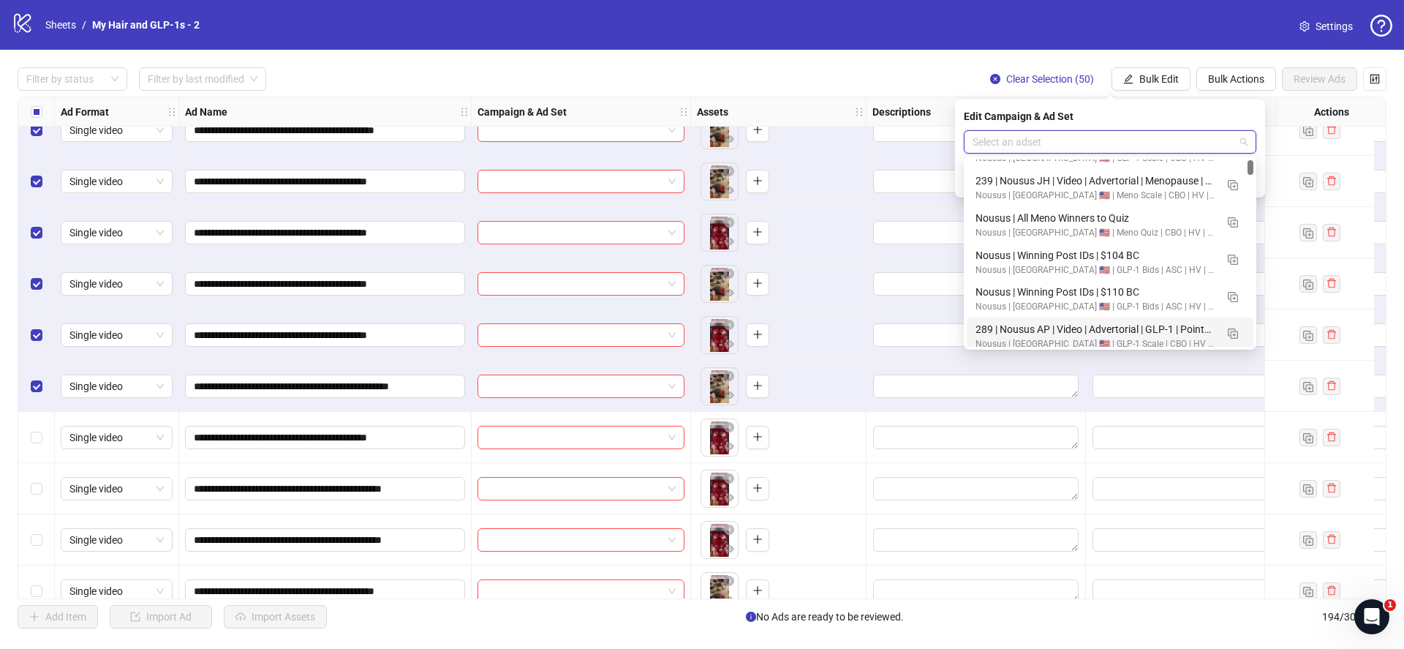
scroll to position [31, 0]
click at [1237, 329] on img "button" at bounding box center [1233, 330] width 10 height 10
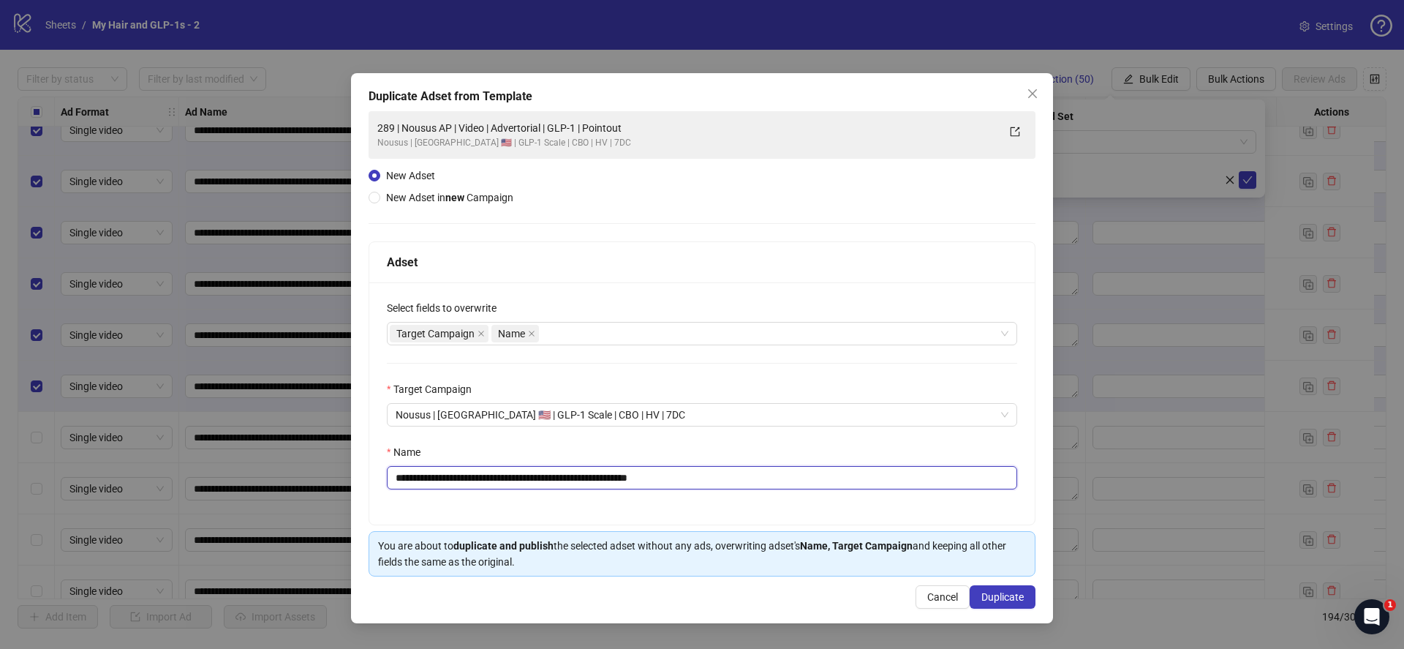
click at [738, 475] on input "**********" at bounding box center [702, 477] width 630 height 23
paste input "text"
type input "**********"
click at [1021, 597] on span "Duplicate" at bounding box center [1002, 597] width 42 height 12
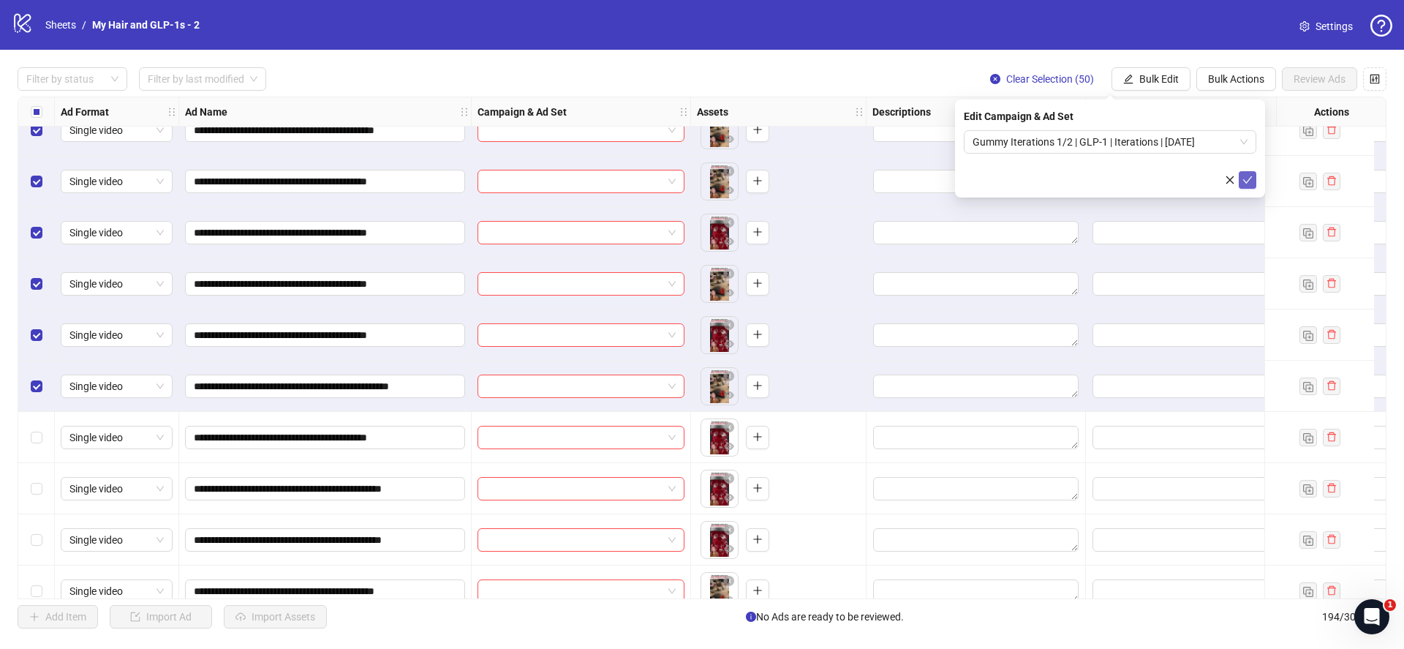
click at [1249, 180] on icon "check" at bounding box center [1247, 180] width 10 height 10
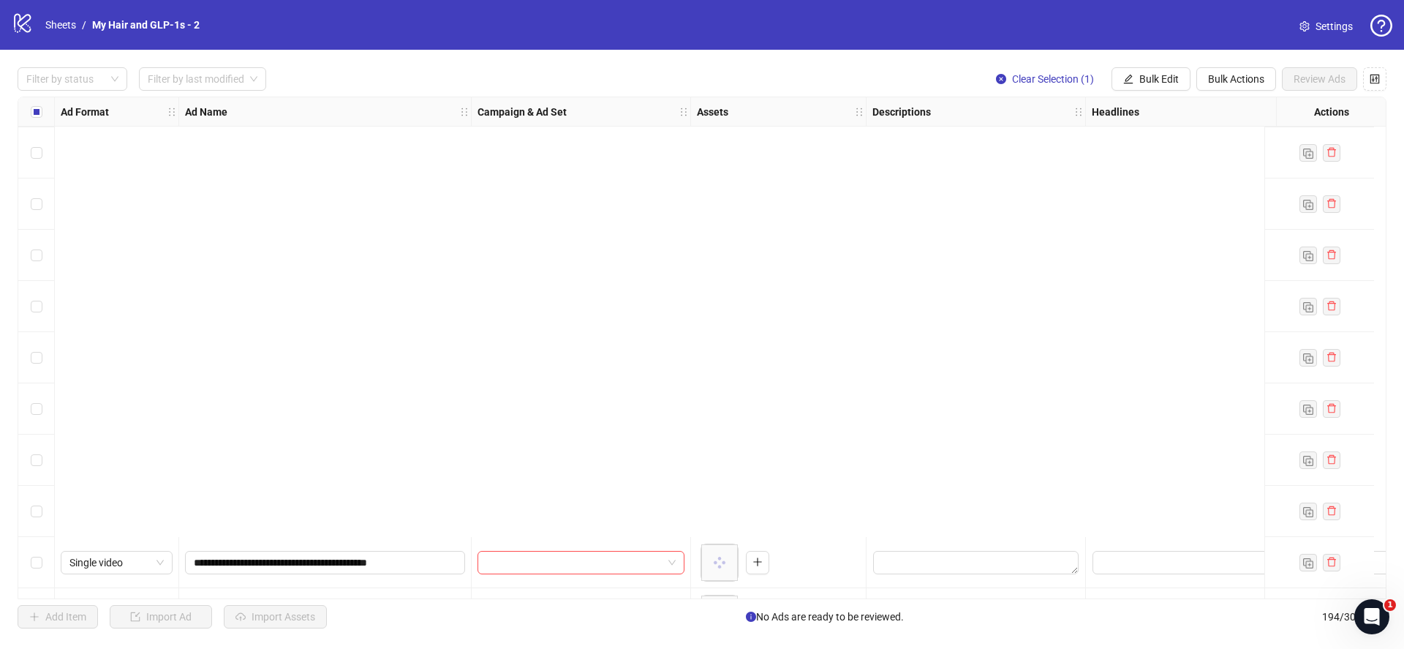
scroll to position [8035, 0]
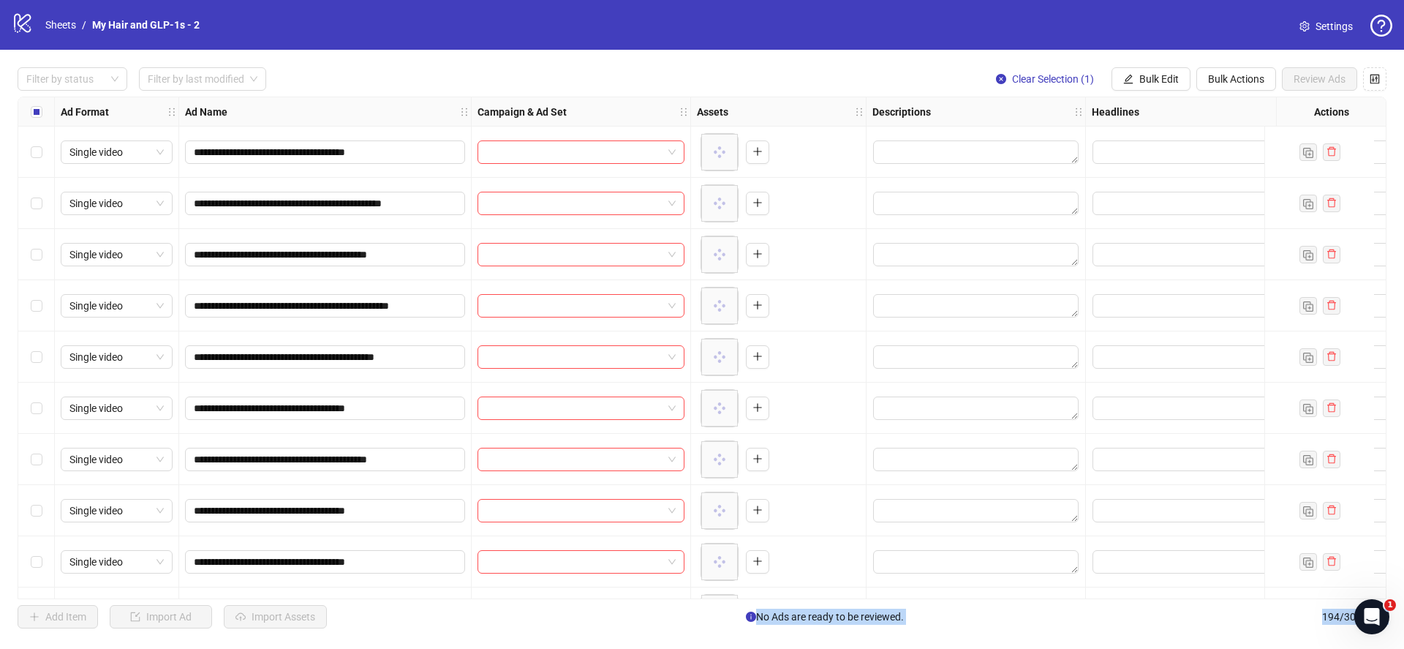
click at [45, 408] on div "Select row 163" at bounding box center [36, 407] width 37 height 51
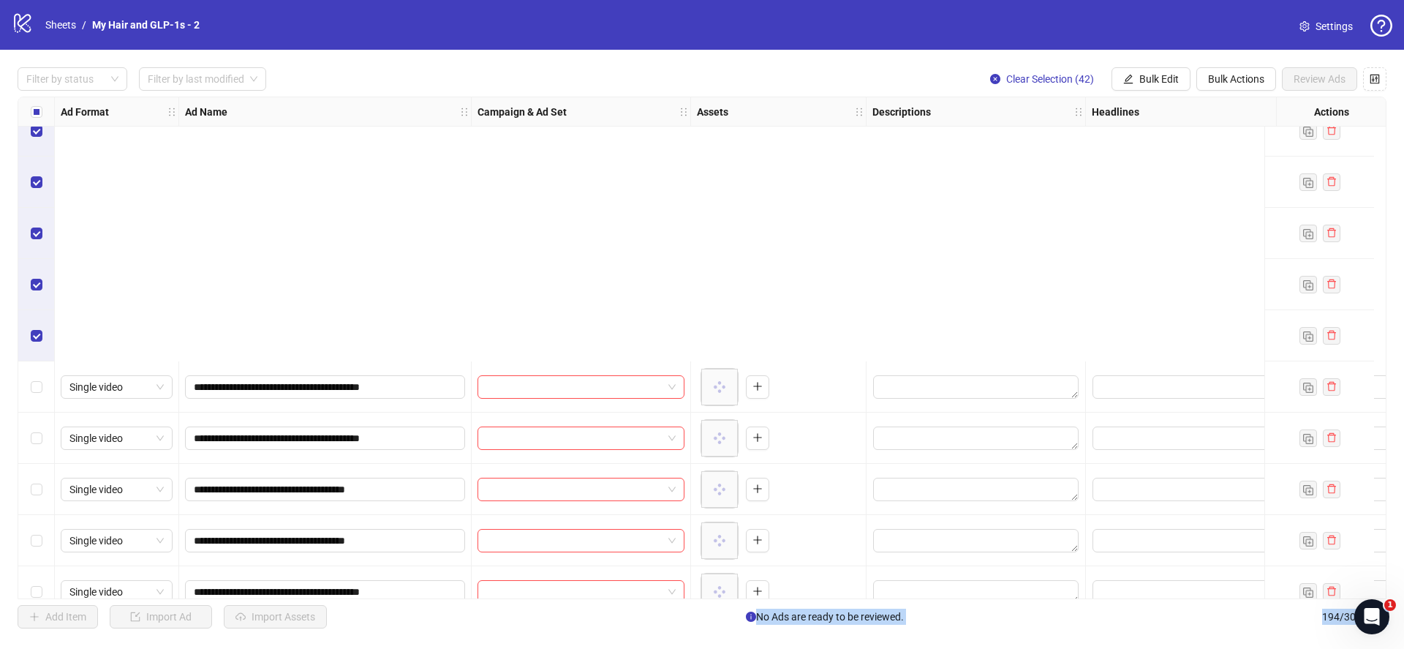
scroll to position [8784, 0]
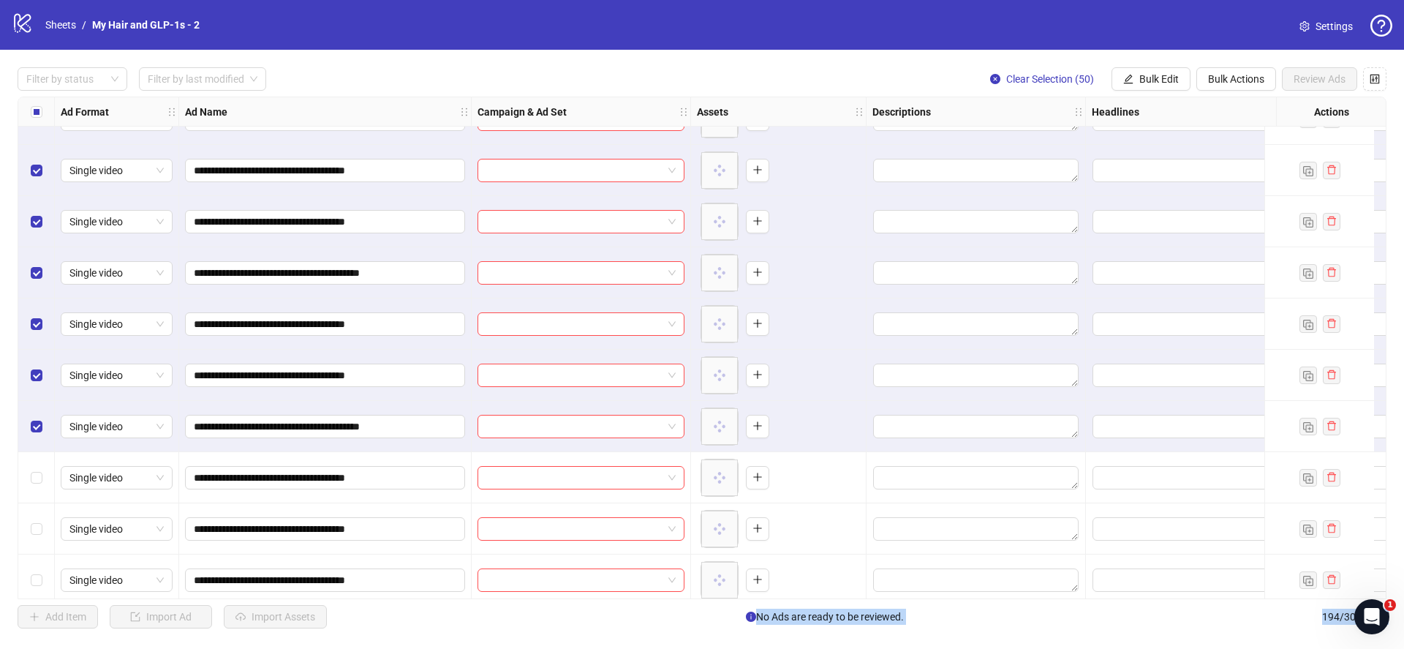
click at [1173, 64] on div "**********" at bounding box center [702, 348] width 1404 height 596
click at [1164, 73] on span "Bulk Edit" at bounding box center [1158, 79] width 39 height 12
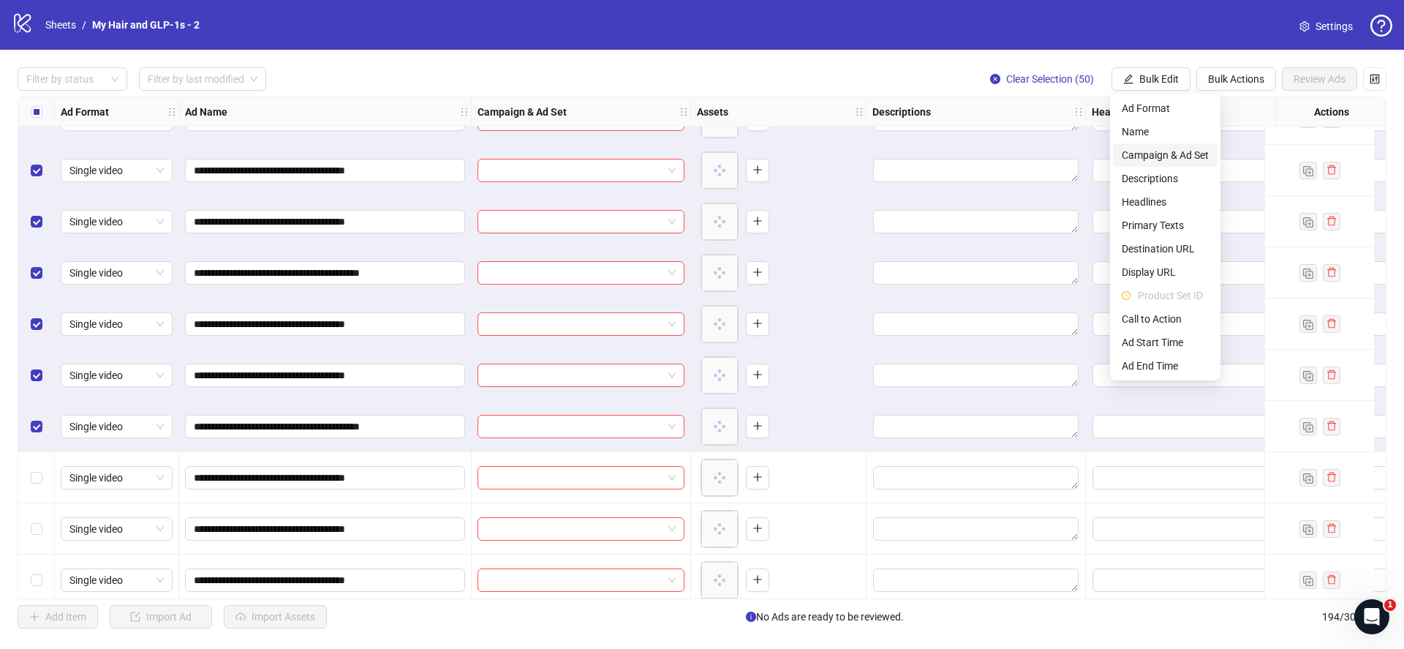
click at [1164, 158] on span "Campaign & Ad Set" at bounding box center [1165, 155] width 87 height 16
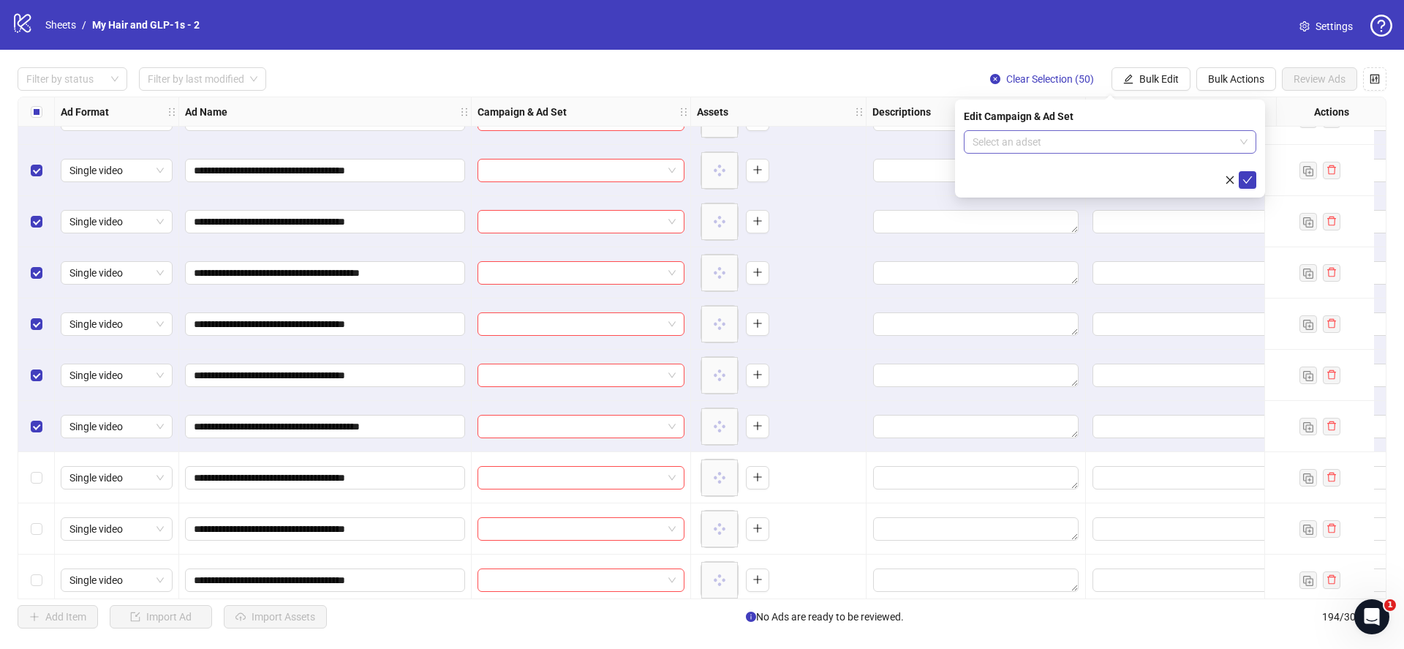
click at [1078, 142] on input "search" at bounding box center [1103, 142] width 262 height 22
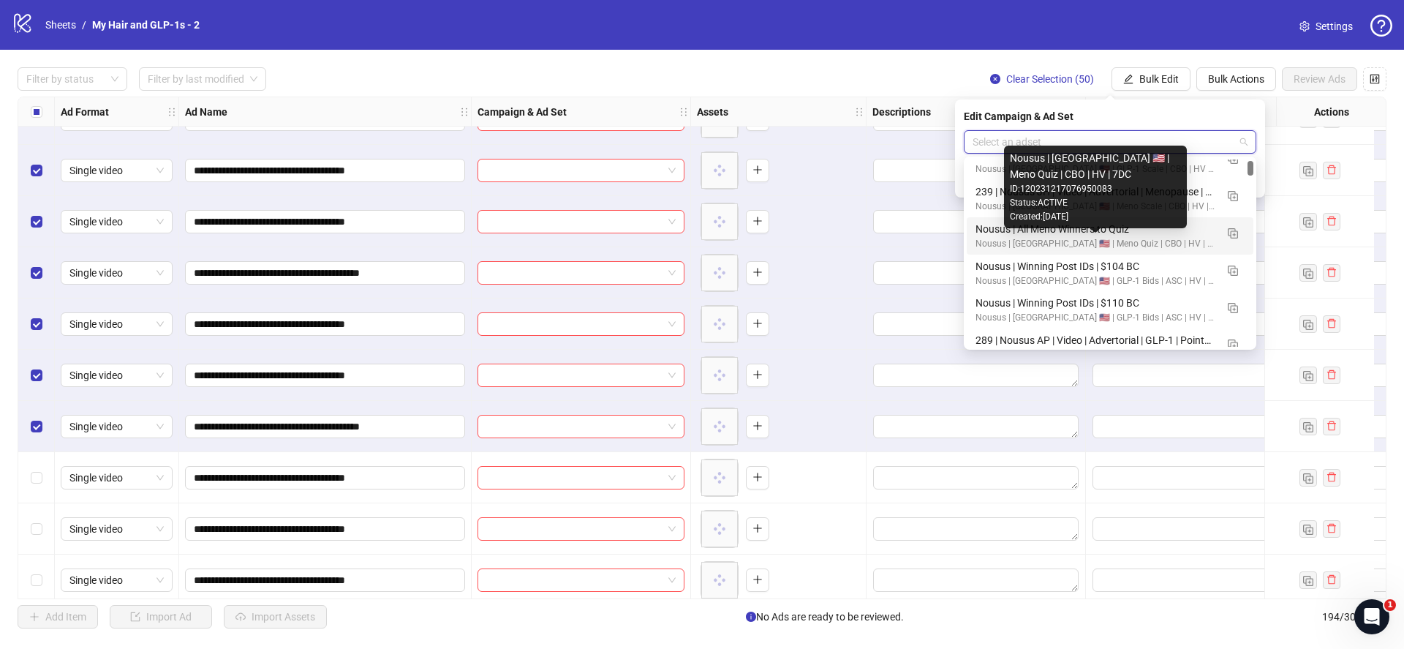
scroll to position [77, 0]
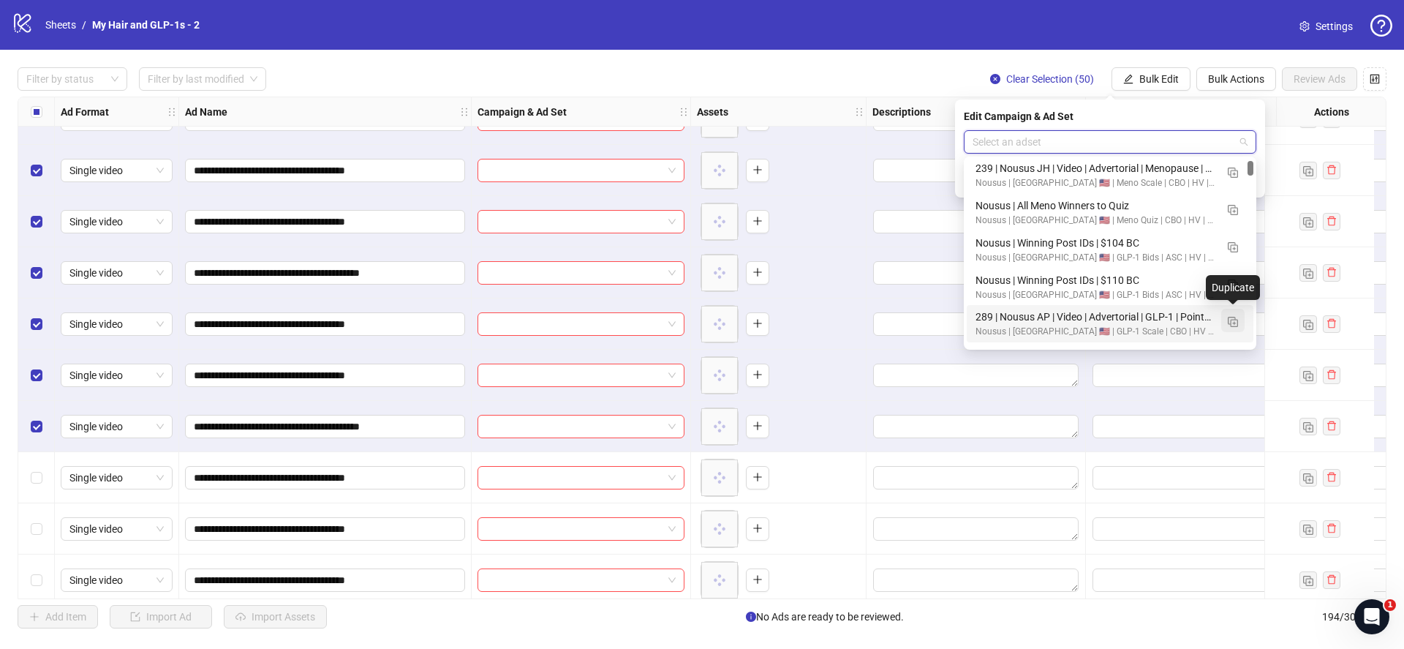
click at [1232, 320] on img "button" at bounding box center [1233, 322] width 10 height 10
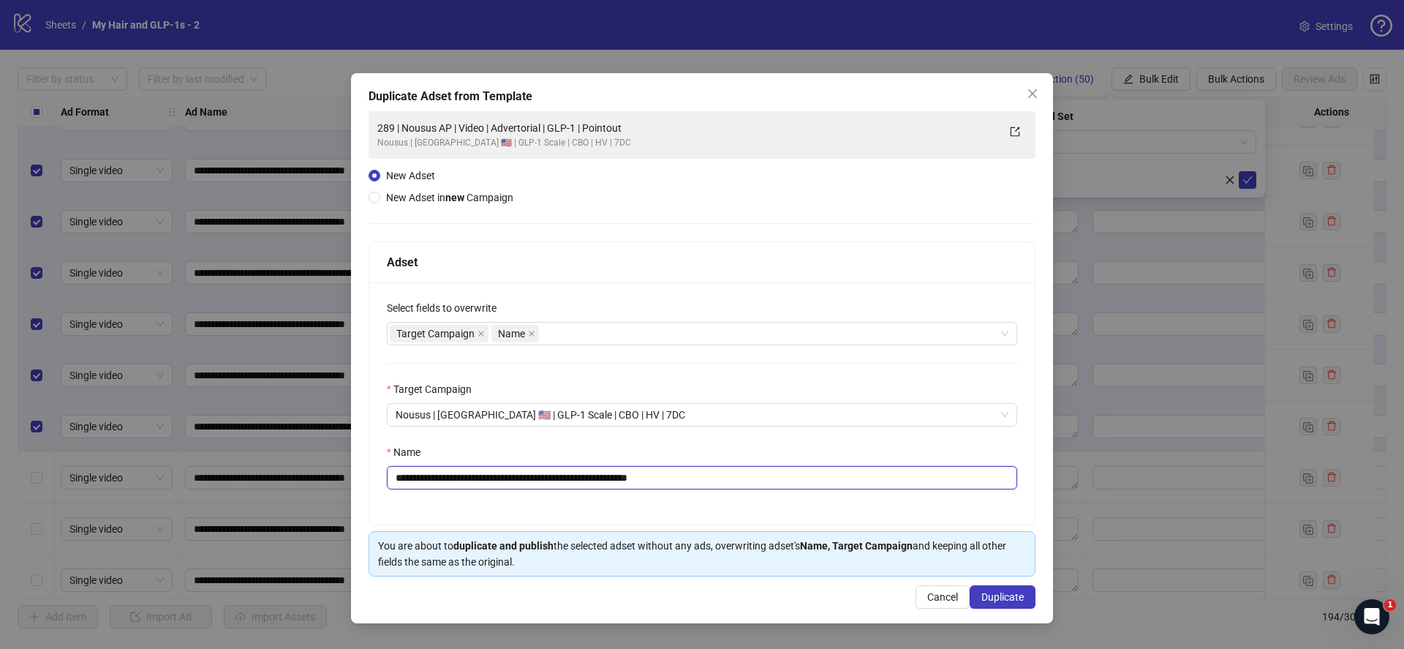
click at [545, 472] on input "**********" at bounding box center [702, 477] width 630 height 23
paste input "text"
click at [485, 480] on input "**********" at bounding box center [702, 477] width 630 height 23
type input "**********"
click at [1000, 597] on span "Duplicate" at bounding box center [1002, 597] width 42 height 12
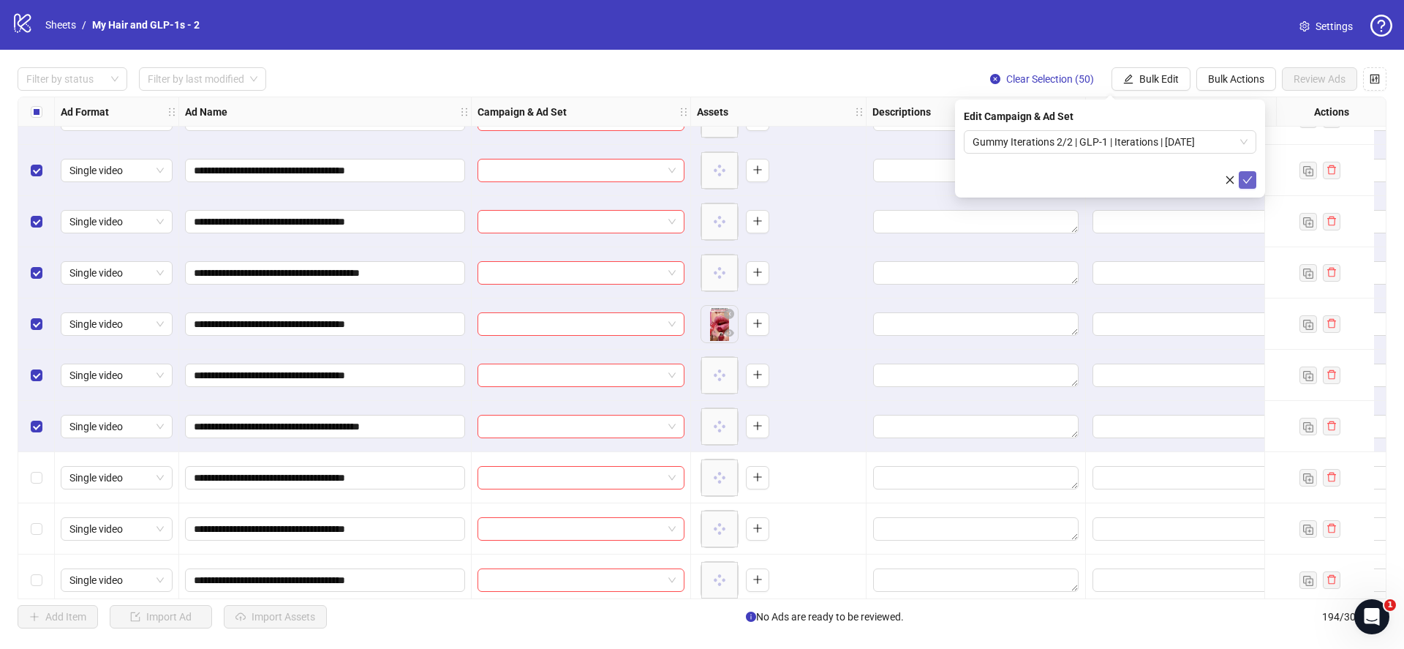
click at [1249, 176] on icon "check" at bounding box center [1247, 180] width 10 height 10
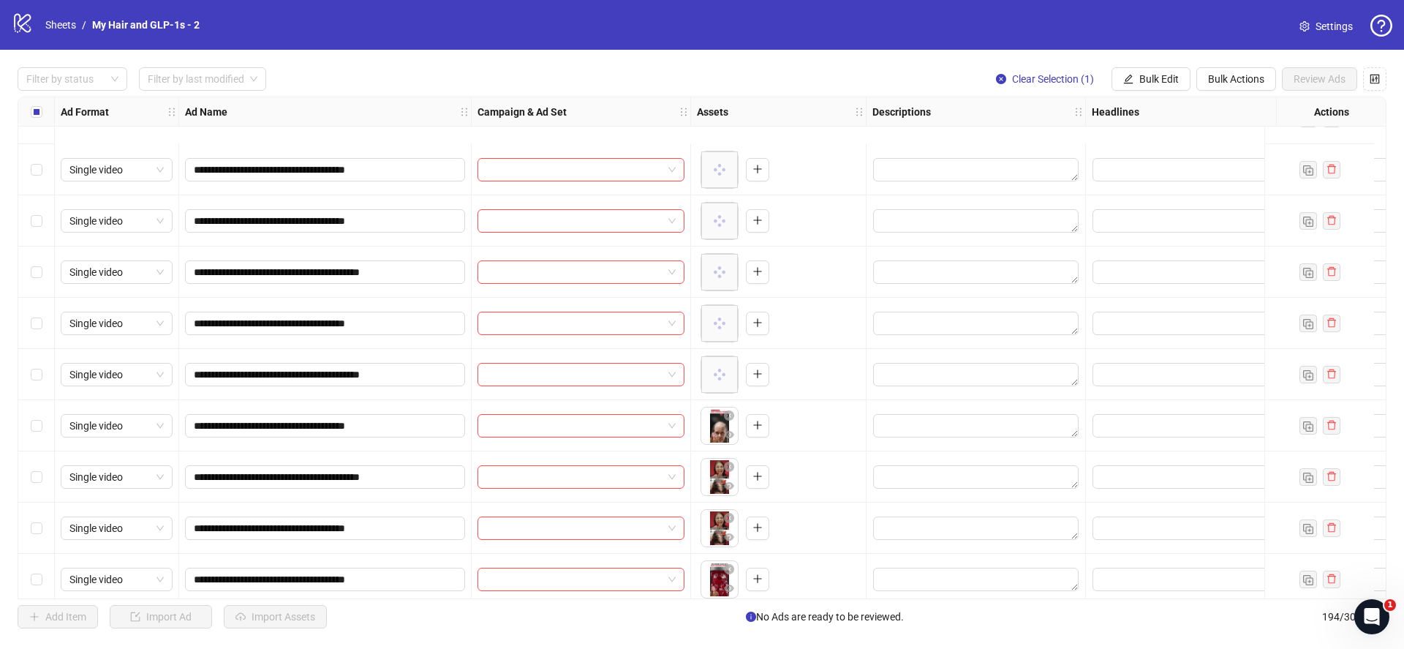
scroll to position [9463, 0]
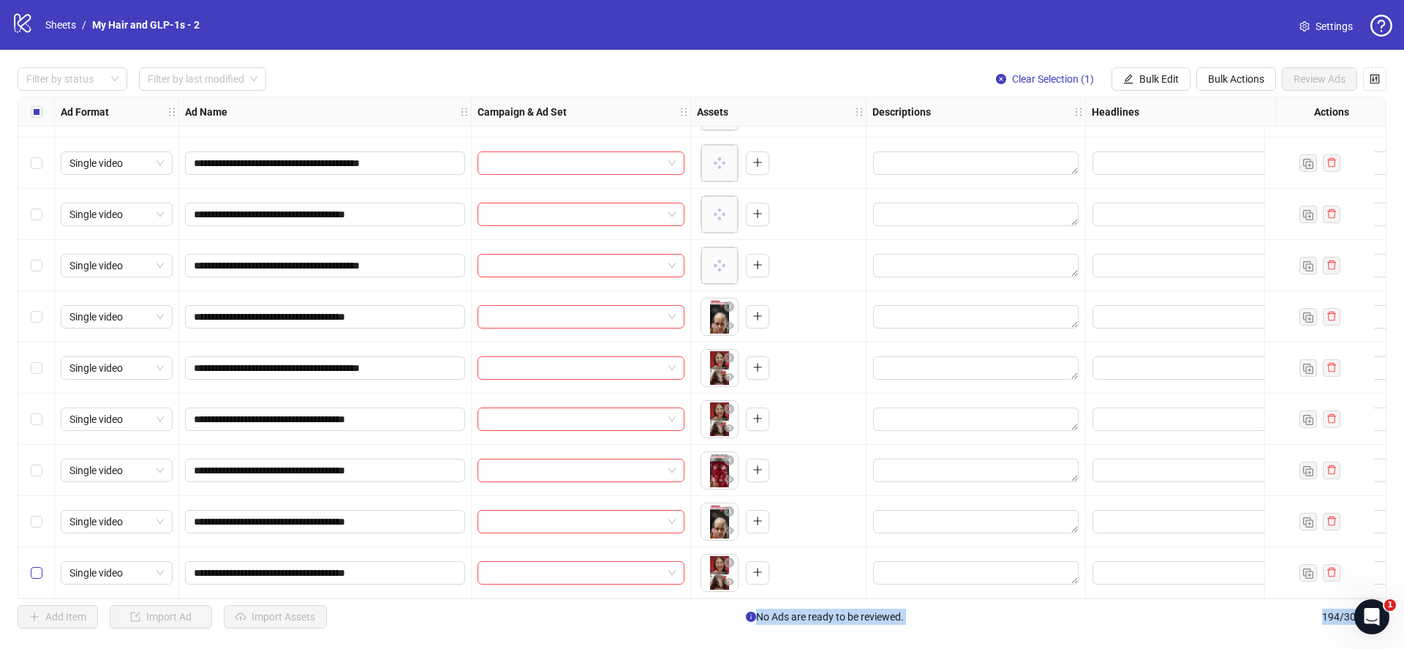
click at [34, 573] on label "Select row 194" at bounding box center [37, 572] width 12 height 16
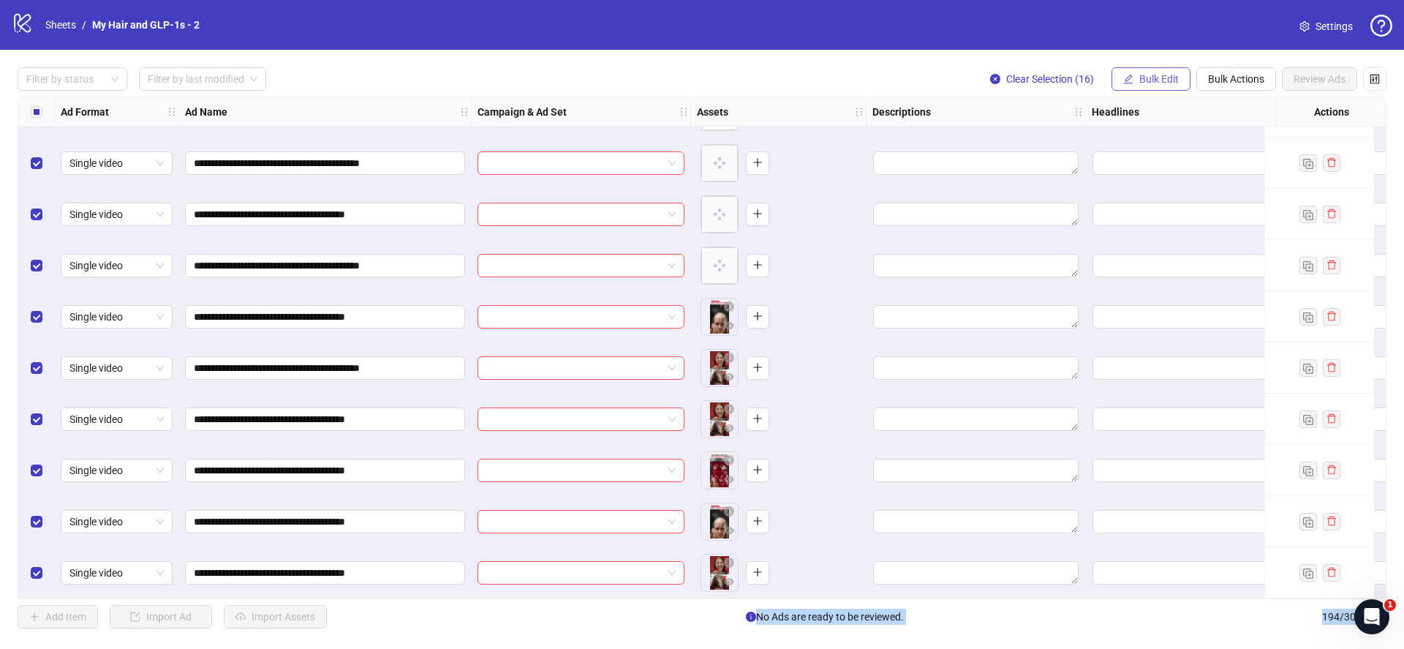
click at [1142, 76] on span "Bulk Edit" at bounding box center [1158, 79] width 39 height 12
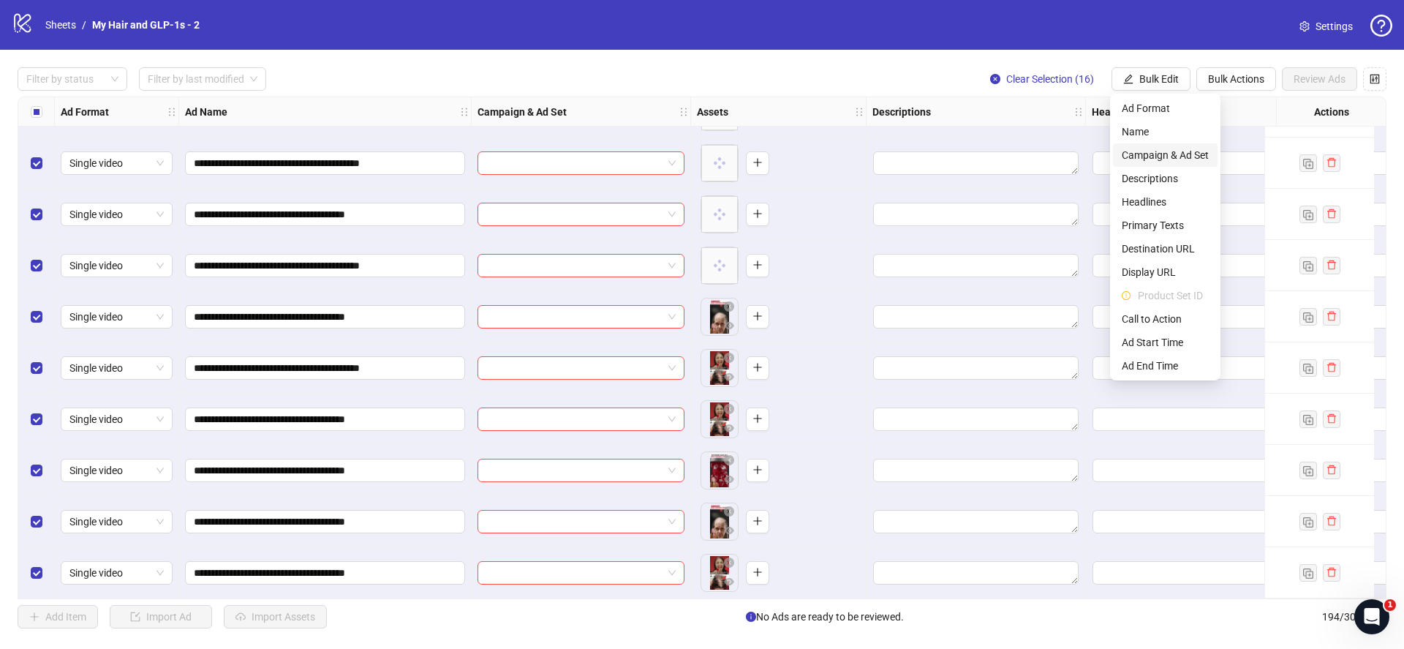
click at [1152, 154] on span "Campaign & Ad Set" at bounding box center [1165, 155] width 87 height 16
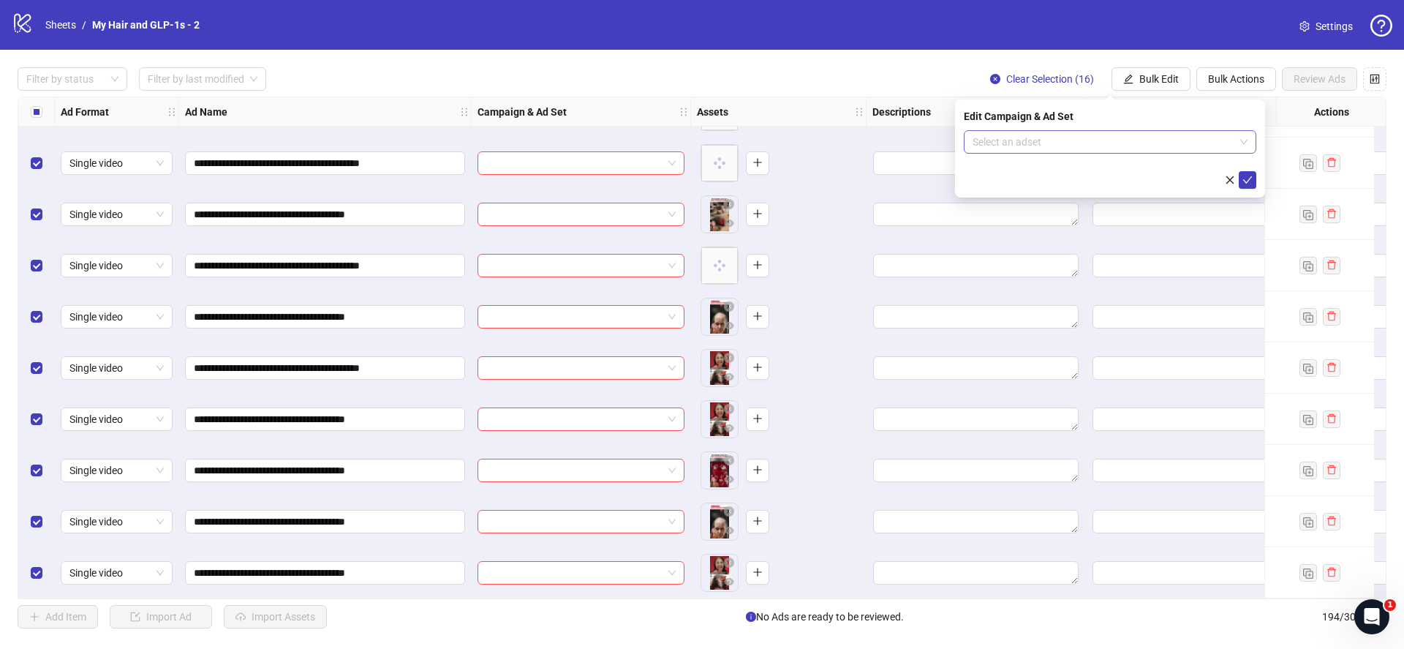
click at [1171, 151] on div "Select an adset" at bounding box center [1110, 141] width 292 height 23
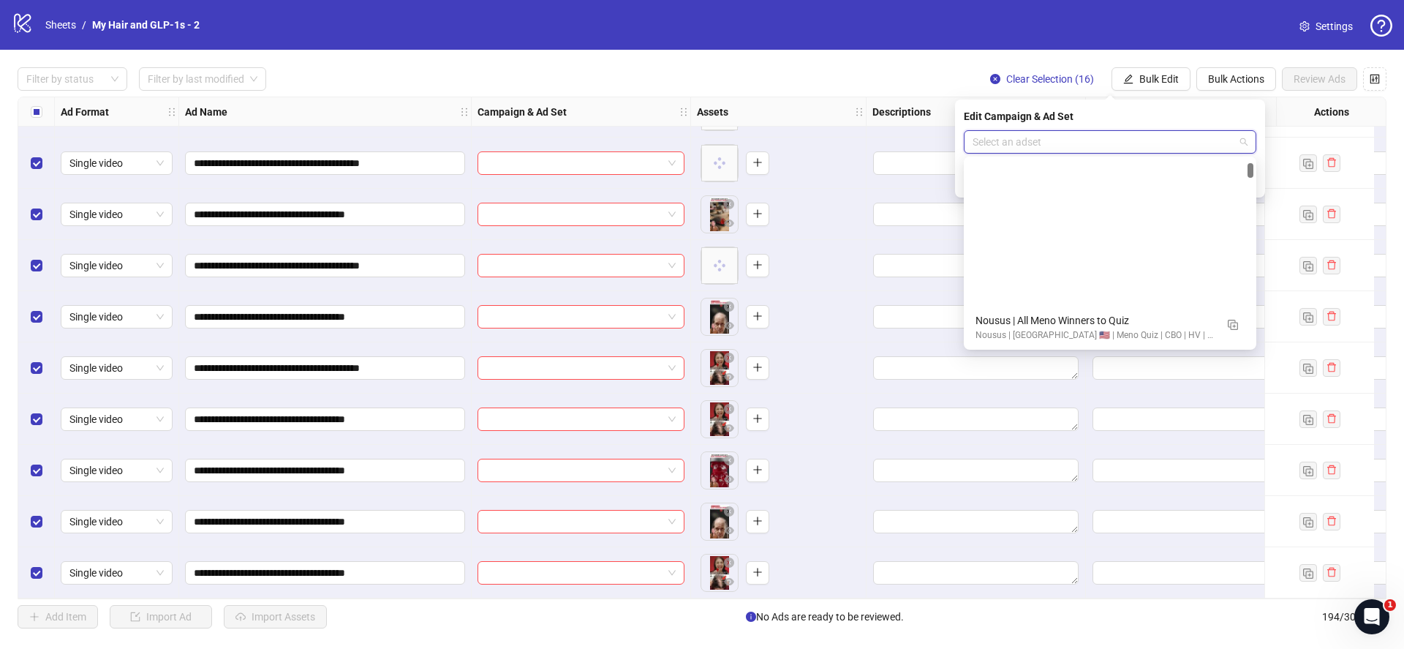
scroll to position [154, 0]
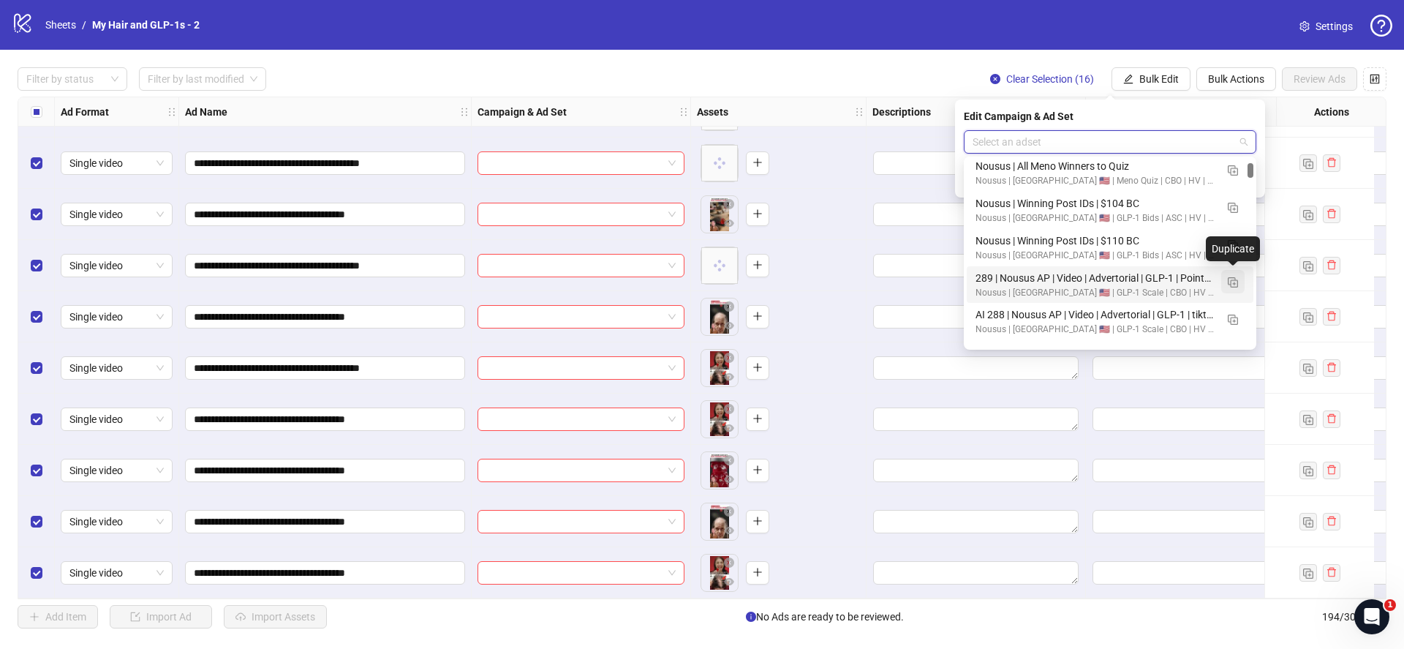
click at [1230, 281] on img "button" at bounding box center [1233, 282] width 10 height 10
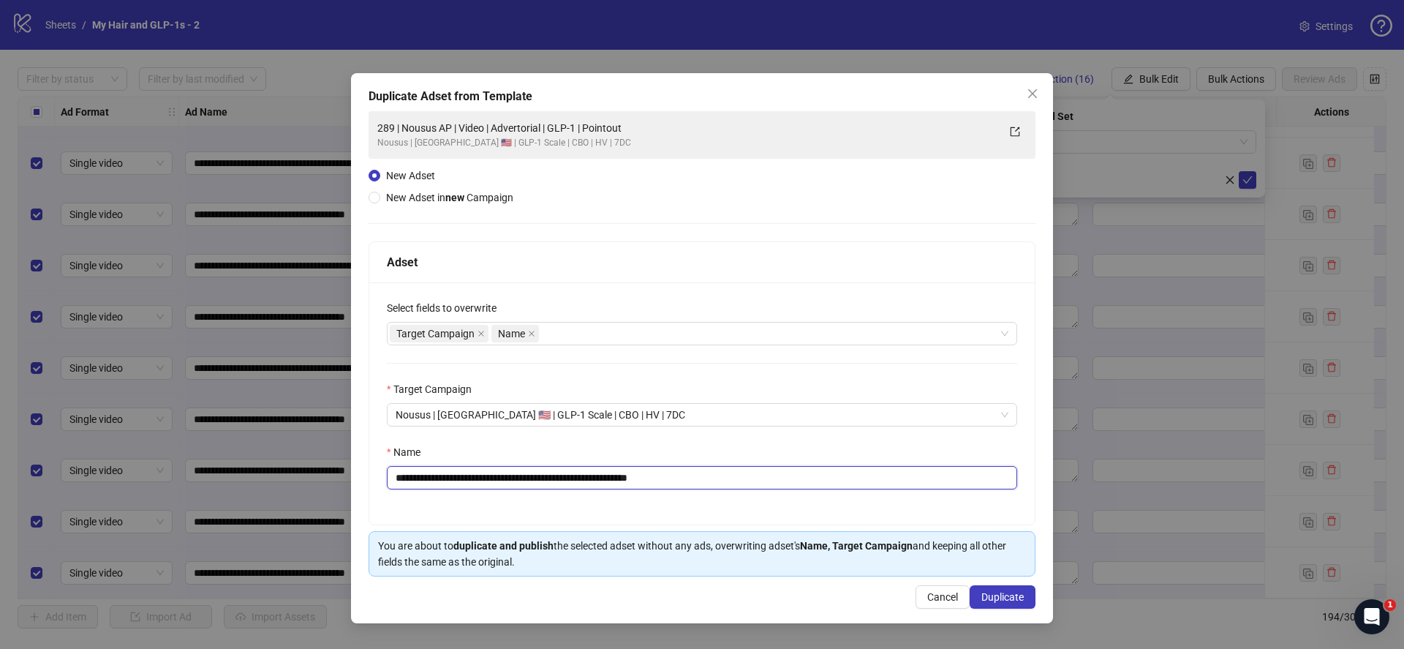
click at [725, 469] on input "**********" at bounding box center [702, 477] width 630 height 23
paste input "text"
click at [488, 478] on input "**********" at bounding box center [702, 477] width 630 height 23
type input "**********"
click at [1005, 596] on span "Duplicate" at bounding box center [1002, 597] width 42 height 12
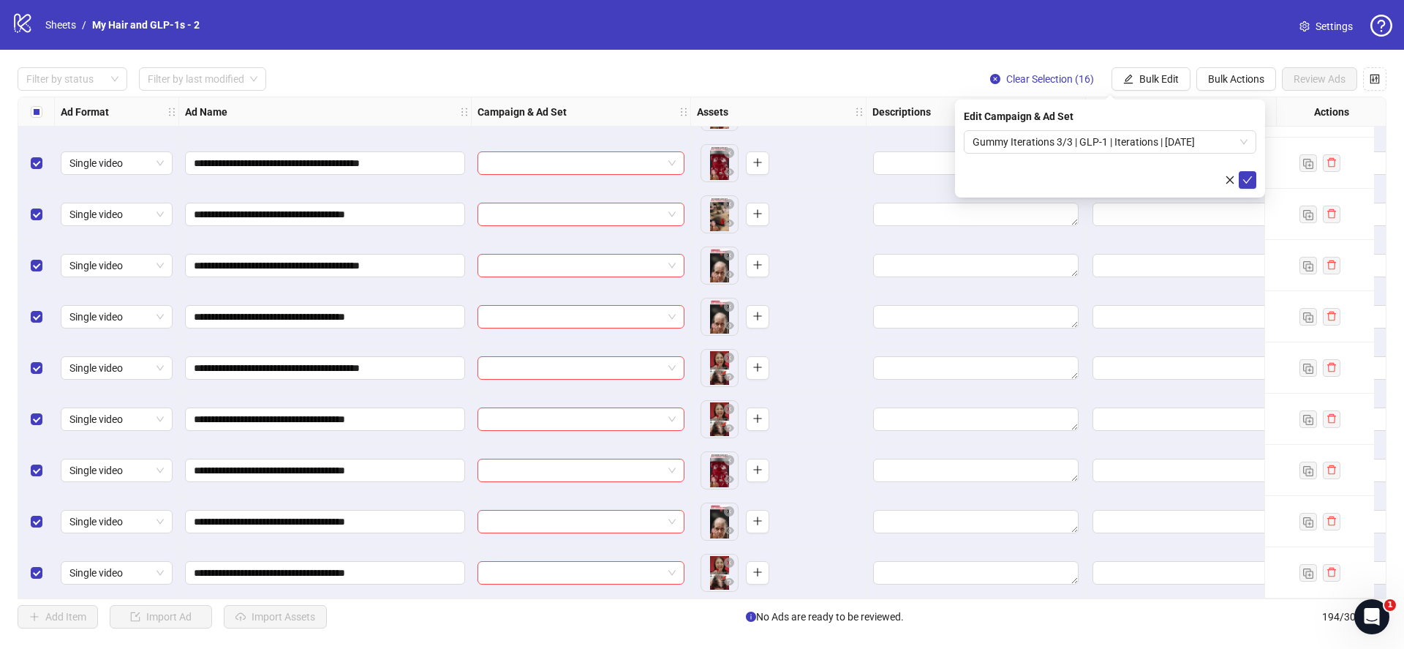
click at [1243, 182] on icon "check" at bounding box center [1247, 180] width 10 height 10
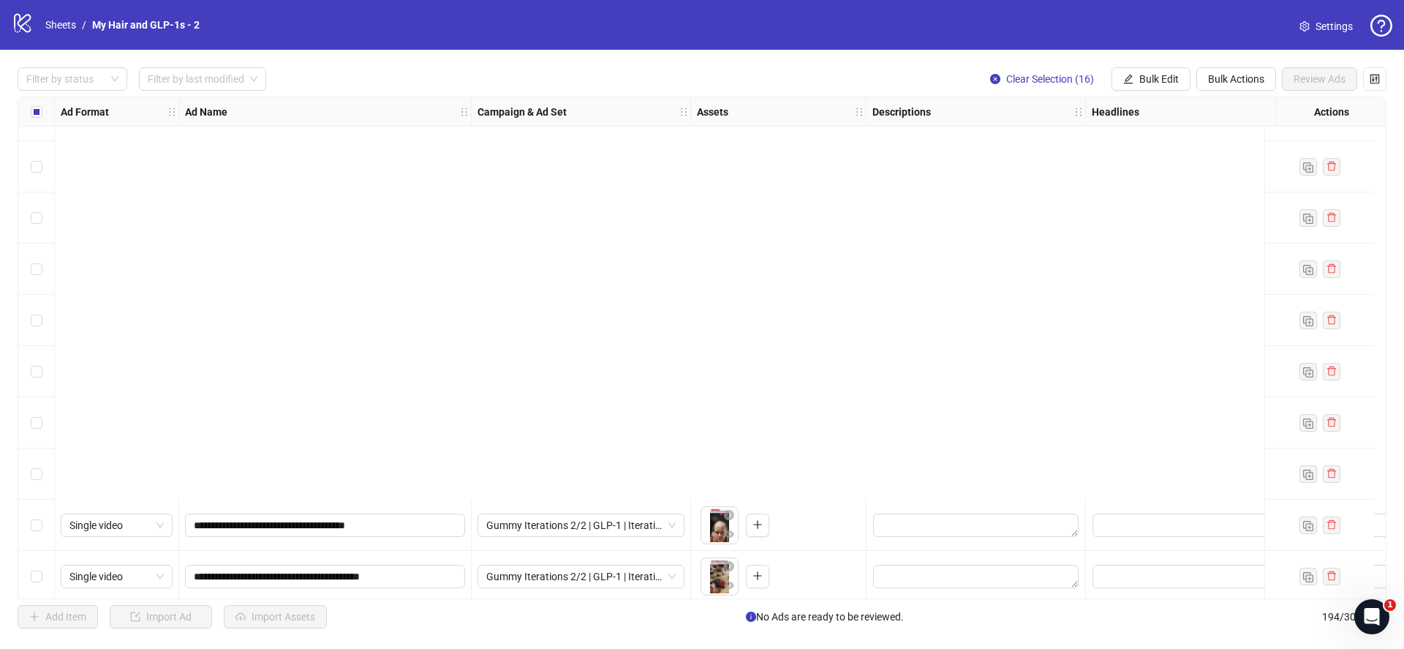
scroll to position [9129, 0]
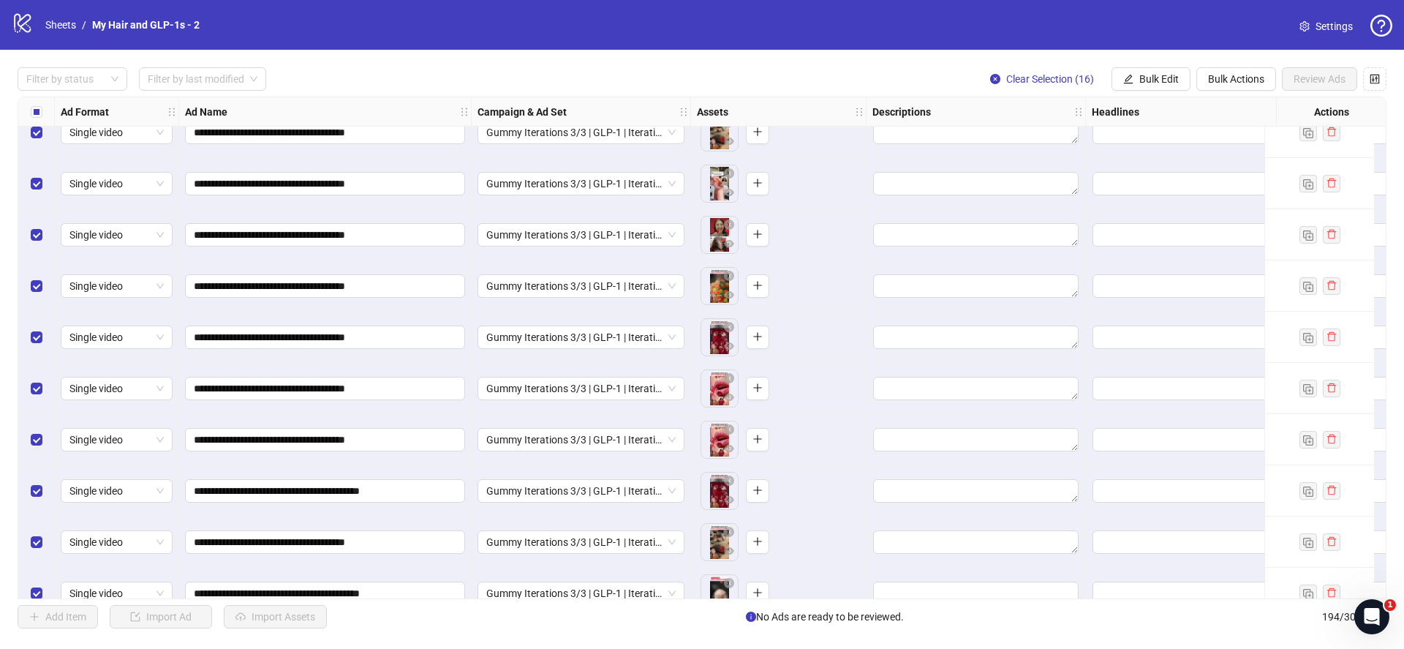
click at [28, 111] on div "Select all rows" at bounding box center [36, 111] width 37 height 29
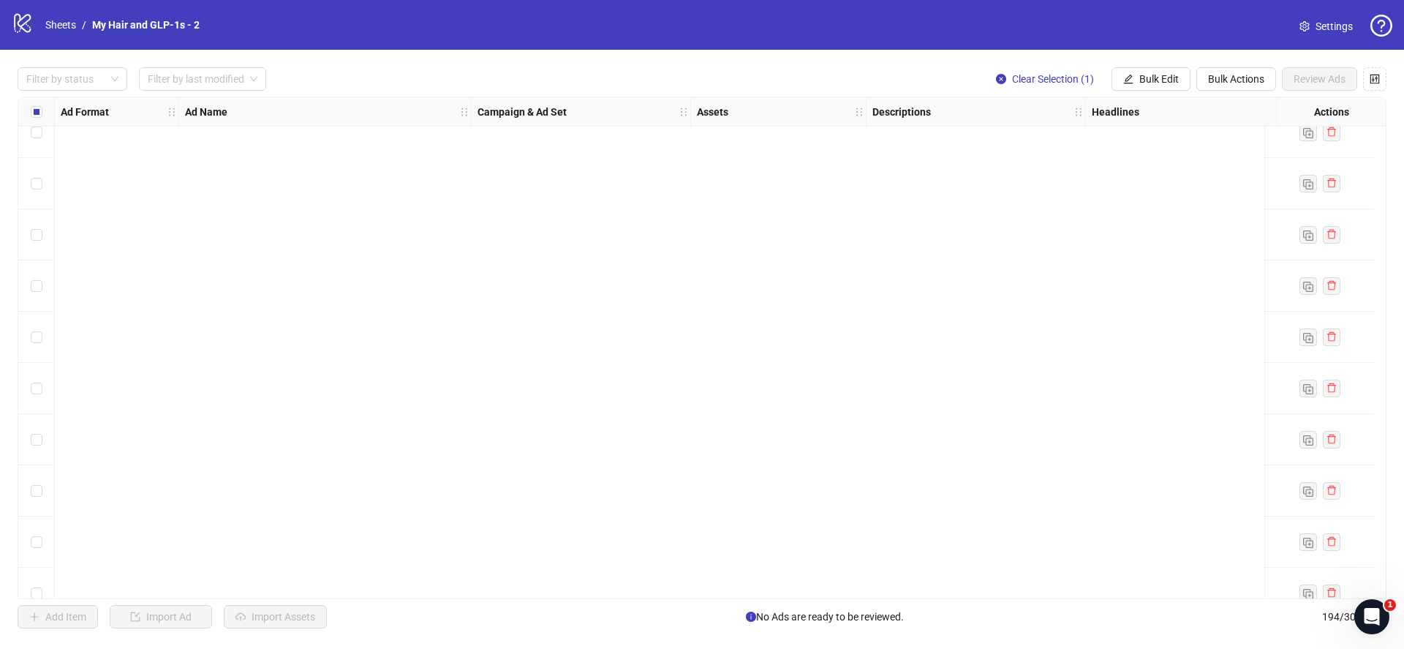
scroll to position [9463, 0]
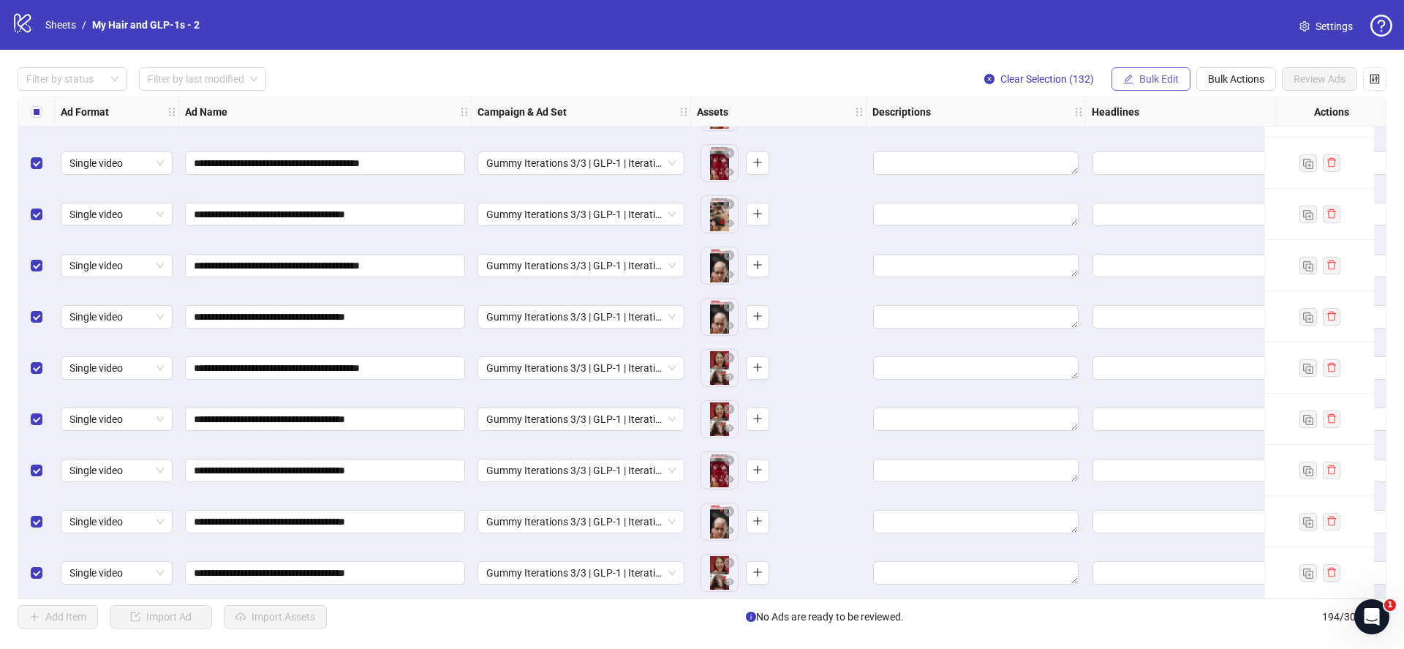
click at [1157, 71] on button "Bulk Edit" at bounding box center [1150, 78] width 79 height 23
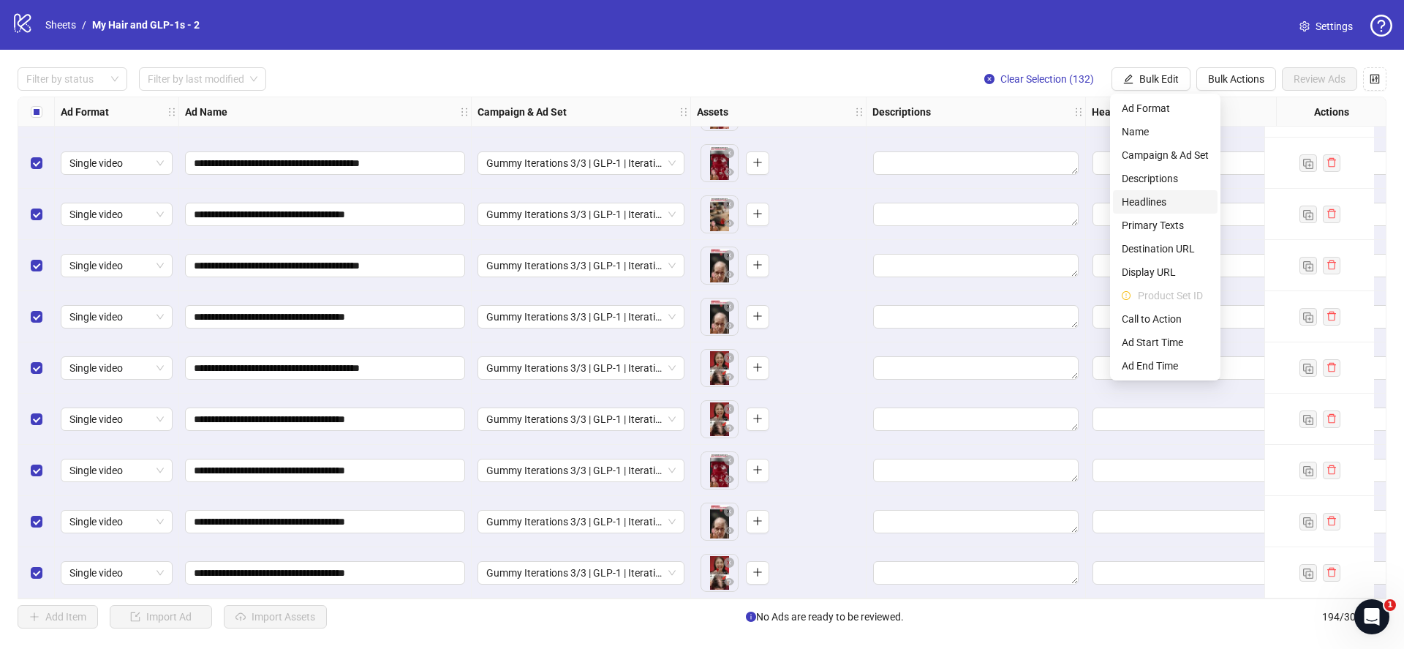
click at [1162, 204] on span "Headlines" at bounding box center [1165, 202] width 87 height 16
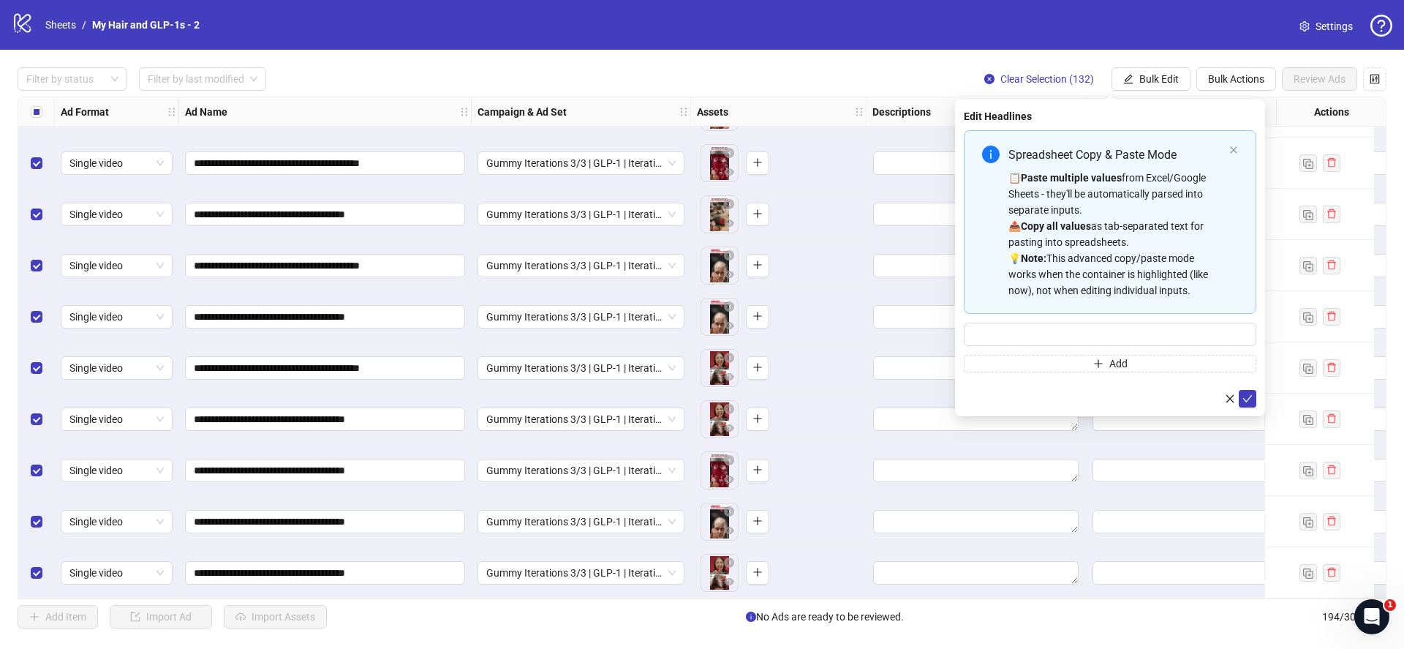
click at [1084, 231] on strong "Copy all values" at bounding box center [1056, 226] width 70 height 12
type input "**********"
click at [1247, 398] on icon "check" at bounding box center [1247, 398] width 10 height 10
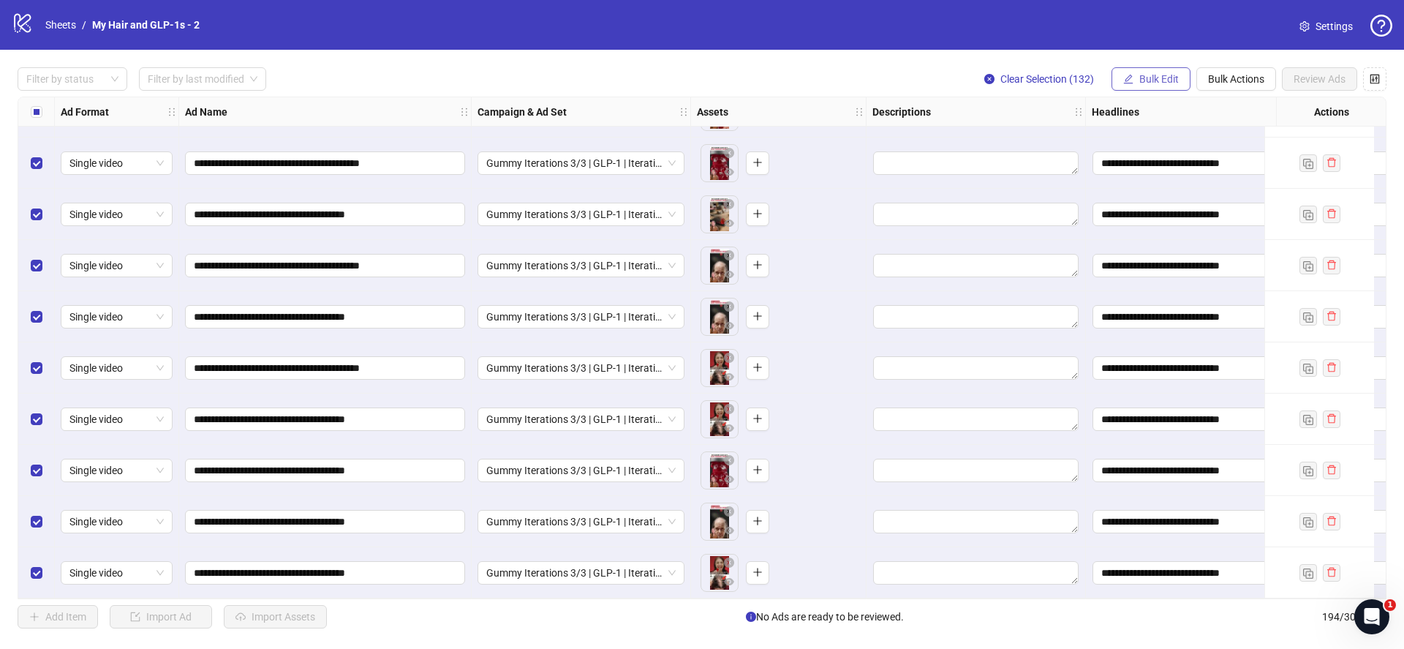
click at [1149, 75] on span "Bulk Edit" at bounding box center [1158, 79] width 39 height 12
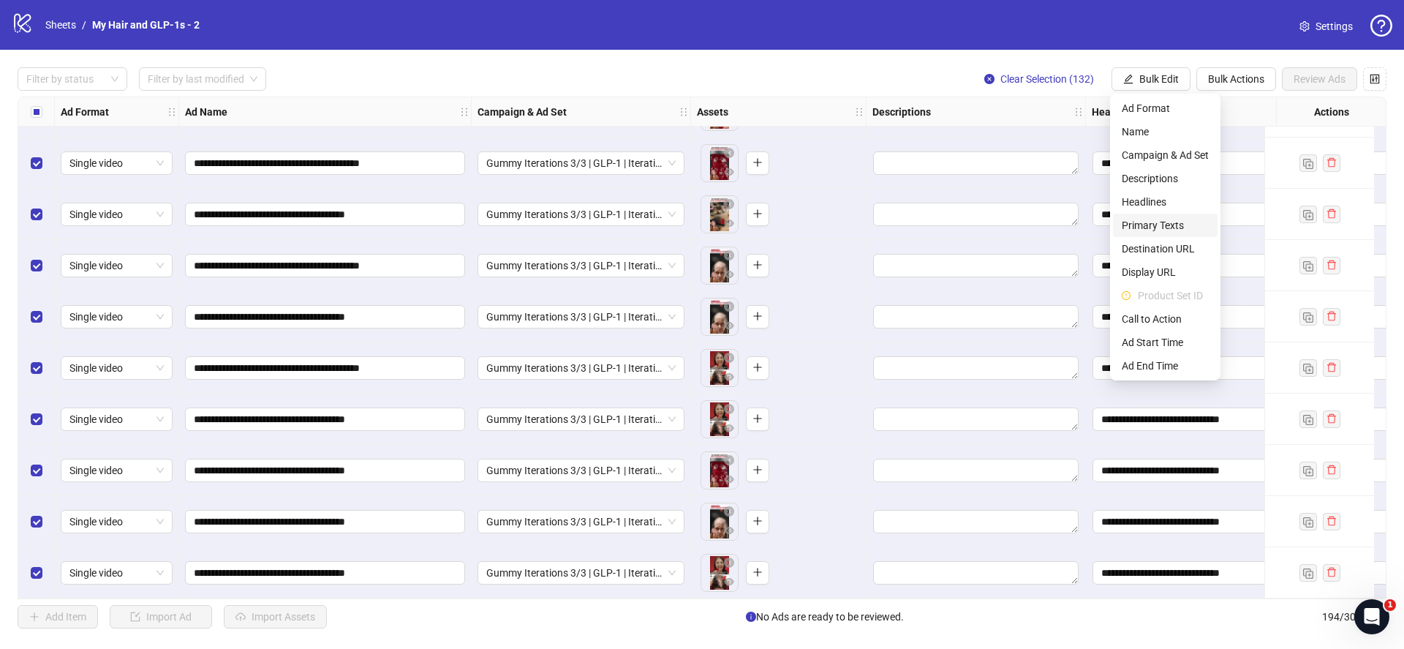
click at [1157, 227] on span "Primary Texts" at bounding box center [1165, 225] width 87 height 16
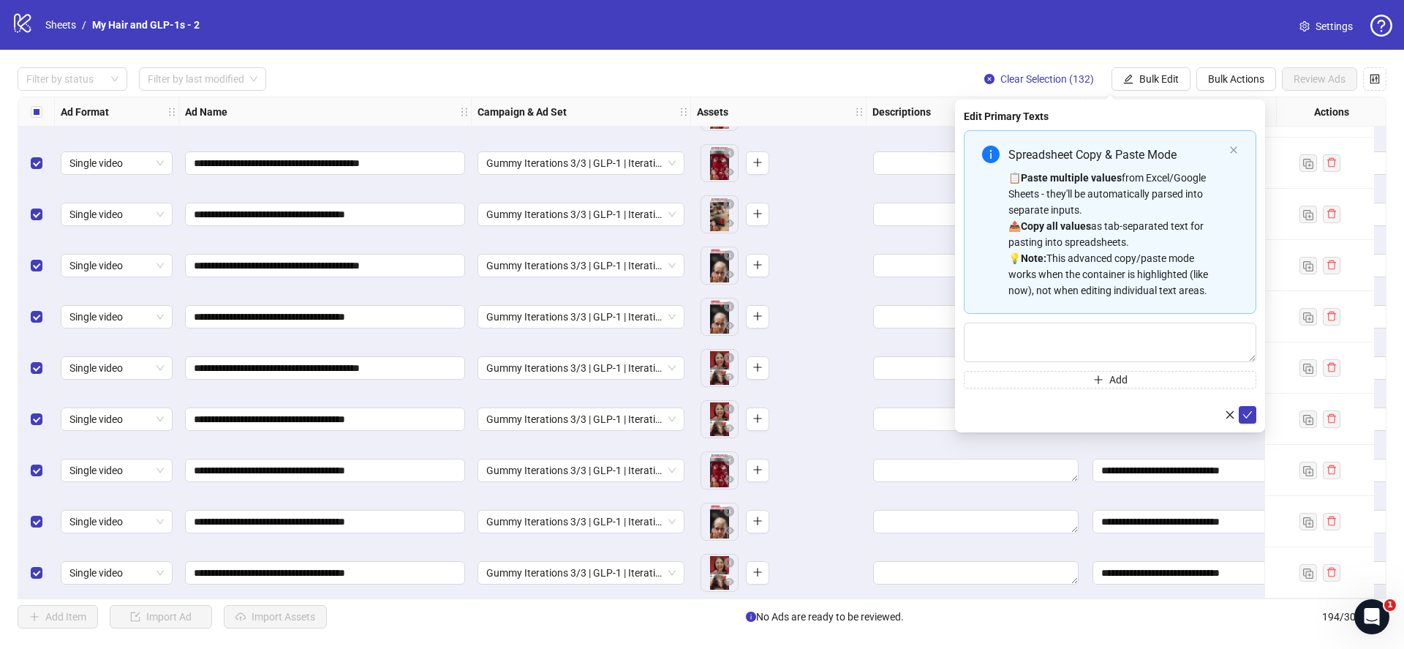
click at [1020, 183] on div "📋 Paste multiple values from Excel/Google Sheets - they'll be automatically par…" at bounding box center [1115, 234] width 215 height 129
click at [1170, 77] on span "Bulk Edit" at bounding box center [1158, 79] width 39 height 12
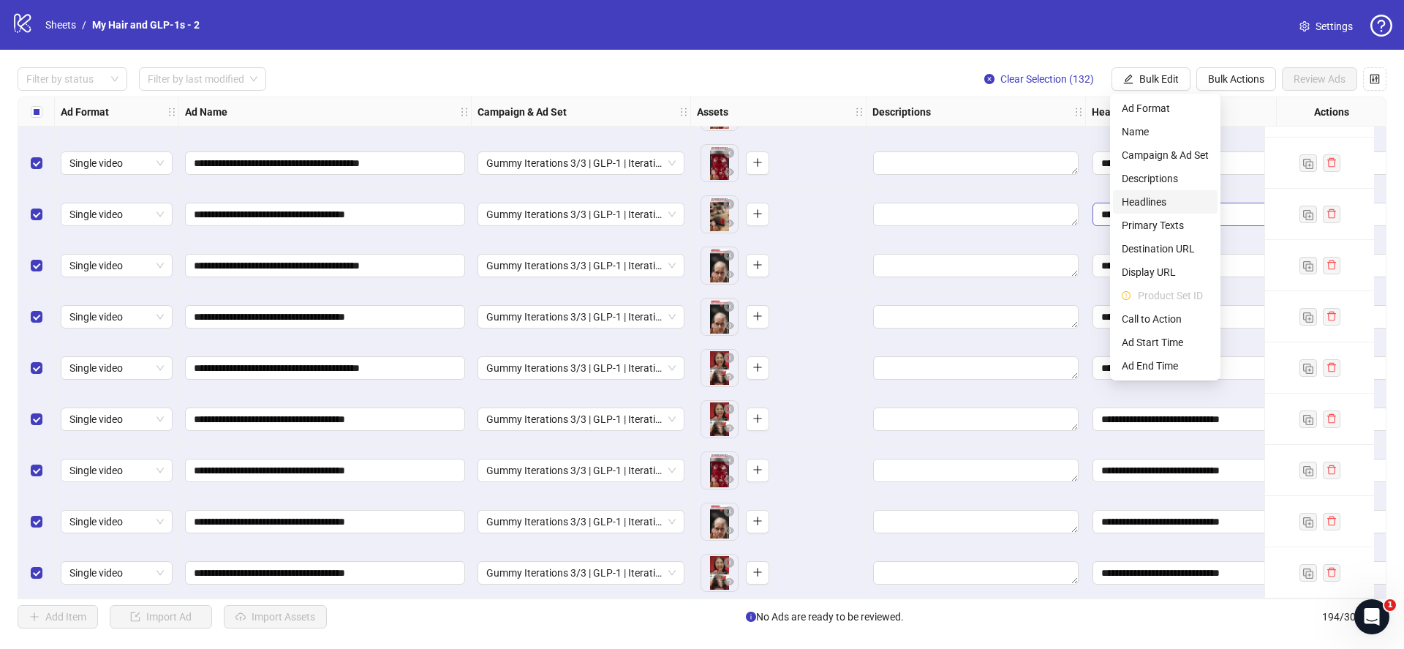
click at [1164, 205] on span "Headlines" at bounding box center [1165, 202] width 87 height 16
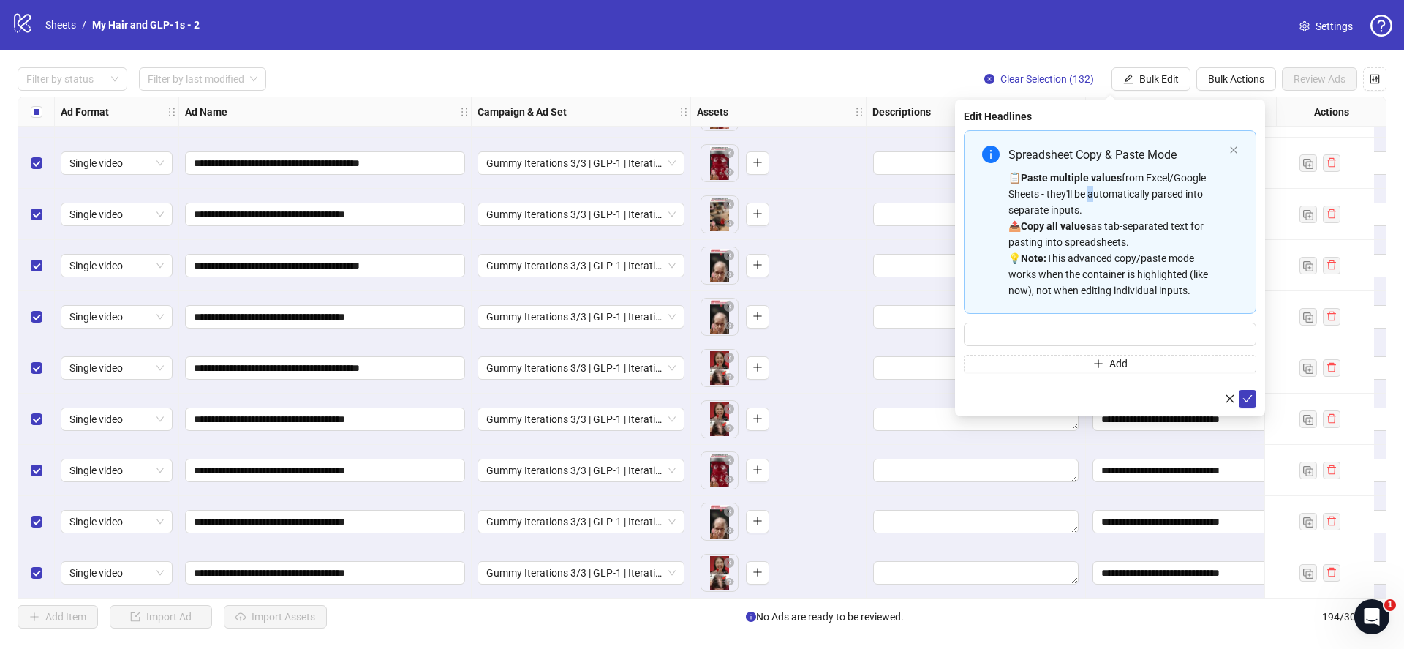
drag, startPoint x: 1088, startPoint y: 190, endPoint x: 1103, endPoint y: 204, distance: 20.2
click at [1088, 190] on div "📋 Paste multiple values from Excel/Google Sheets - they'll be automatically par…" at bounding box center [1115, 234] width 215 height 129
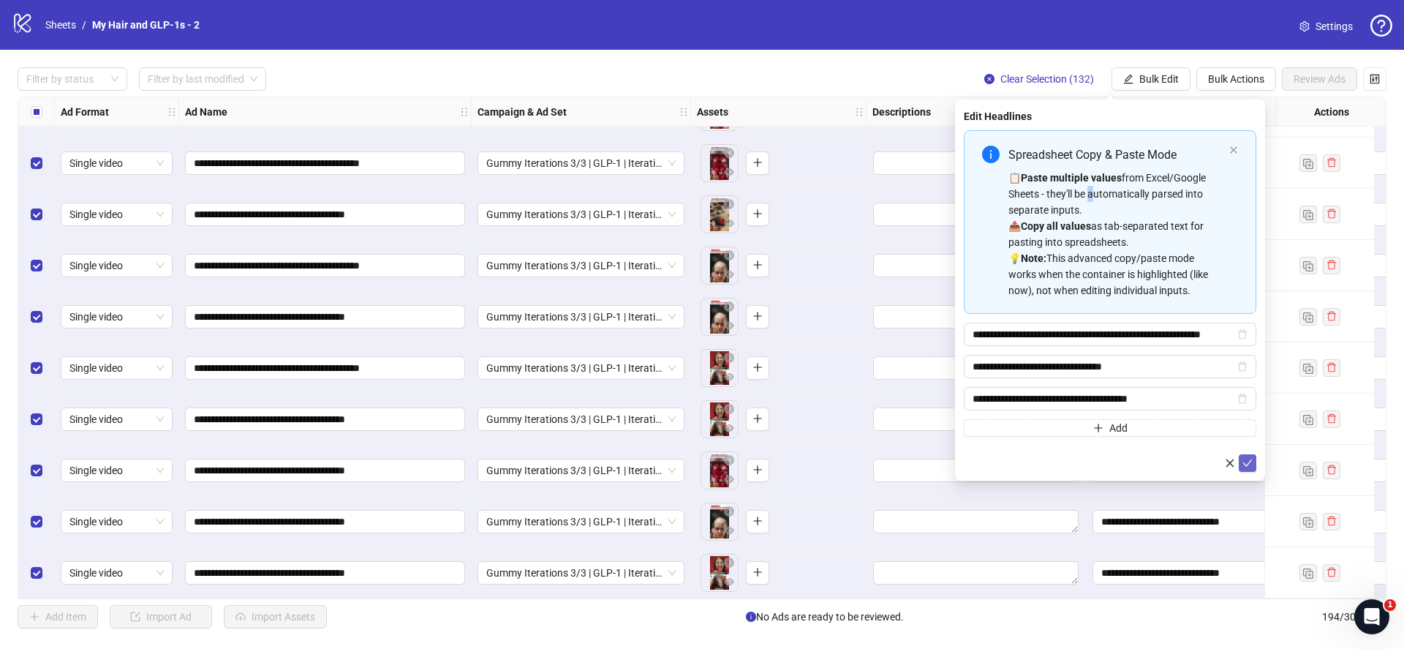
click at [1248, 463] on icon "check" at bounding box center [1247, 463] width 10 height 10
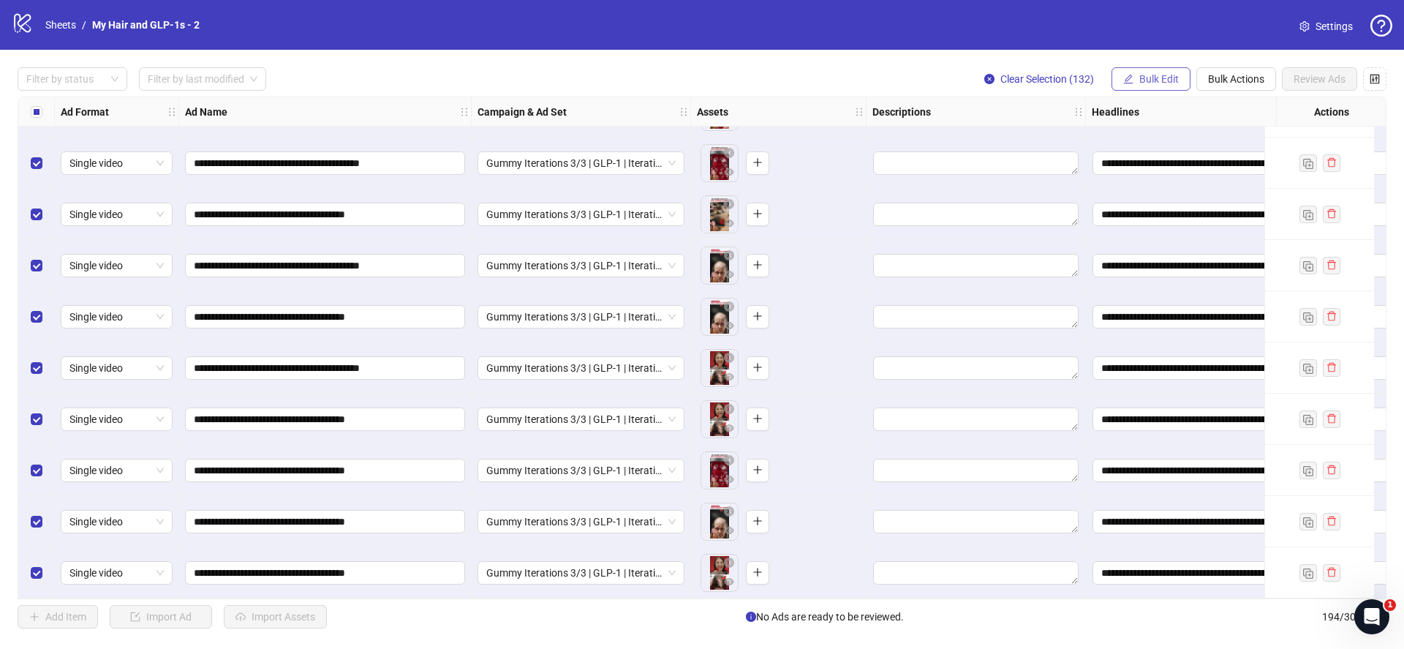
click at [1151, 75] on span "Bulk Edit" at bounding box center [1158, 79] width 39 height 12
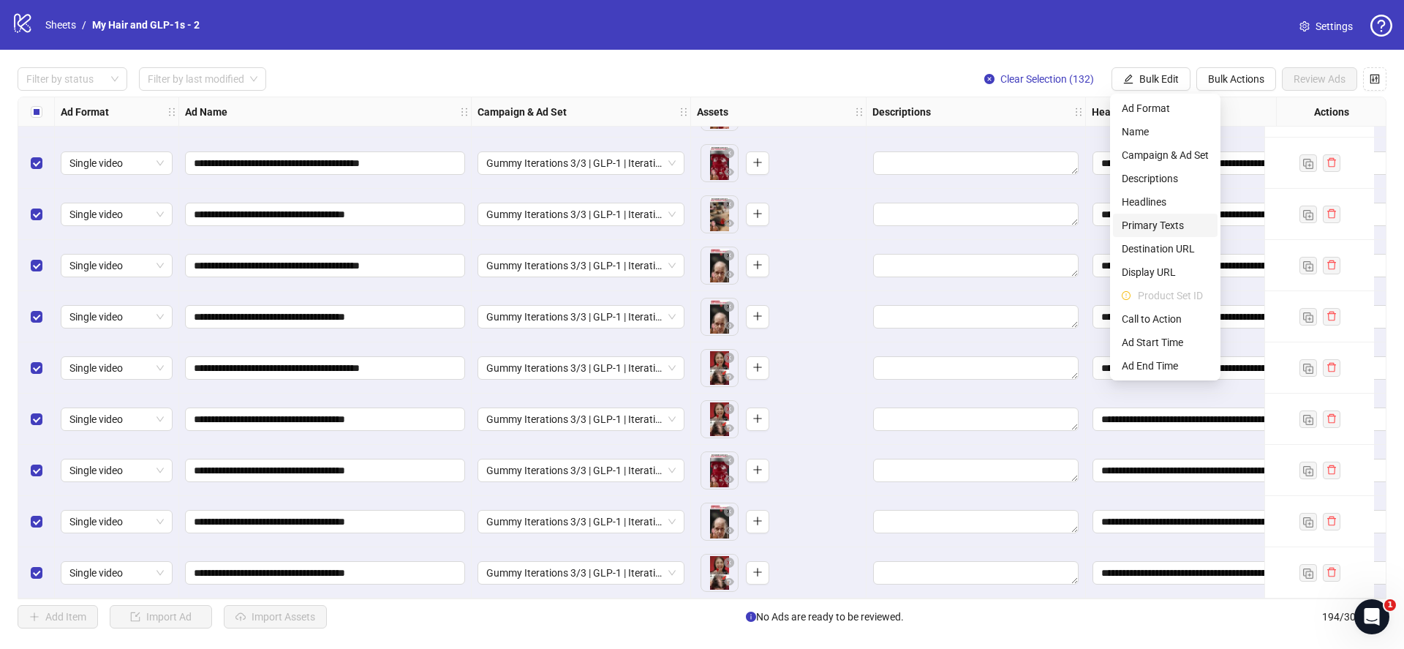
click at [1156, 232] on span "Primary Texts" at bounding box center [1165, 225] width 87 height 16
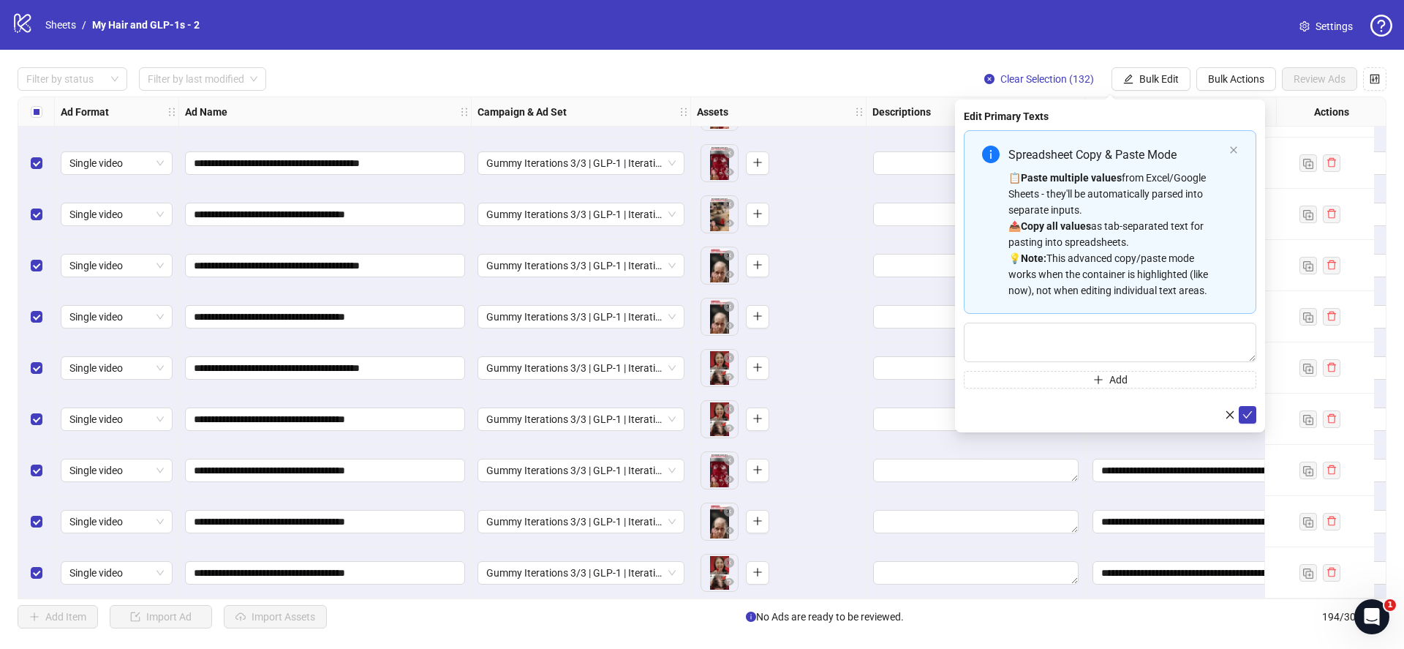
click at [1122, 273] on div "📋 Paste multiple values from Excel/Google Sheets - they'll be automatically par…" at bounding box center [1115, 234] width 215 height 129
type textarea "**********"
click at [1252, 411] on button "submit" at bounding box center [1248, 415] width 18 height 18
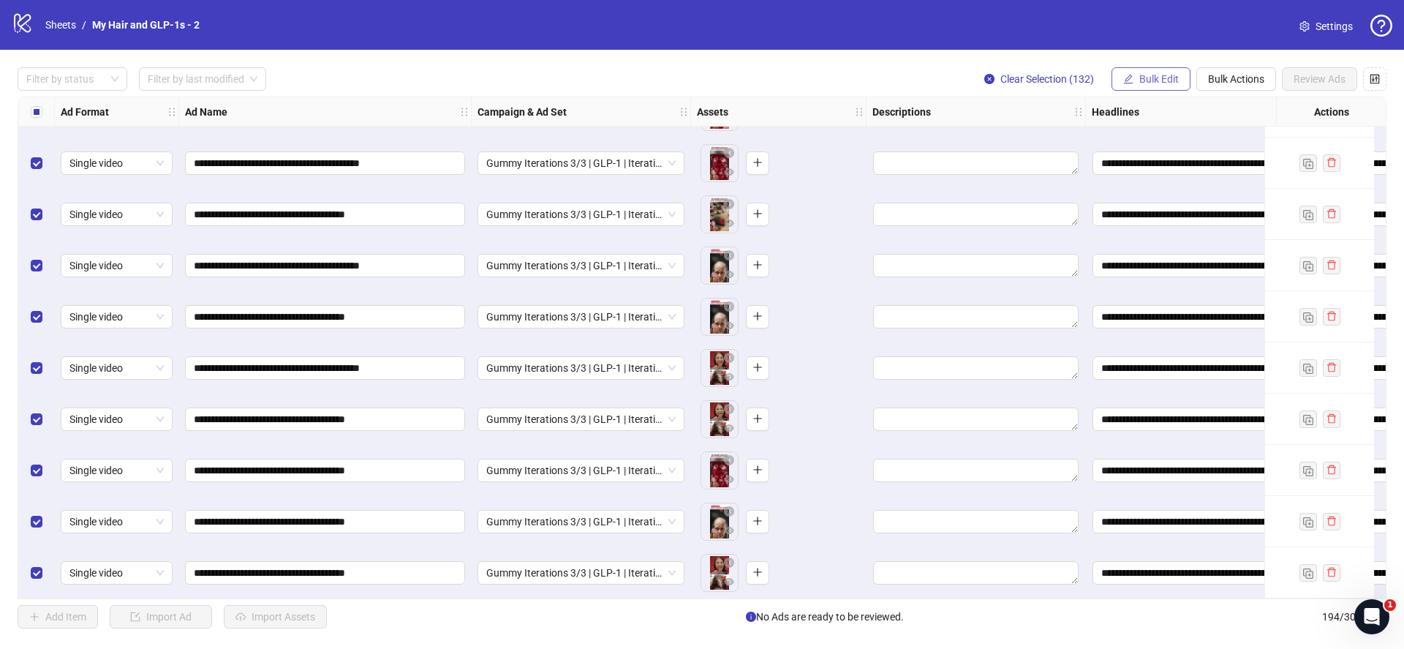
drag, startPoint x: 1141, startPoint y: 59, endPoint x: 1137, endPoint y: 75, distance: 15.8
click at [1139, 60] on div "**********" at bounding box center [702, 348] width 1404 height 596
click at [1139, 84] on span "Bulk Edit" at bounding box center [1158, 79] width 39 height 12
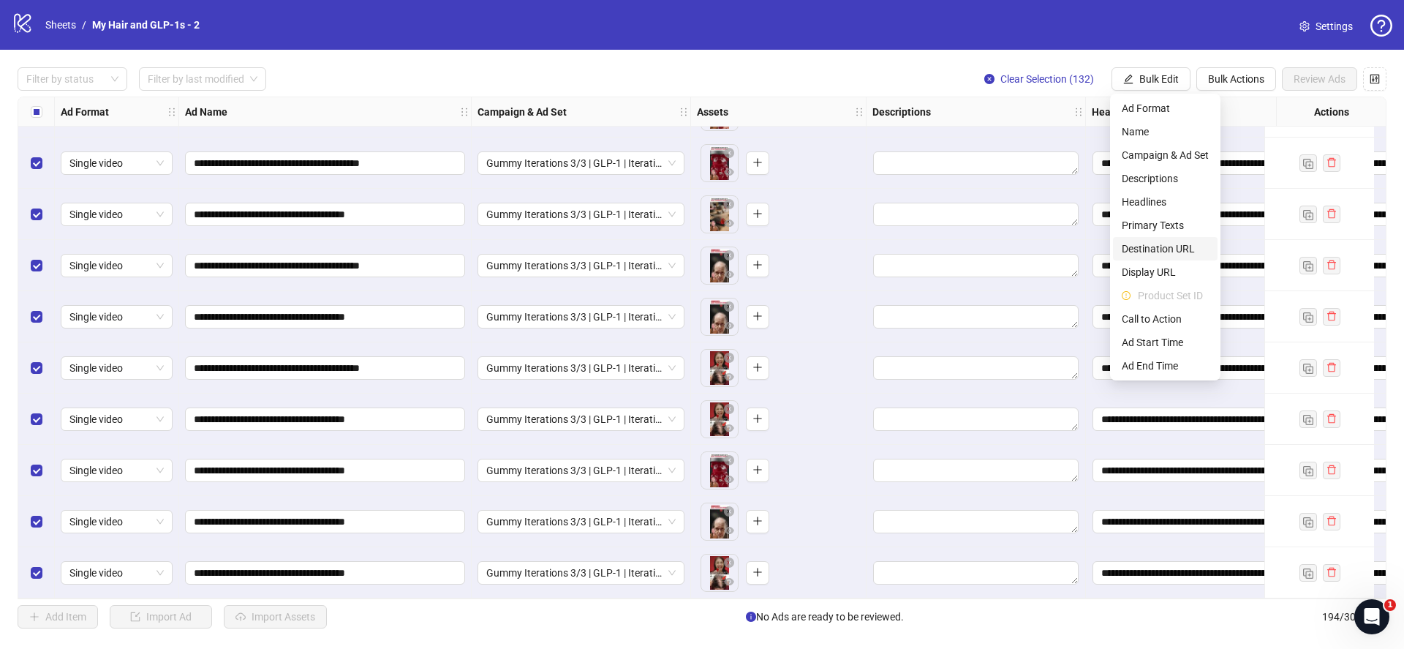
click at [1157, 247] on span "Destination URL" at bounding box center [1165, 249] width 87 height 16
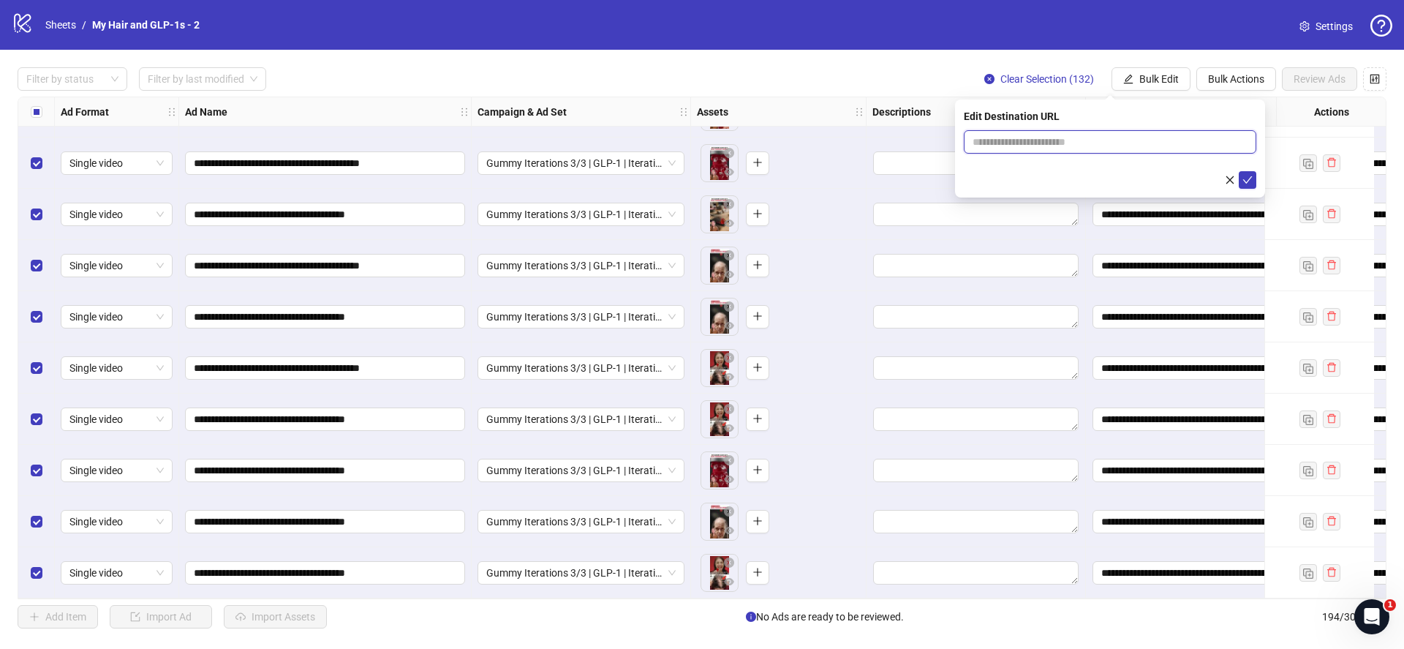
click at [1115, 140] on input "text" at bounding box center [1103, 142] width 263 height 16
paste input "**********"
type input "**********"
click at [1249, 182] on icon "check" at bounding box center [1247, 180] width 10 height 10
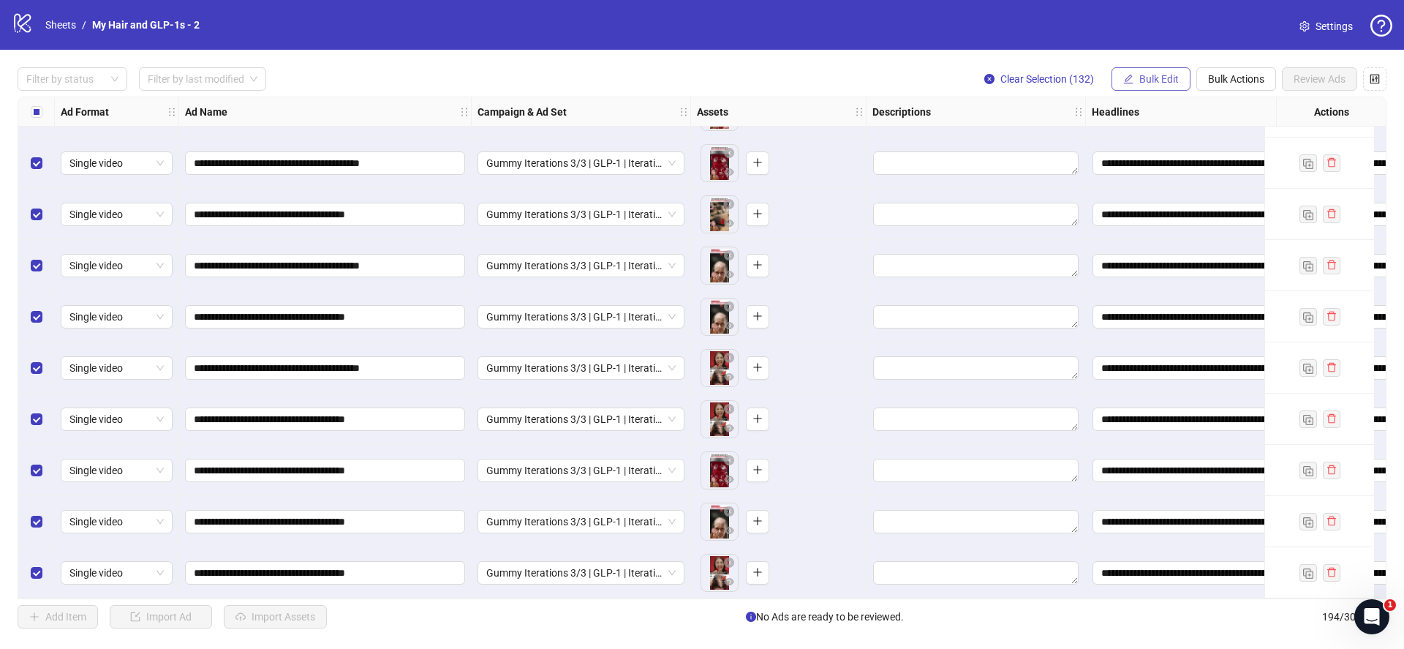
click at [1149, 81] on span "Bulk Edit" at bounding box center [1158, 79] width 39 height 12
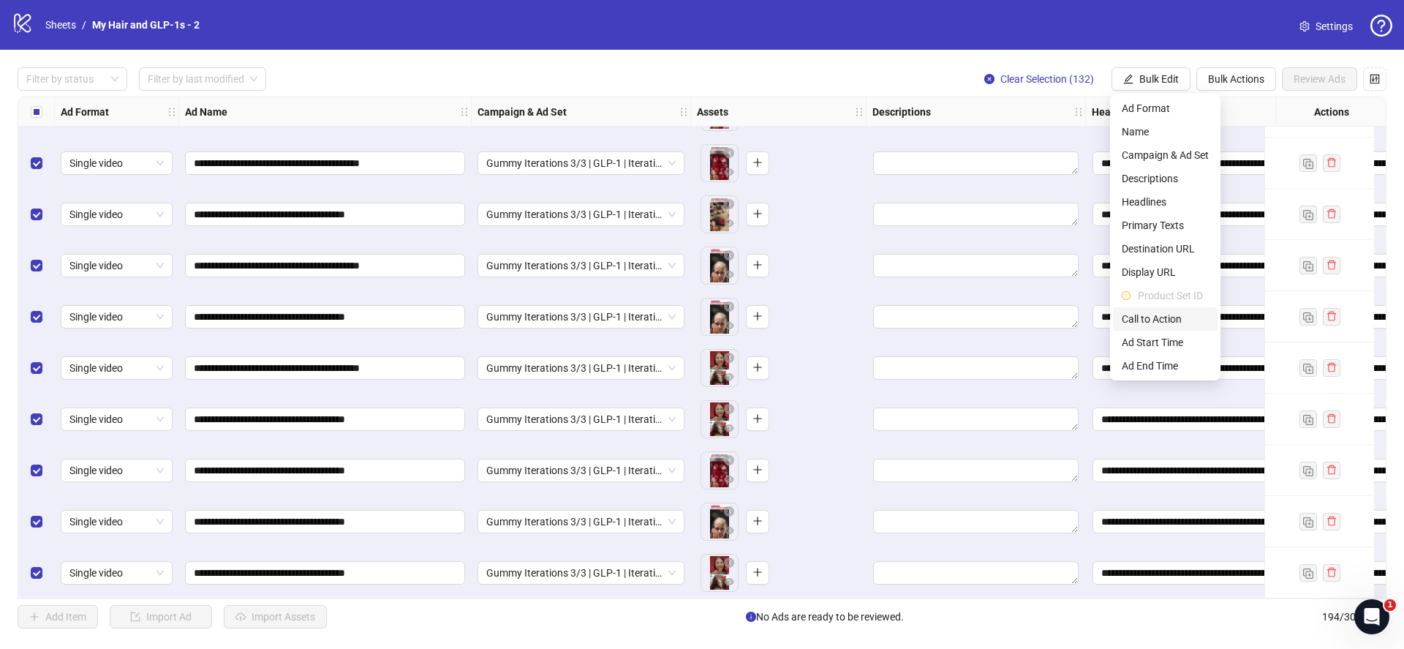
click at [1154, 325] on span "Call to Action" at bounding box center [1165, 319] width 87 height 16
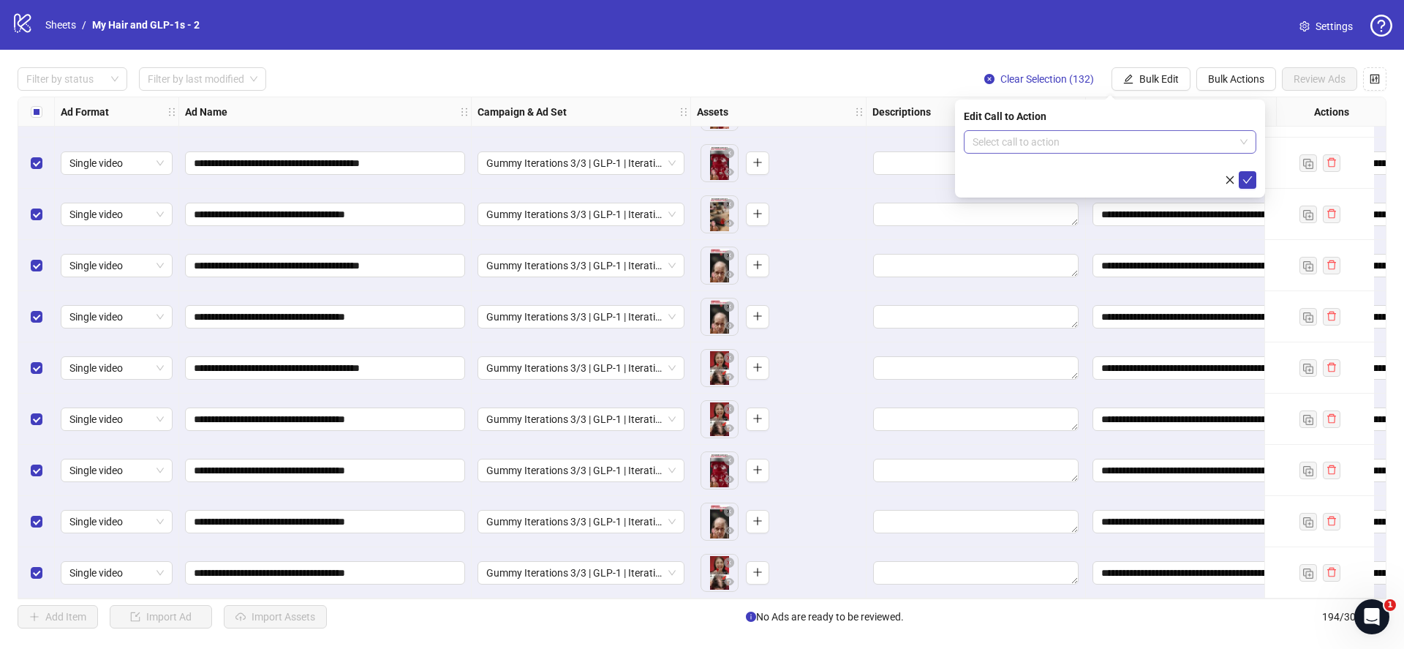
click at [1001, 143] on input "search" at bounding box center [1103, 142] width 262 height 22
type input "****"
click at [1002, 163] on div "Learn more" at bounding box center [1109, 171] width 269 height 16
click at [1250, 175] on icon "check" at bounding box center [1247, 180] width 10 height 10
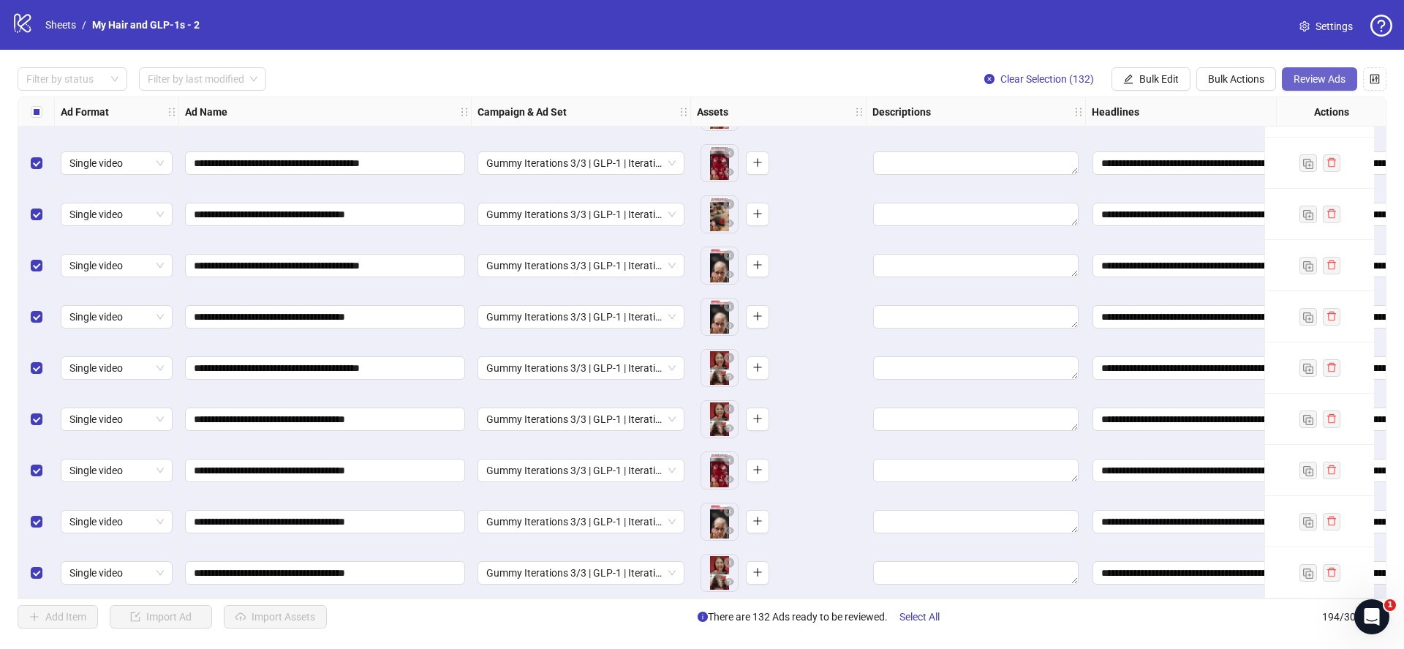
click at [1322, 76] on span "Review Ads" at bounding box center [1319, 79] width 52 height 12
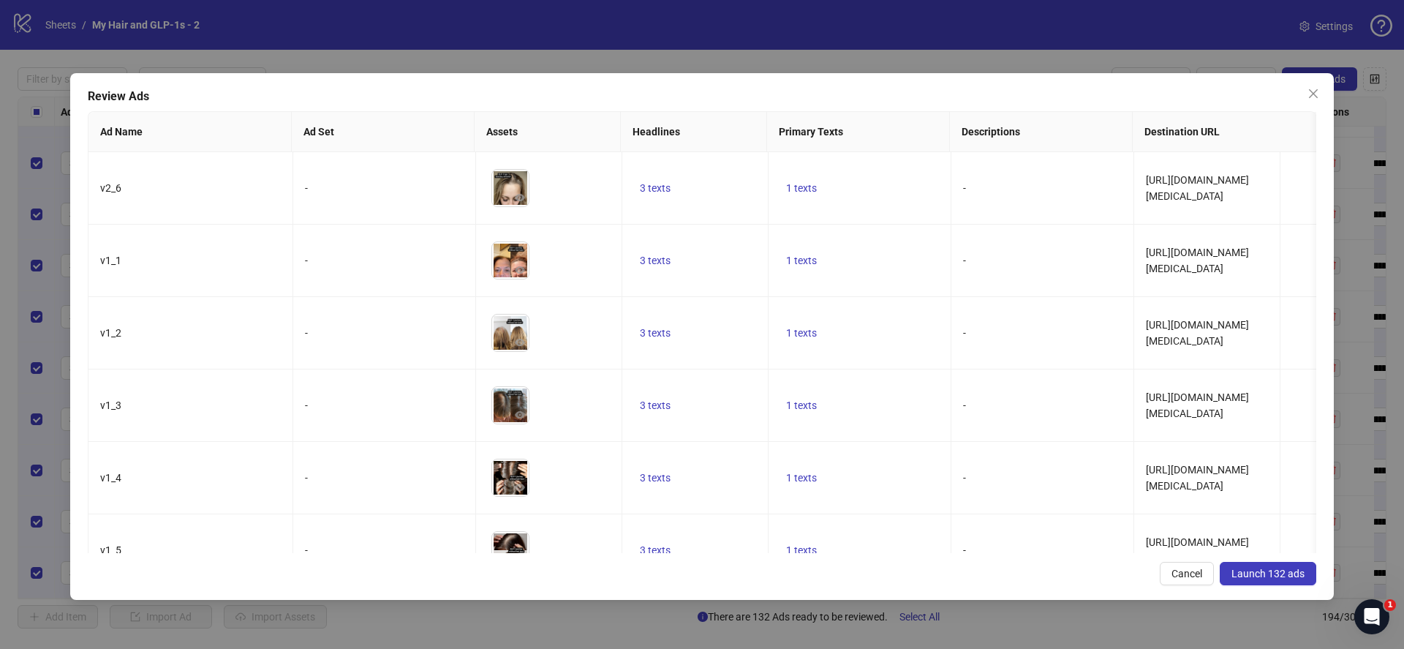
drag, startPoint x: 1285, startPoint y: 571, endPoint x: 1270, endPoint y: 564, distance: 16.7
click at [1285, 571] on span "Launch 132 ads" at bounding box center [1267, 573] width 73 height 12
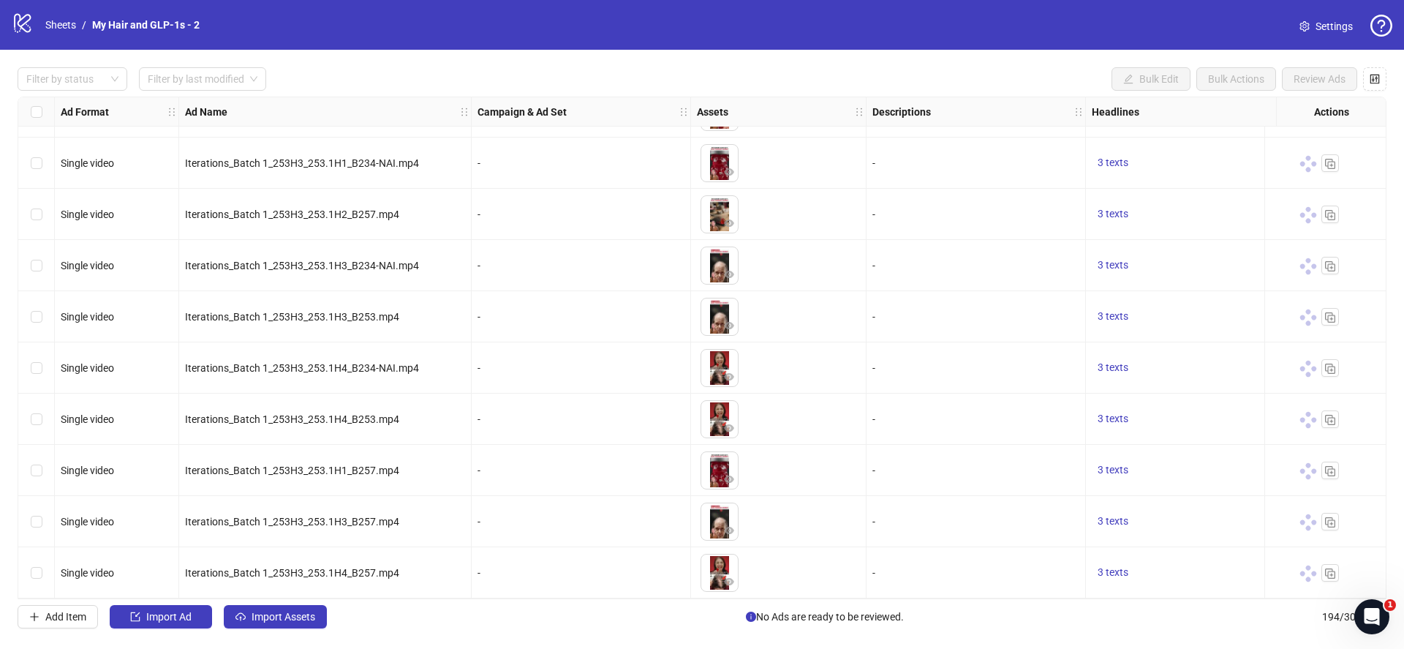
click at [38, 7] on div "logo/logo-mobile Sheets / ​My Hair and GLP-1s - 2 Settings" at bounding box center [702, 25] width 1404 height 50
click at [74, 42] on div "logo/logo-mobile Sheets / ​My Hair and GLP-1s - 2 Settings" at bounding box center [702, 25] width 1404 height 50
click at [58, 26] on link "Sheets" at bounding box center [60, 25] width 37 height 16
